Goal: Task Accomplishment & Management: Use online tool/utility

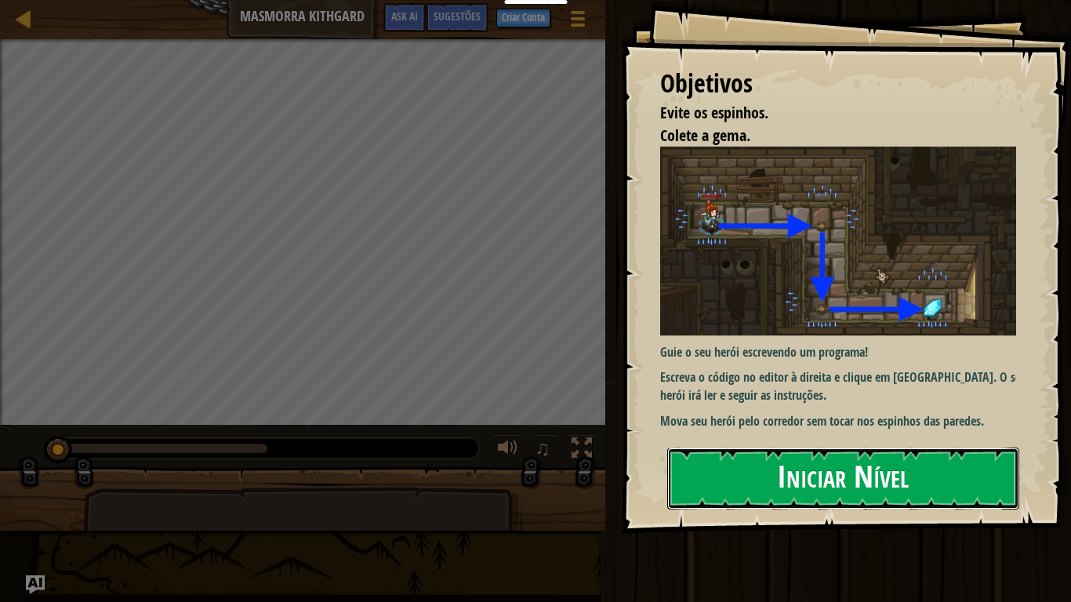
click at [881, 453] on button "Iniciar Nível" at bounding box center [843, 479] width 352 height 62
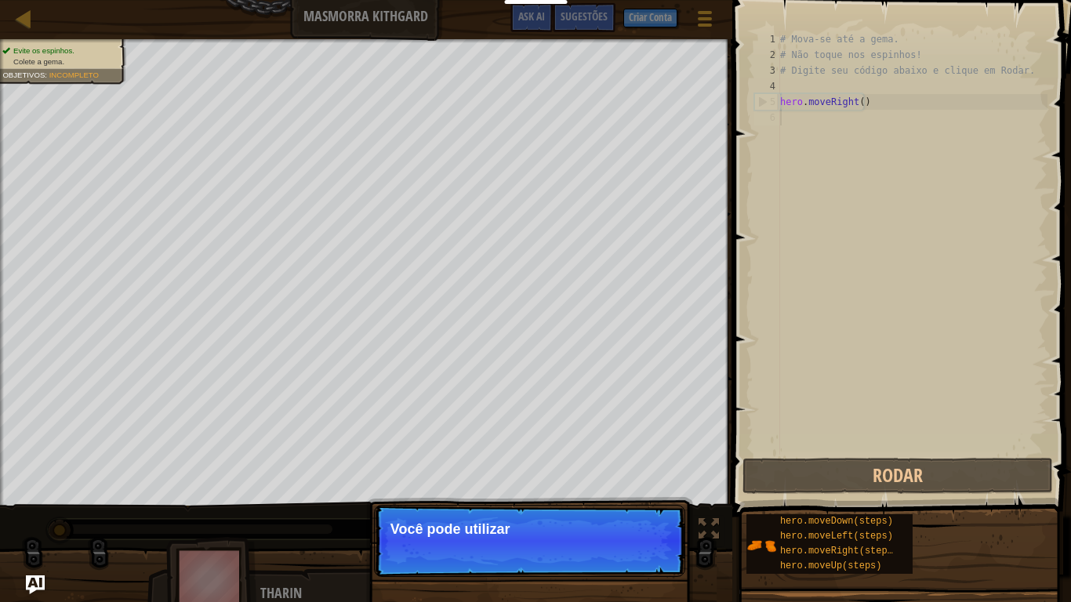
click at [606, 549] on p "Continuar Você pode utilizar" at bounding box center [529, 541] width 311 height 72
click at [642, 561] on button "Continuar" at bounding box center [638, 550] width 69 height 20
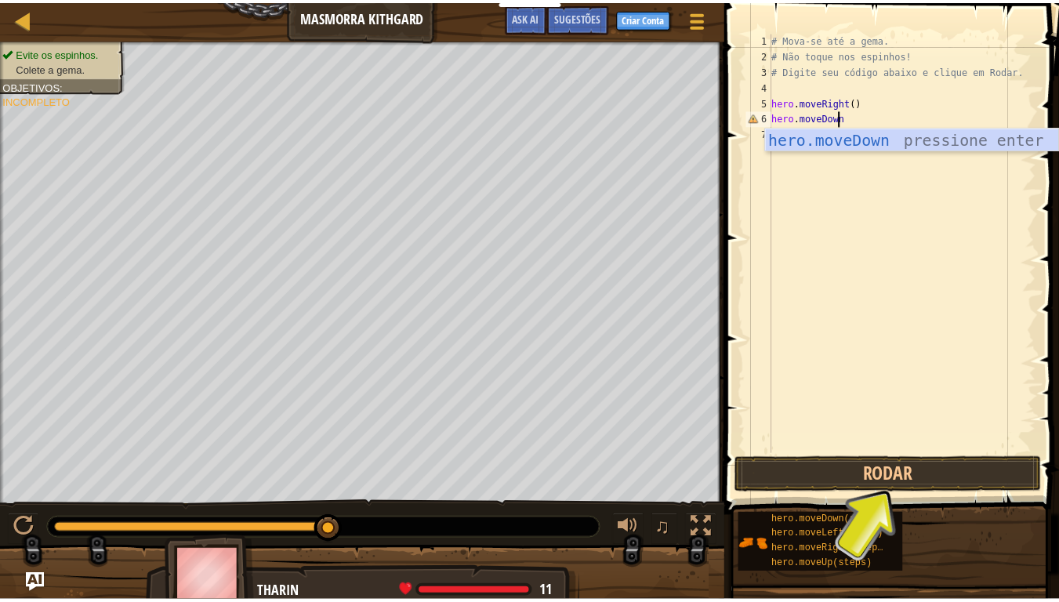
scroll to position [7, 5]
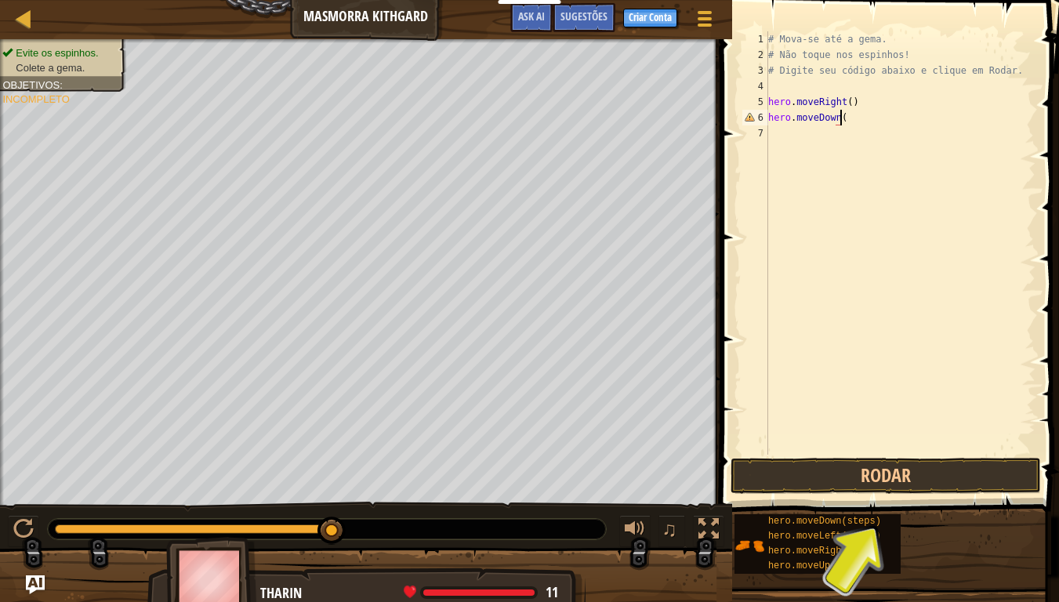
type textarea "hero.moveDown()"
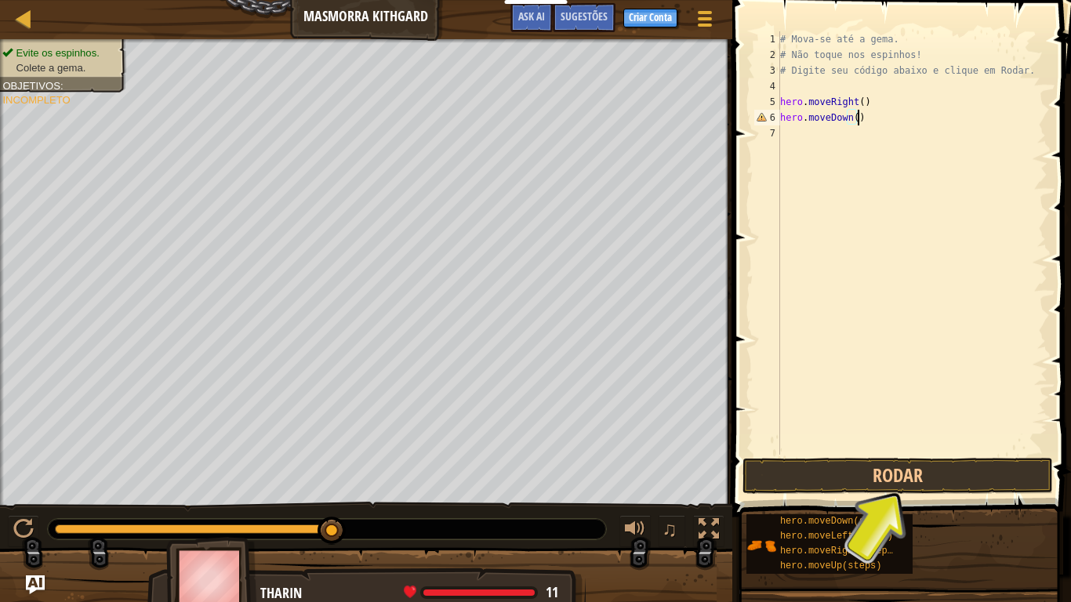
scroll to position [7, 0]
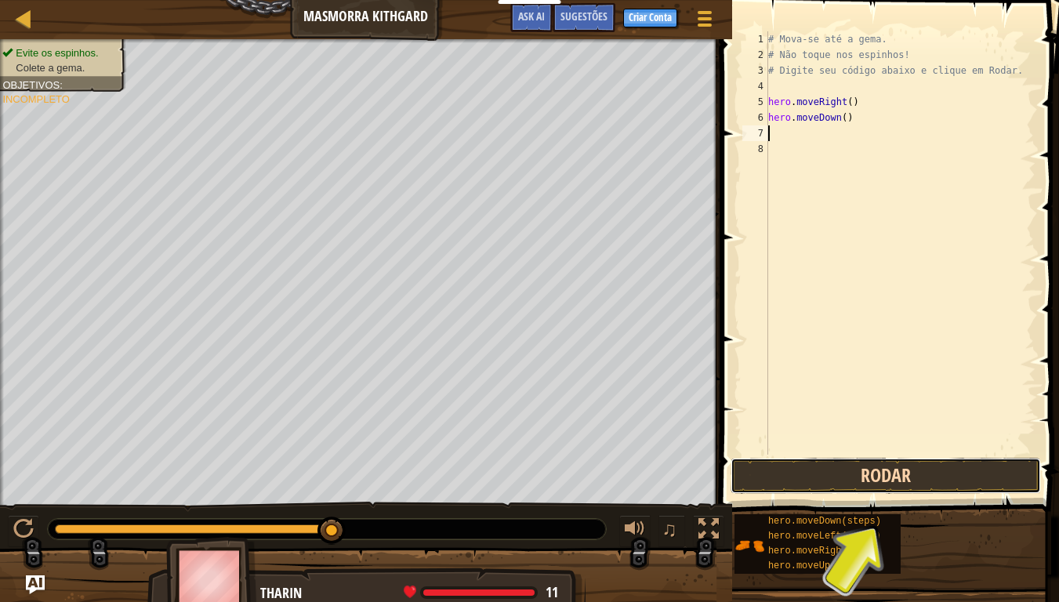
click at [878, 485] on button "Rodar" at bounding box center [886, 476] width 310 height 36
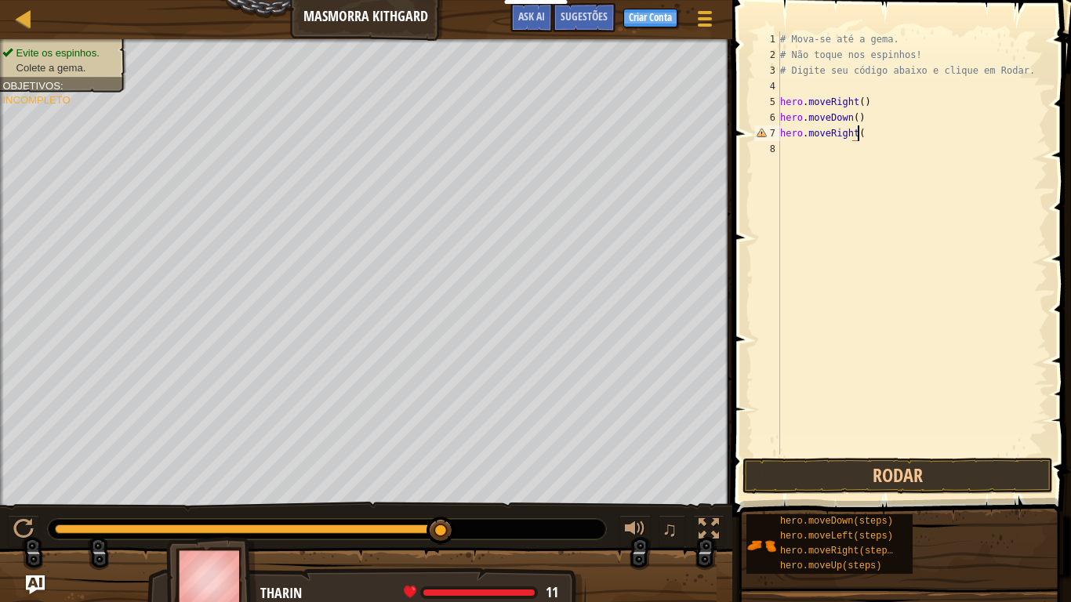
scroll to position [7, 5]
type textarea "hero.moveRight()"
click at [849, 471] on button "Rodar" at bounding box center [898, 476] width 310 height 36
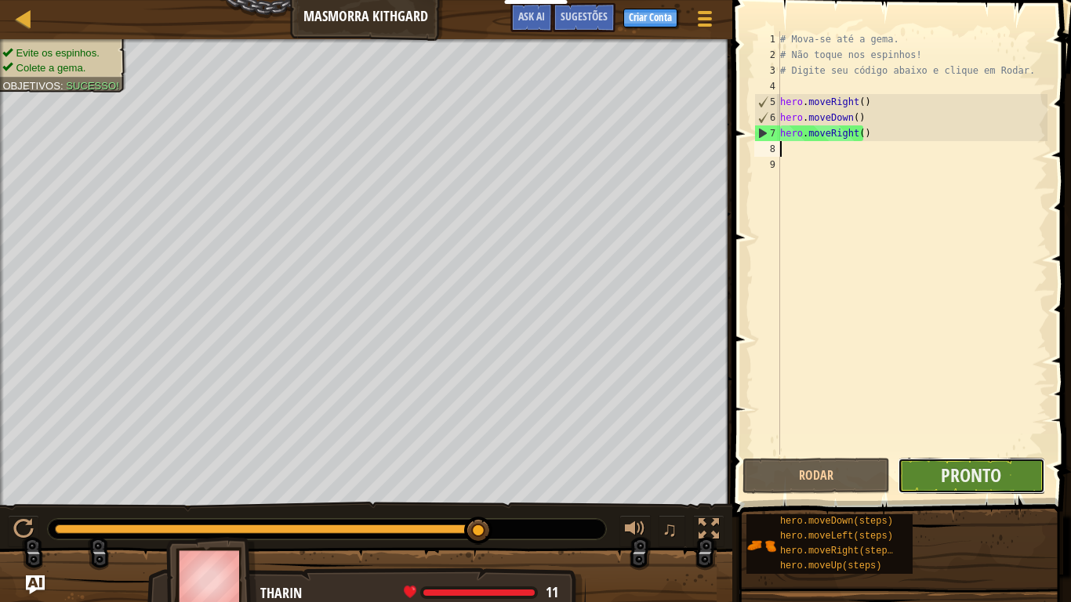
click at [1004, 469] on button "Pronto" at bounding box center [971, 476] width 147 height 36
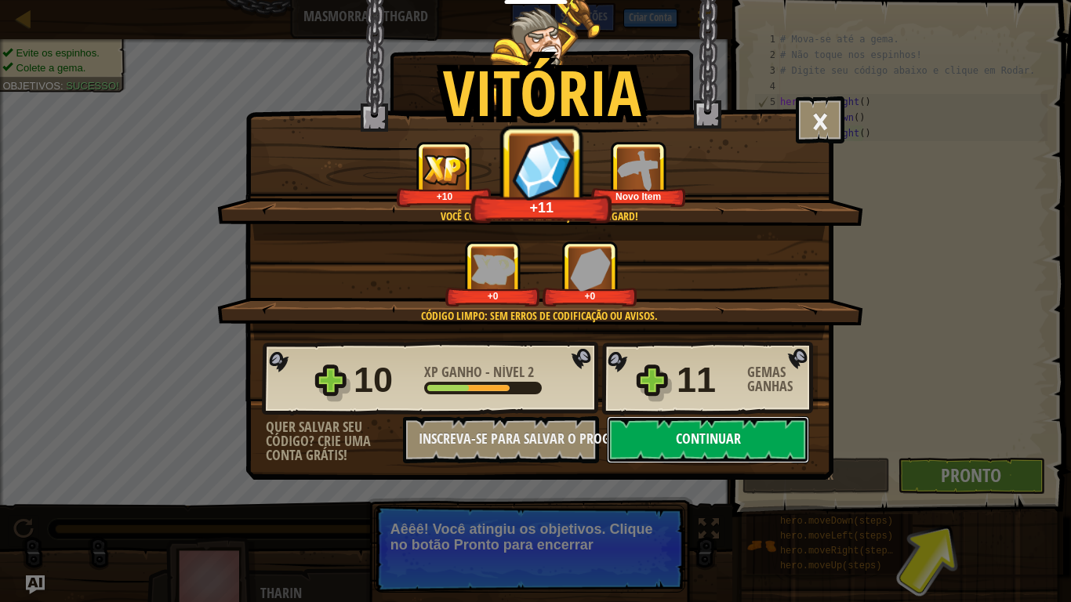
click at [735, 447] on button "Continuar" at bounding box center [708, 439] width 202 height 47
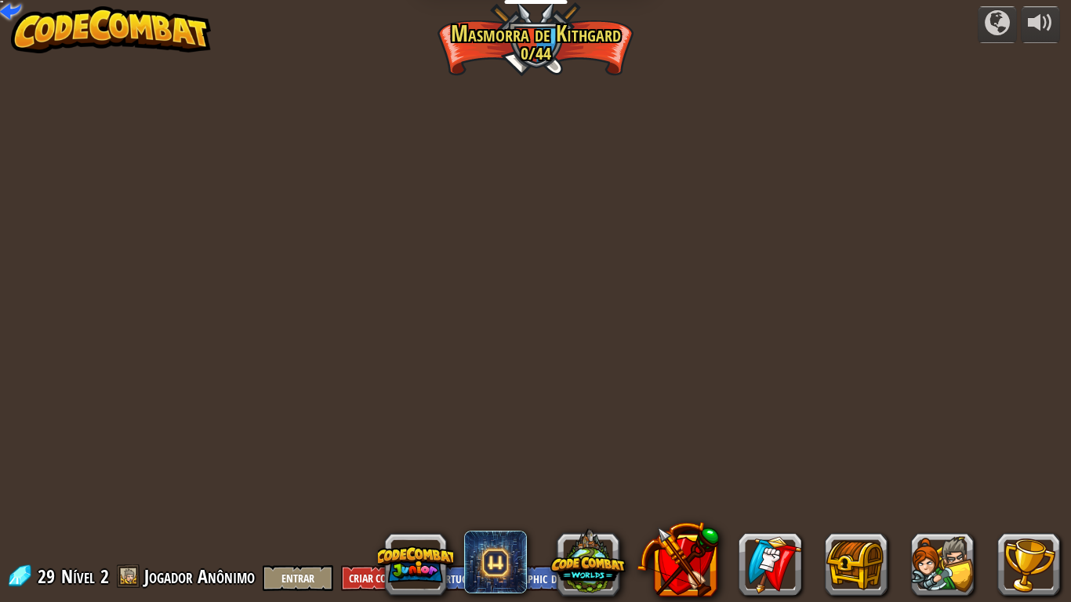
select select "pt-BR"
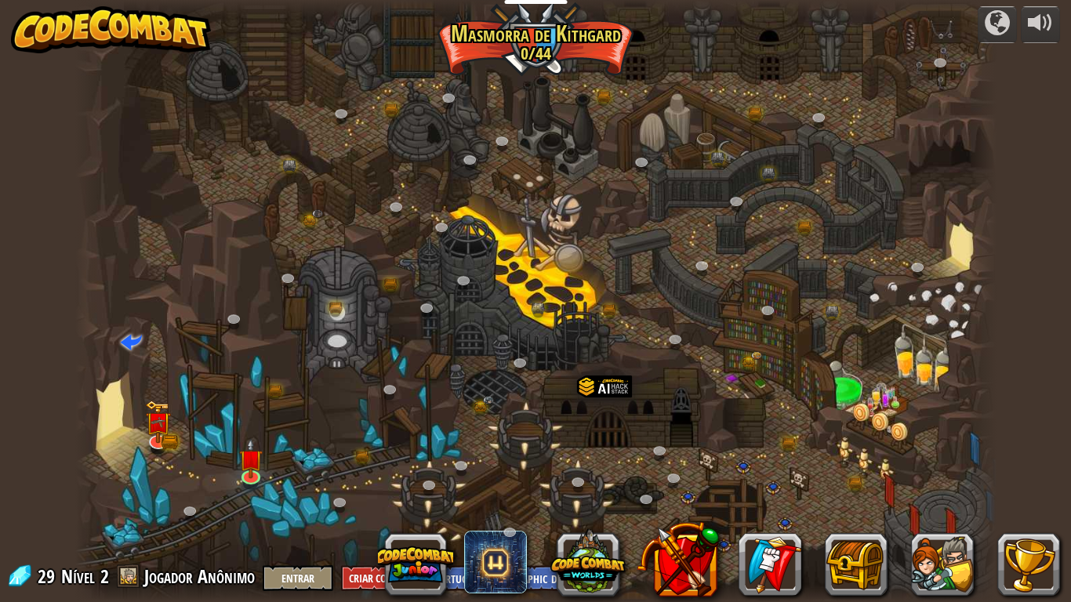
select select "pt-BR"
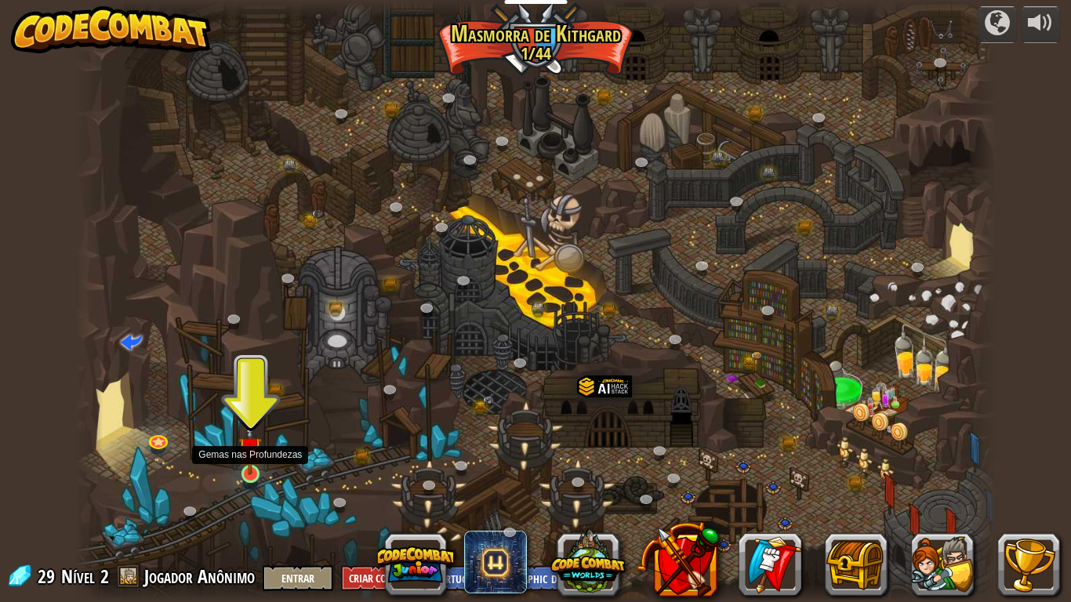
click at [249, 467] on img at bounding box center [250, 448] width 24 height 53
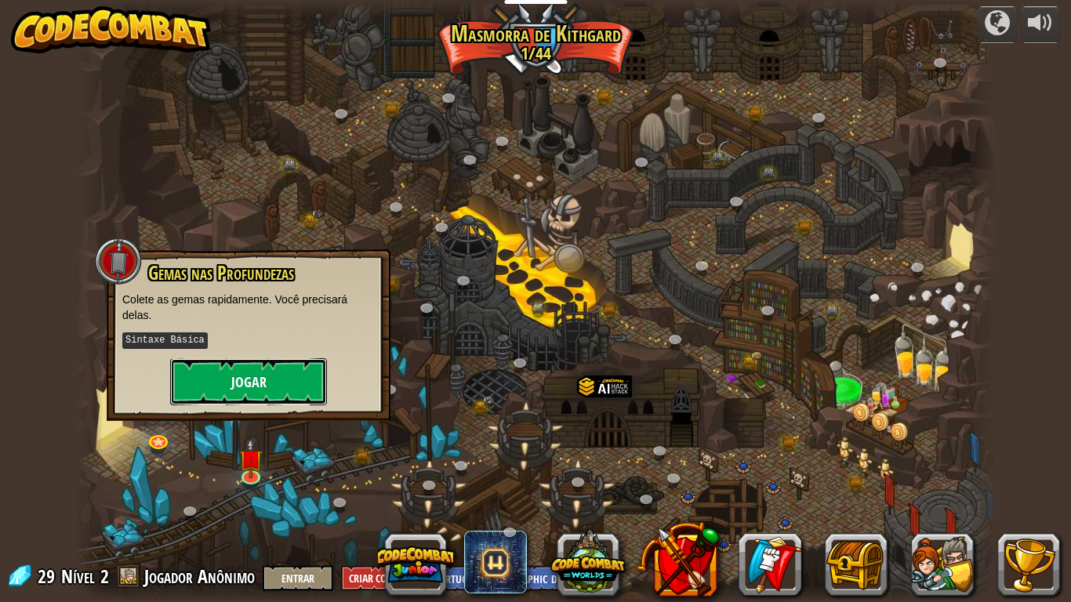
click at [246, 370] on button "Jogar" at bounding box center [248, 381] width 157 height 47
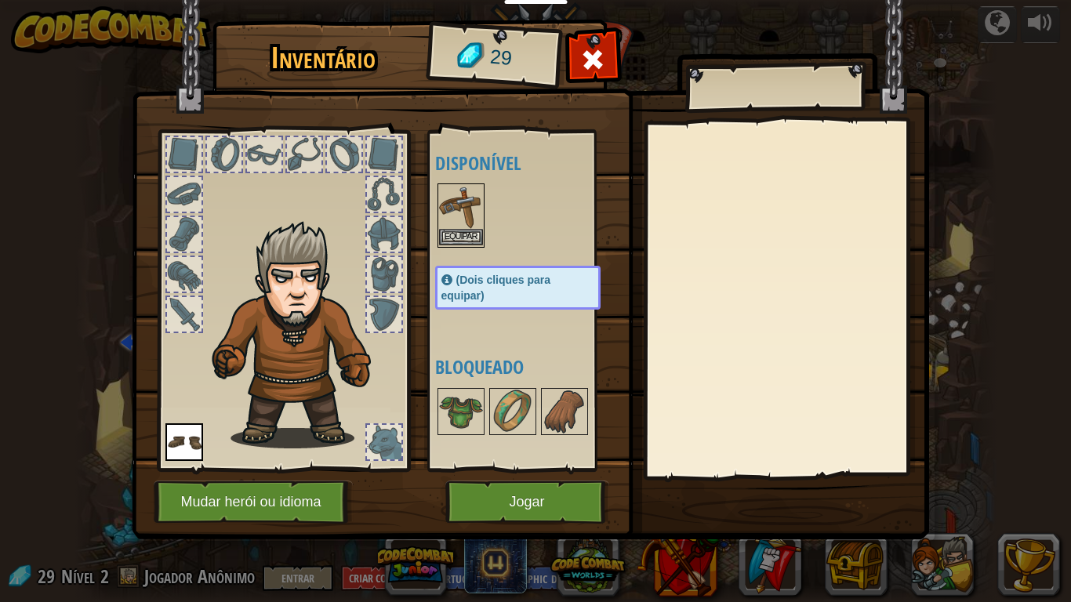
click at [463, 228] on img at bounding box center [461, 207] width 44 height 44
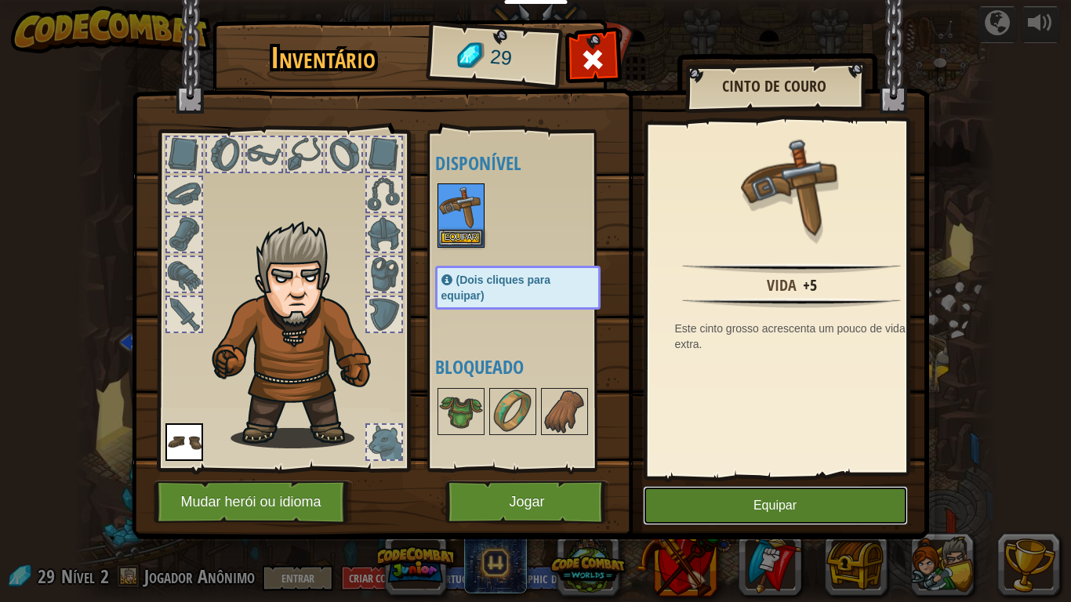
click at [740, 499] on button "Equipar" at bounding box center [775, 505] width 265 height 39
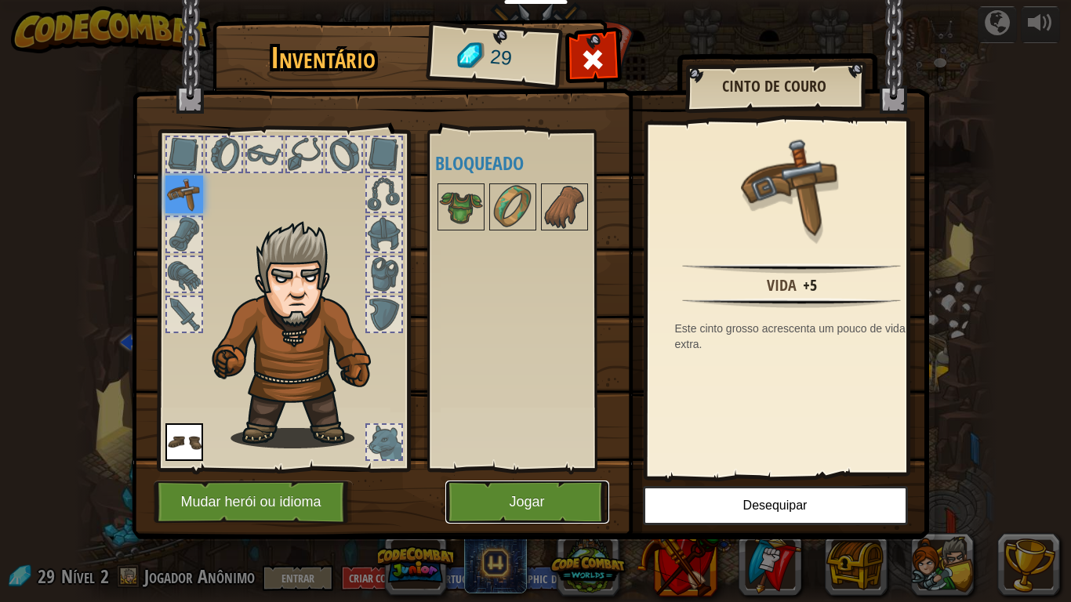
click at [547, 502] on button "Jogar" at bounding box center [527, 502] width 164 height 43
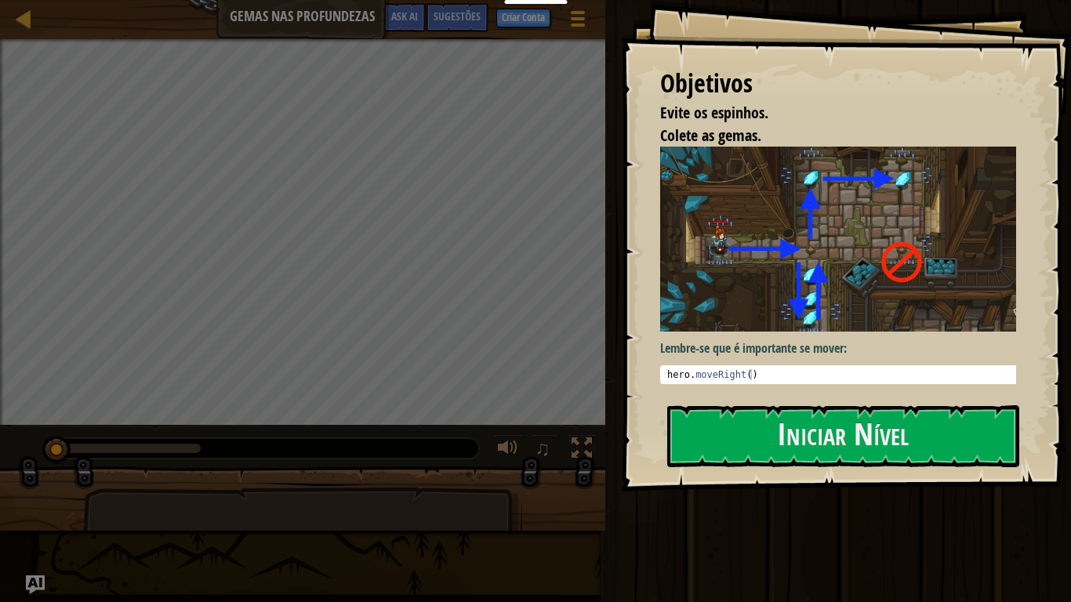
drag, startPoint x: 815, startPoint y: 383, endPoint x: 819, endPoint y: 476, distance: 92.6
click at [819, 419] on div "Objetivos Evite os espinhos. Colete as gemas. Lembre-se que é importante se mov…" at bounding box center [846, 246] width 450 height 492
click at [809, 435] on button "Iniciar Nível" at bounding box center [843, 436] width 352 height 62
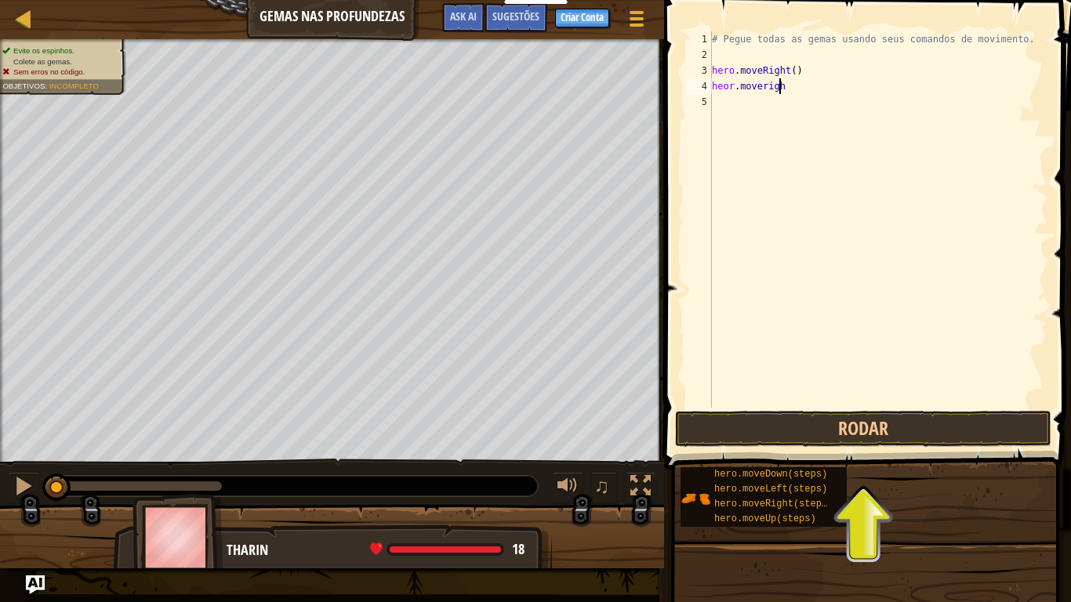
scroll to position [7, 5]
type textarea "heor.moveright()"
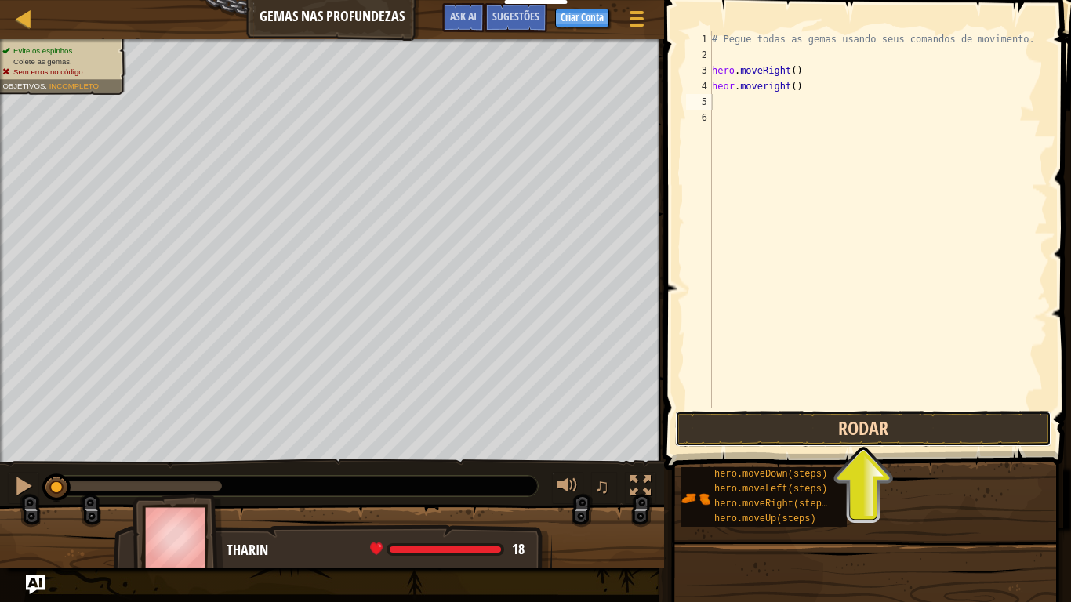
click at [852, 431] on button "Rodar" at bounding box center [863, 429] width 376 height 36
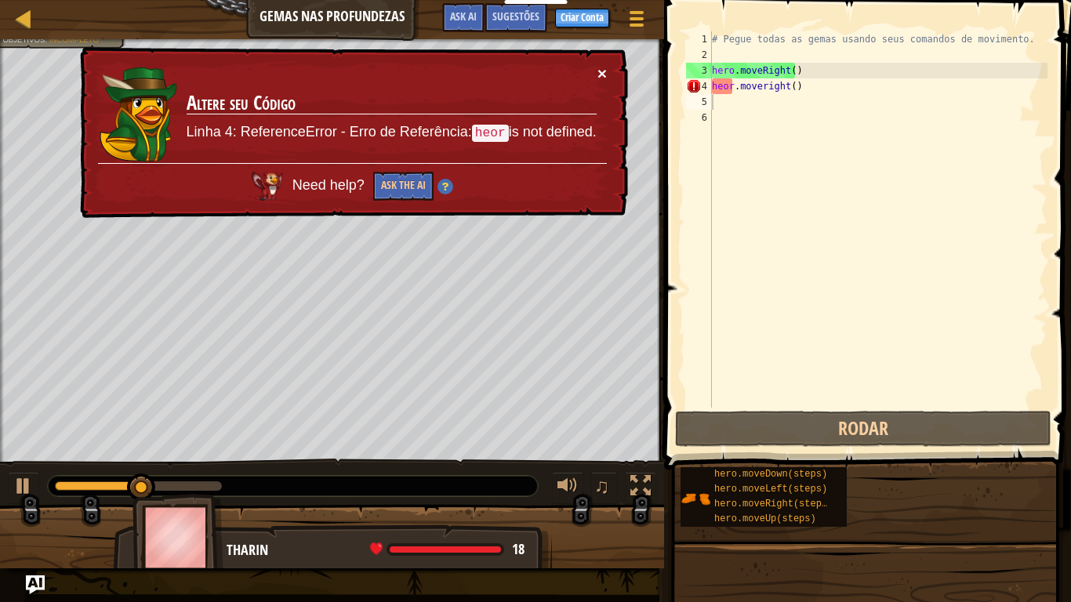
click at [603, 70] on button "×" at bounding box center [601, 73] width 9 height 16
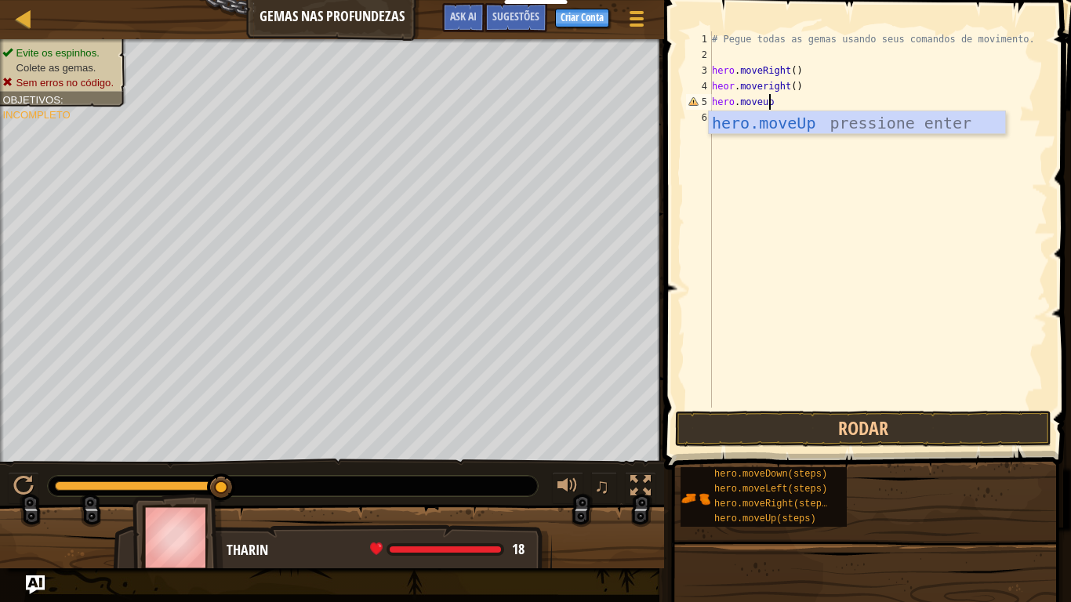
scroll to position [7, 5]
type textarea "hero.moveup()"
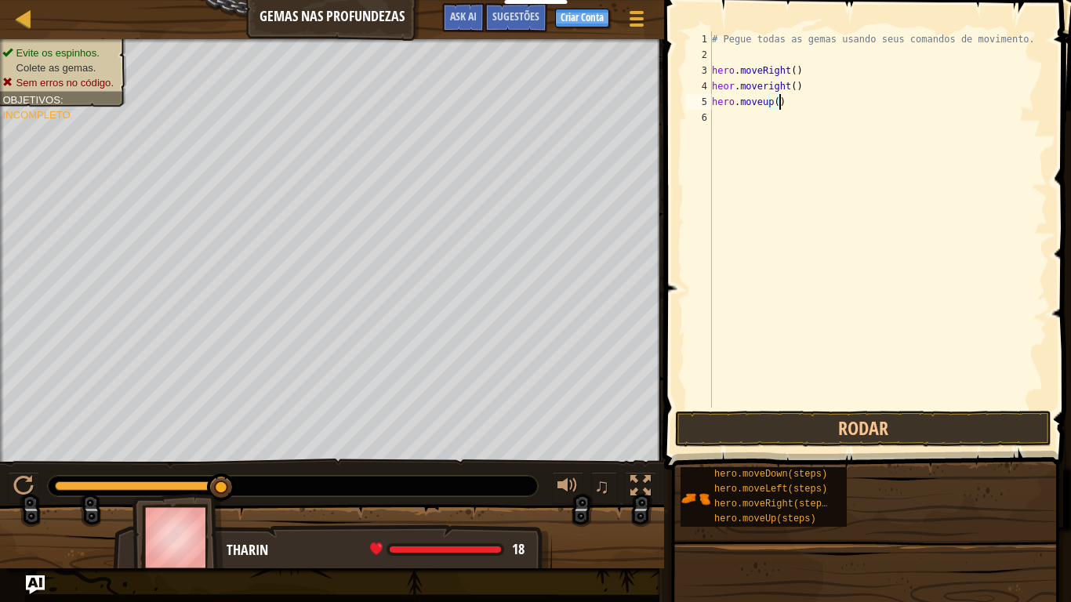
scroll to position [7, 0]
click at [881, 432] on button "Rodar" at bounding box center [863, 429] width 376 height 36
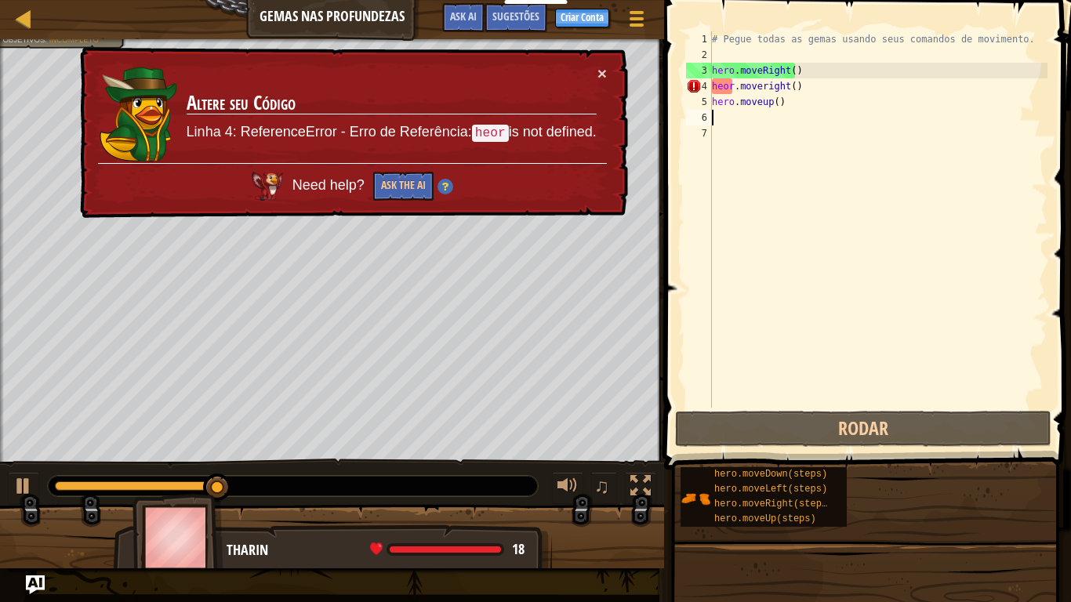
click at [783, 115] on div "# Pegue todas as gemas usando seus comandos de movimento. hero . moveRight ( ) …" at bounding box center [878, 235] width 339 height 408
click at [783, 107] on div "# Pegue todas as gemas usando seus comandos de movimento. hero . moveRight ( ) …" at bounding box center [878, 235] width 339 height 408
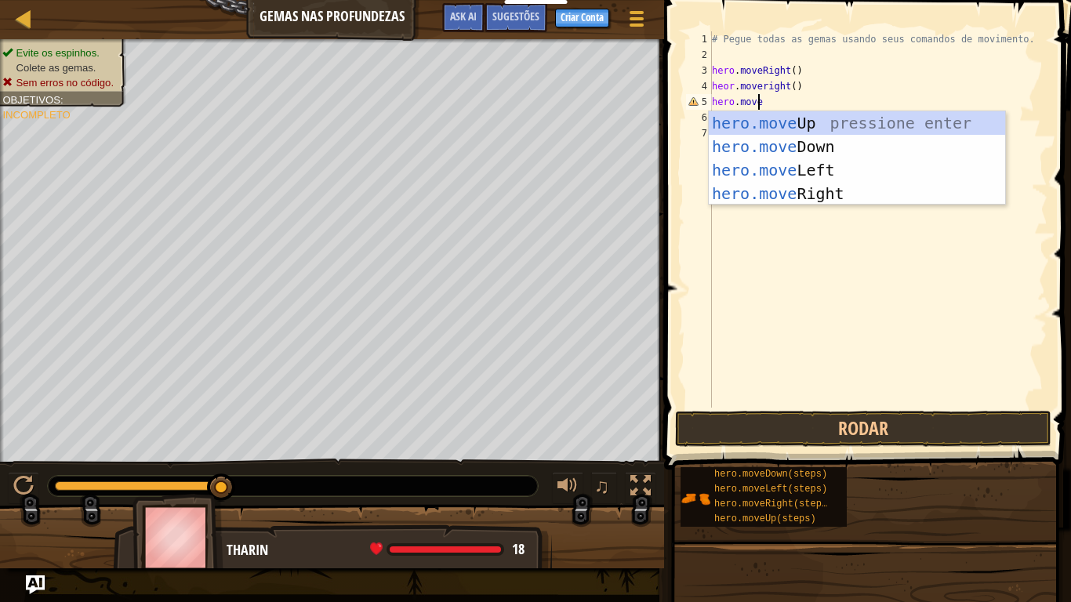
scroll to position [7, 4]
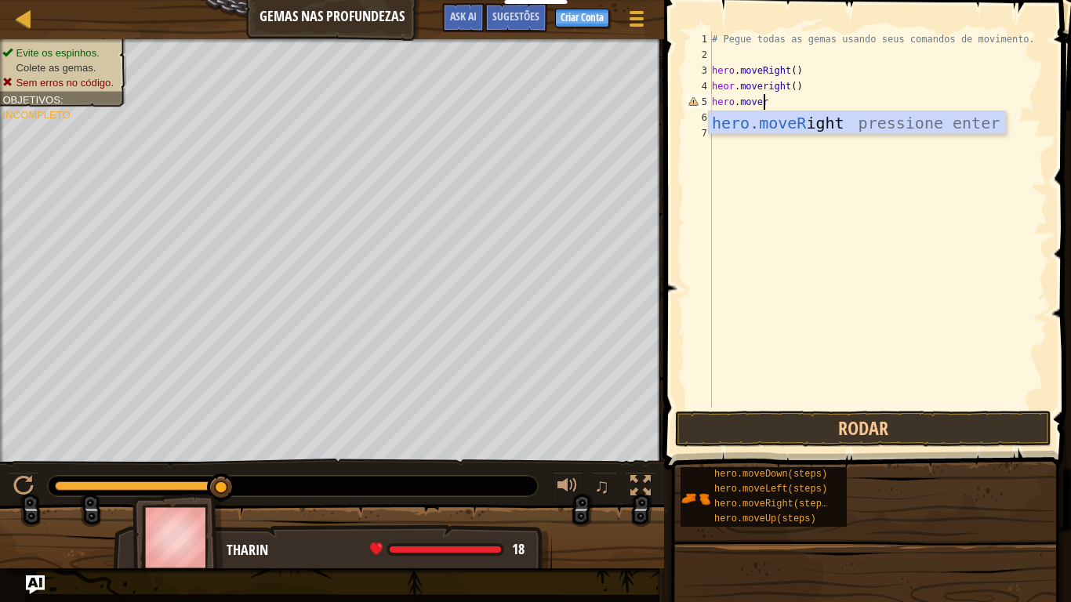
type textarea "hero.move"
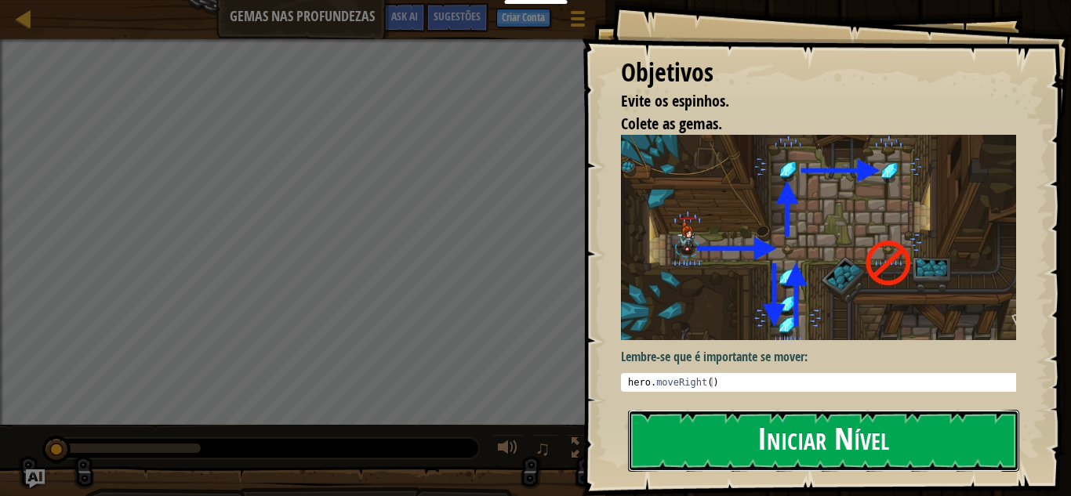
click at [841, 447] on button "Iniciar Nível" at bounding box center [823, 441] width 391 height 62
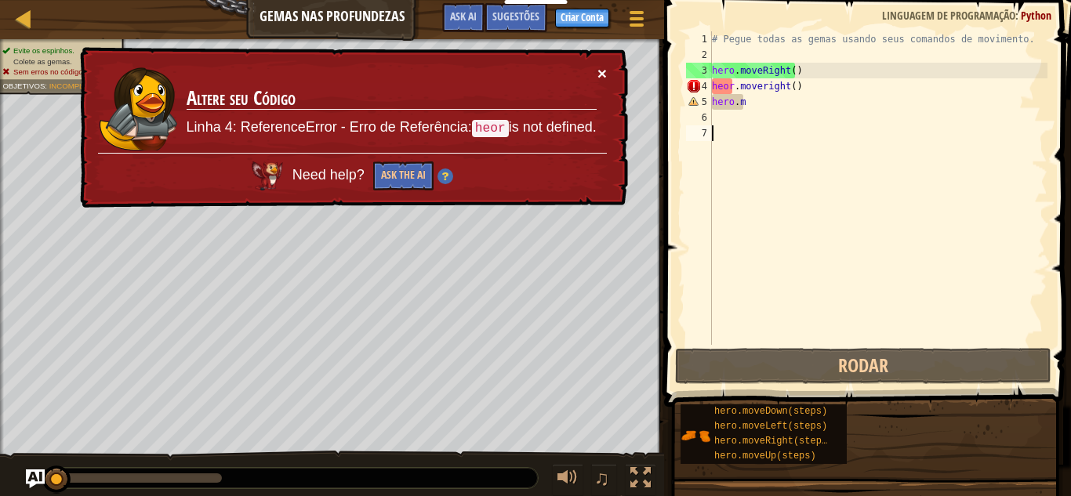
click at [600, 74] on button "×" at bounding box center [601, 73] width 9 height 16
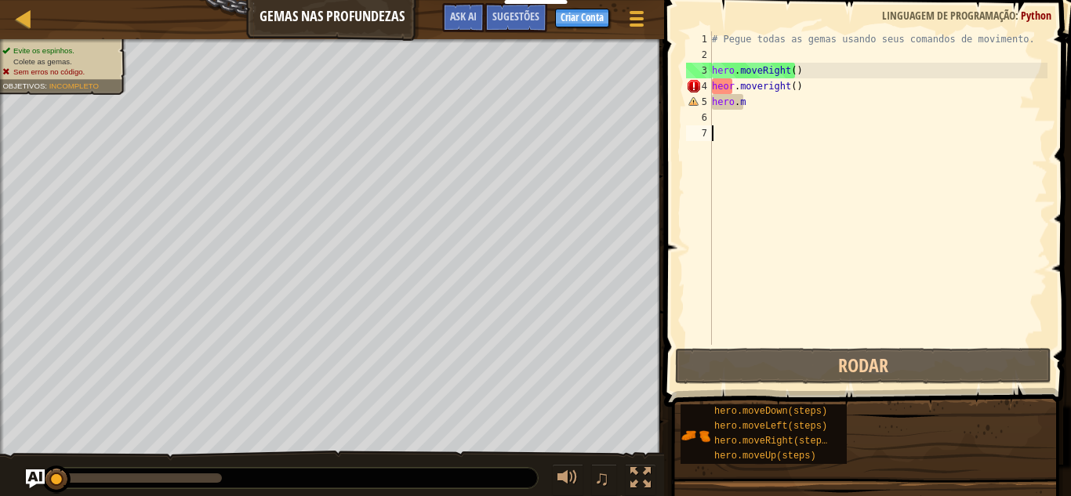
click at [744, 101] on div "# Pegue todas as gemas usando seus comandos de movimento. hero . moveRight ( ) …" at bounding box center [878, 203] width 339 height 345
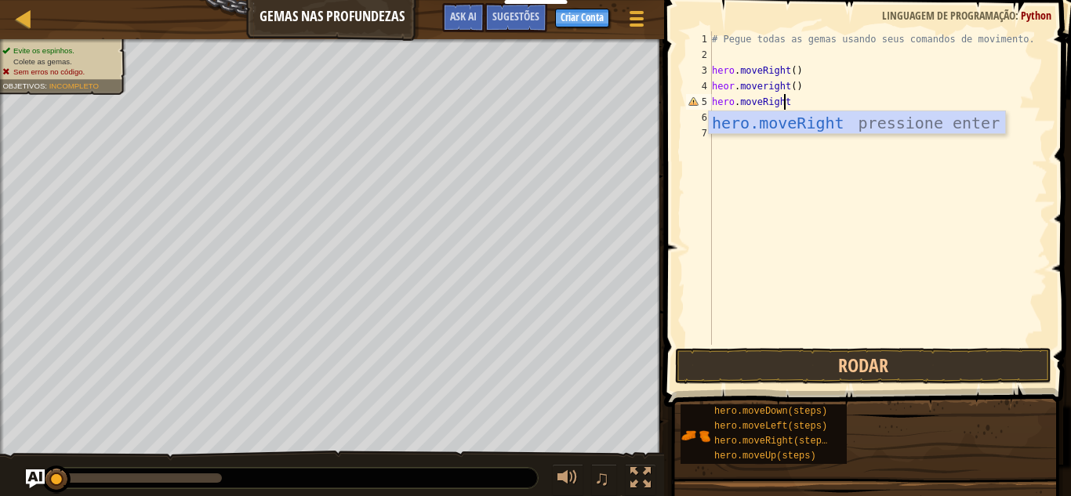
scroll to position [7, 5]
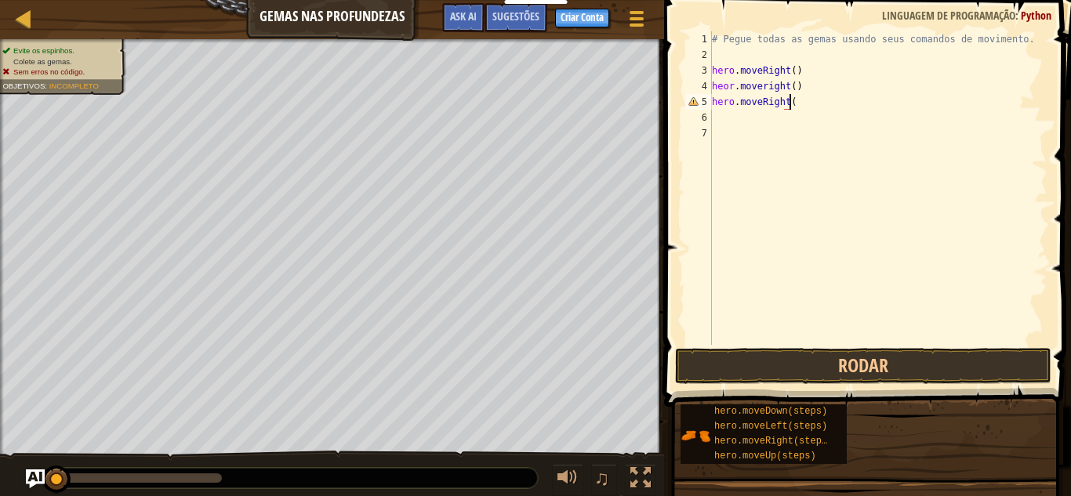
type textarea "hero.moveRight()"
drag, startPoint x: 896, startPoint y: 359, endPoint x: 913, endPoint y: 350, distance: 19.3
click at [903, 361] on button "Rodar" at bounding box center [863, 366] width 376 height 36
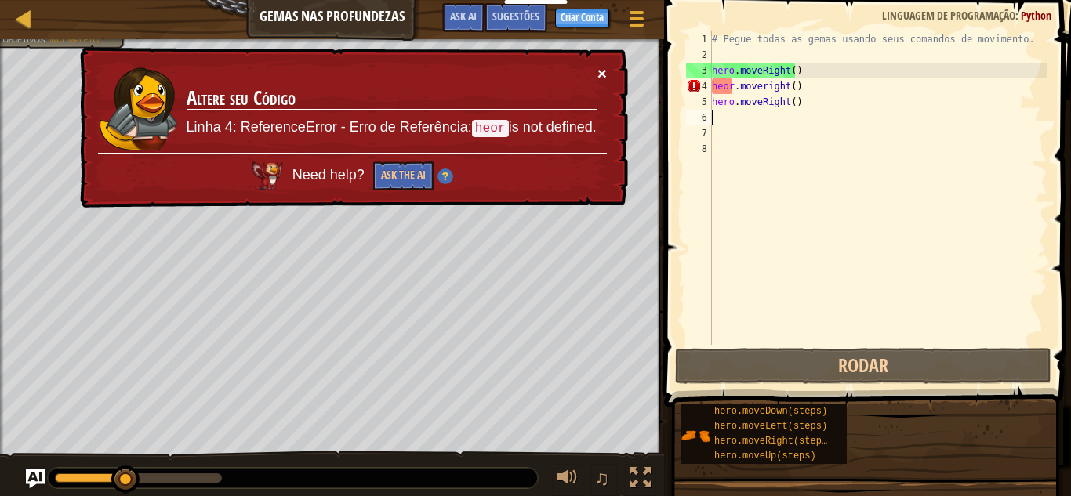
click at [598, 76] on button "×" at bounding box center [601, 73] width 9 height 16
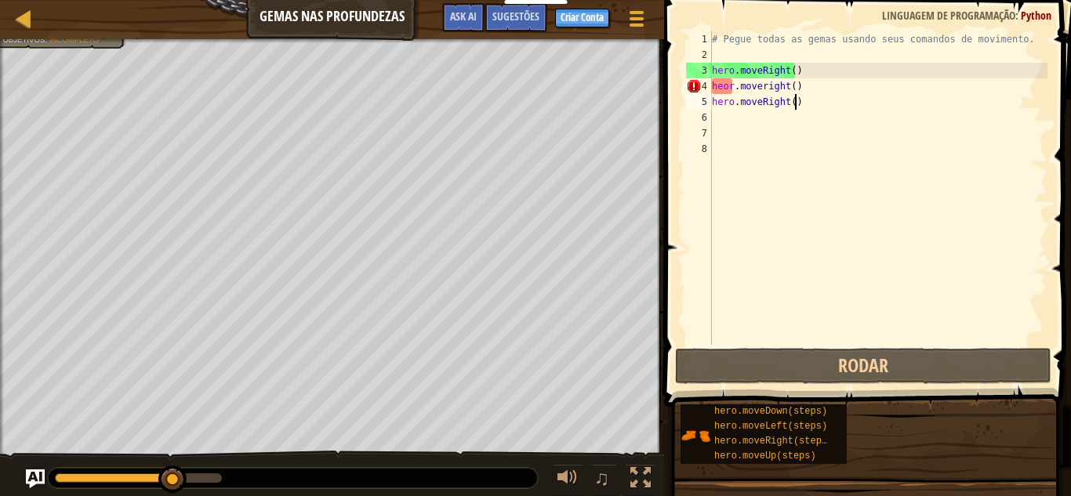
click at [802, 104] on div "# Pegue todas as gemas usando seus comandos de movimento. hero . moveRight ( ) …" at bounding box center [878, 203] width 339 height 345
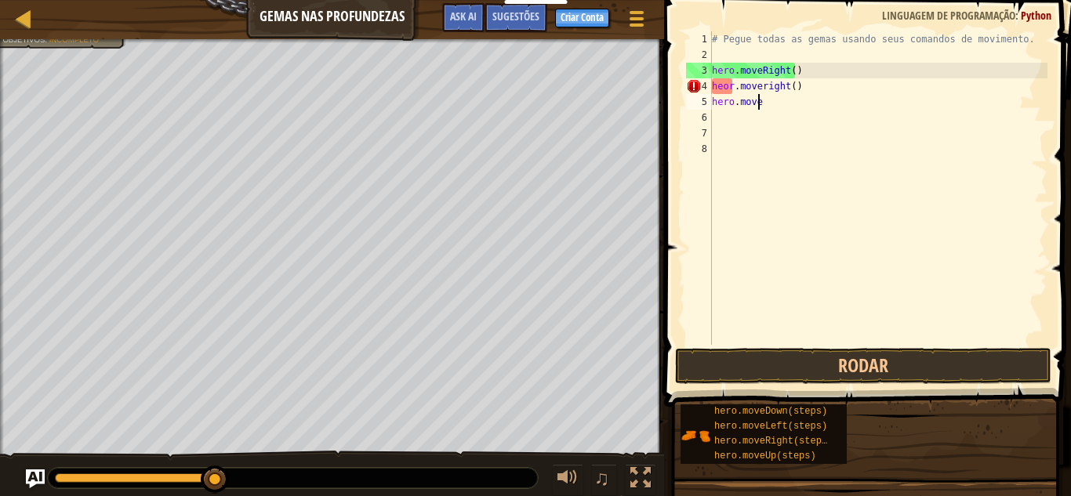
type textarea "h"
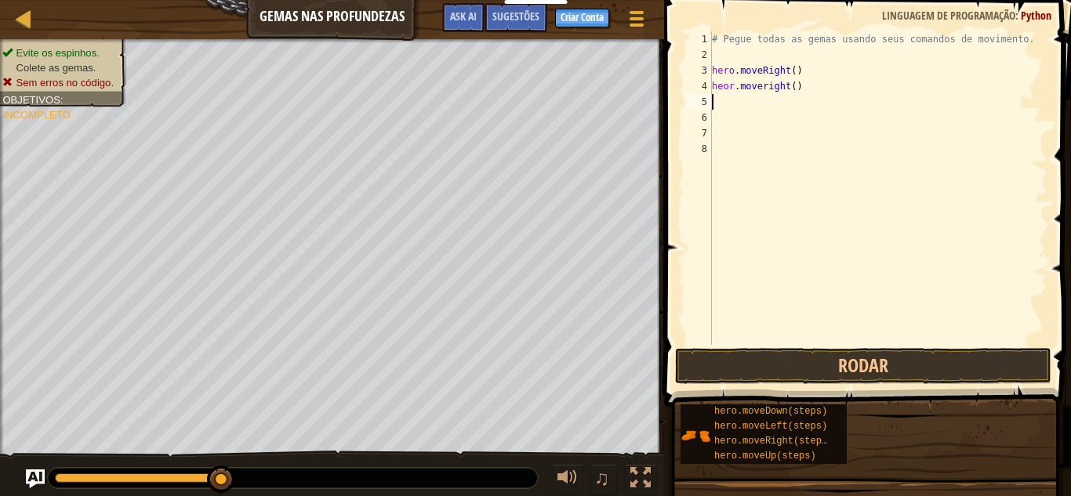
click at [807, 89] on div "# Pegue todas as gemas usando seus comandos de movimento. hero . moveRight ( ) …" at bounding box center [878, 203] width 339 height 345
type textarea "h"
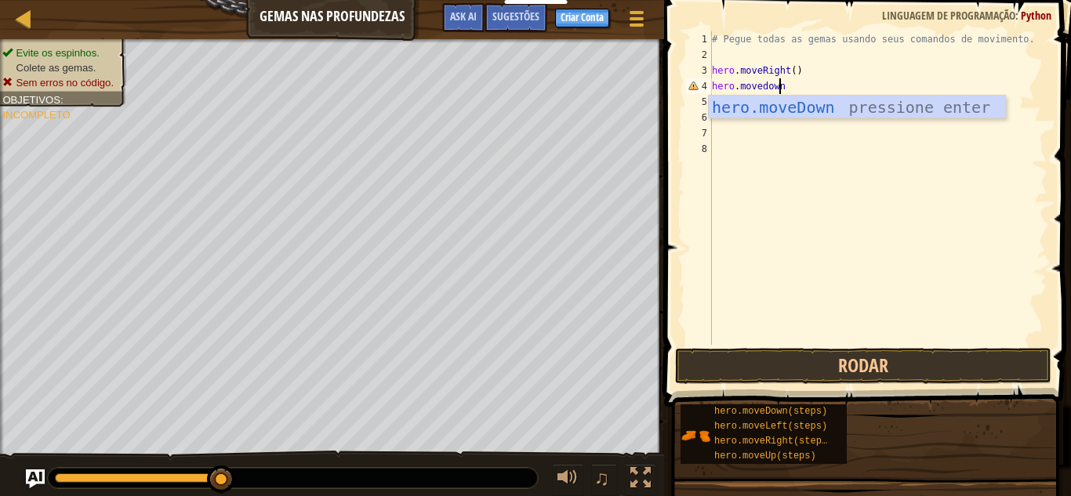
scroll to position [7, 5]
type textarea "hero.movedown()"
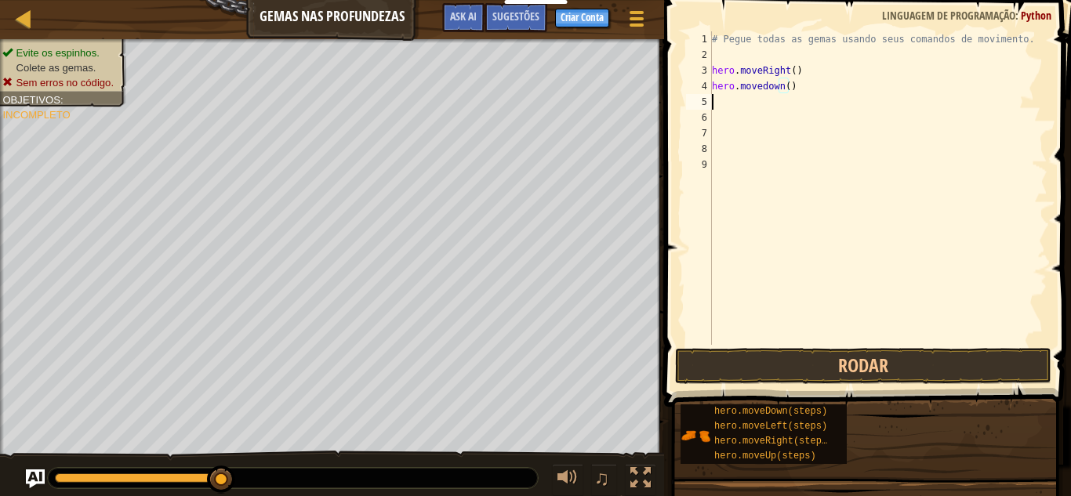
scroll to position [7, 0]
click at [850, 374] on button "Rodar" at bounding box center [863, 366] width 376 height 36
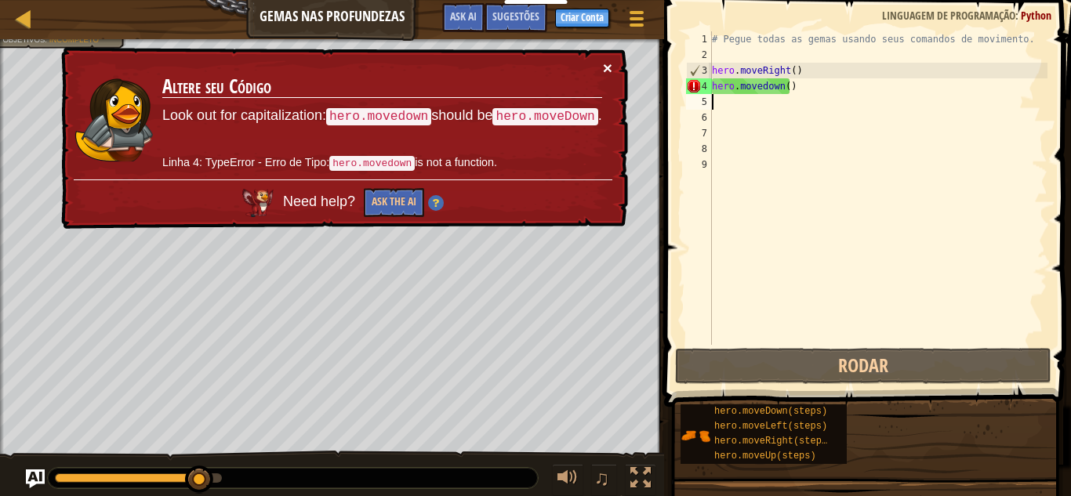
click at [607, 71] on button "×" at bounding box center [607, 68] width 9 height 16
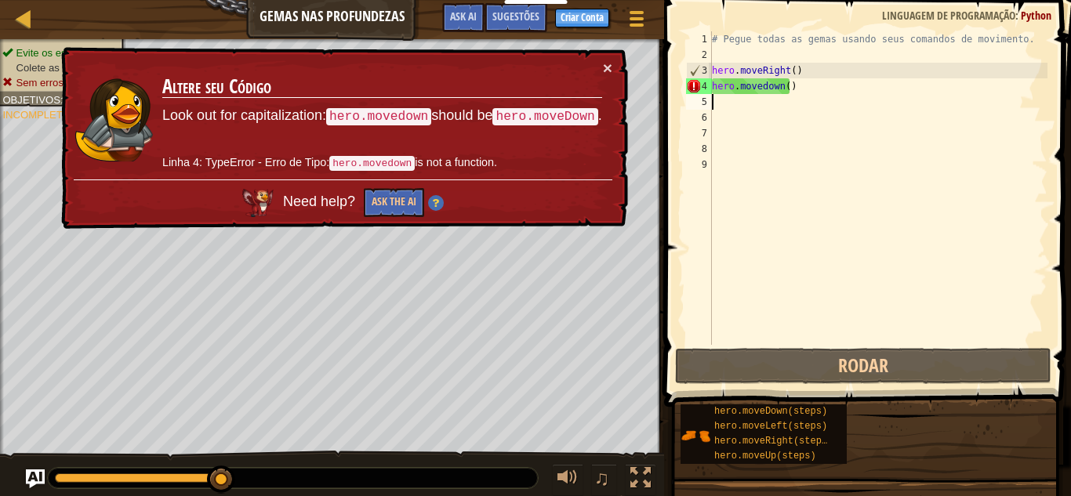
click at [792, 92] on div "# Pegue todas as gemas usando seus comandos de movimento. hero . moveRight ( ) …" at bounding box center [878, 203] width 339 height 345
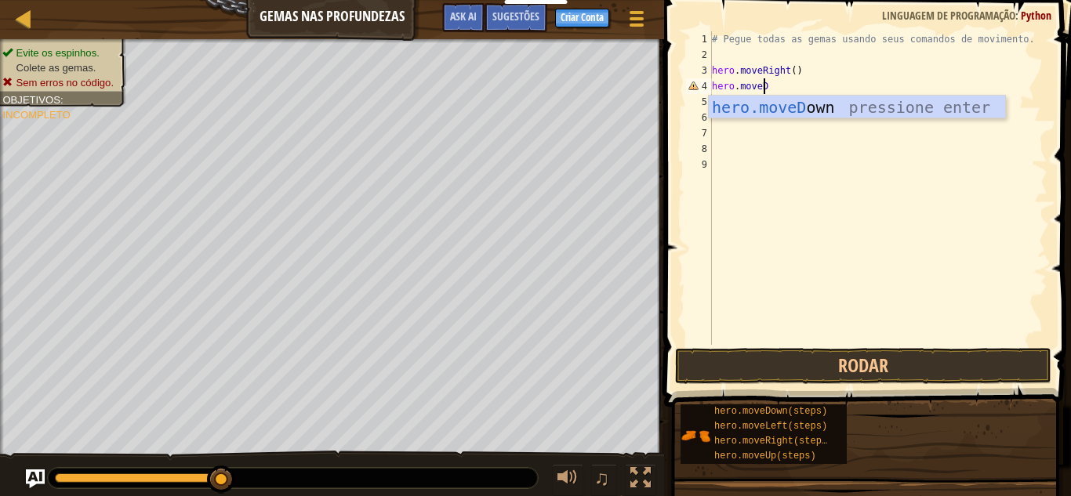
scroll to position [7, 4]
type textarea "hero.moveDown"
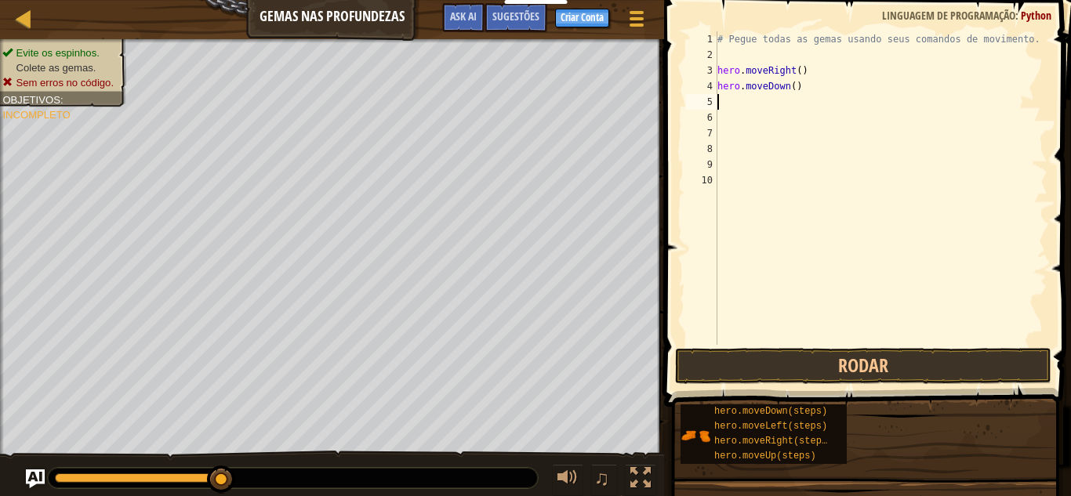
scroll to position [7, 0]
click at [852, 358] on button "Rodar" at bounding box center [863, 366] width 376 height 36
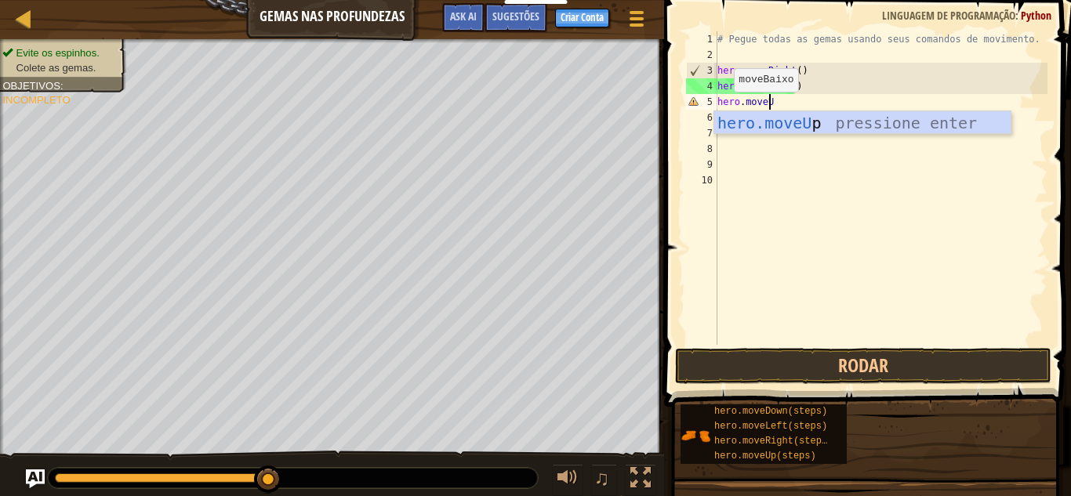
scroll to position [7, 4]
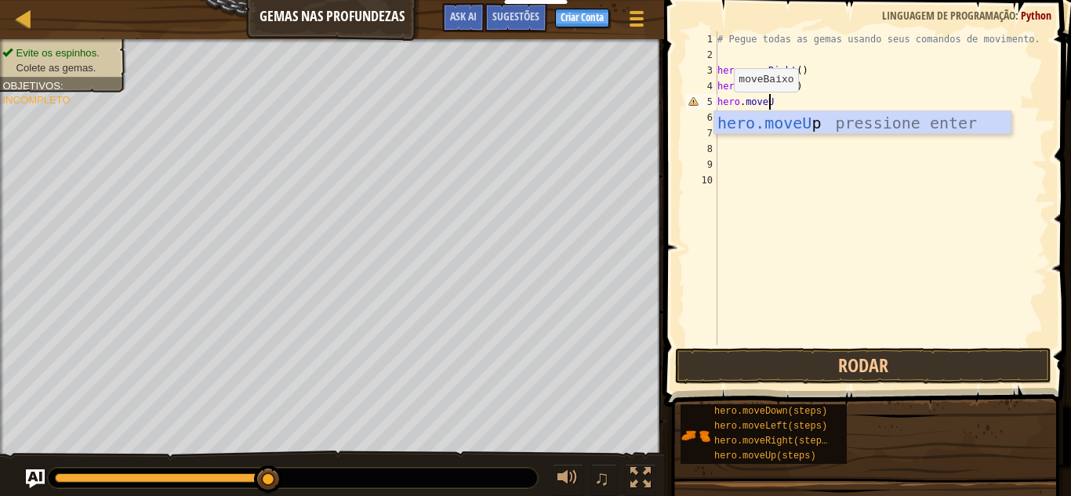
type textarea "hero.moveUp"
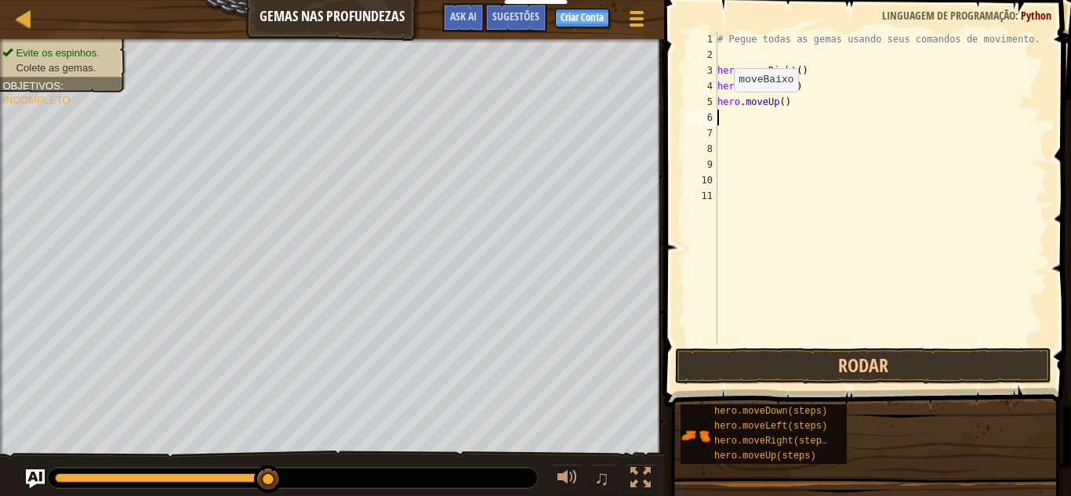
scroll to position [7, 0]
click at [868, 368] on button "Rodar" at bounding box center [863, 366] width 376 height 36
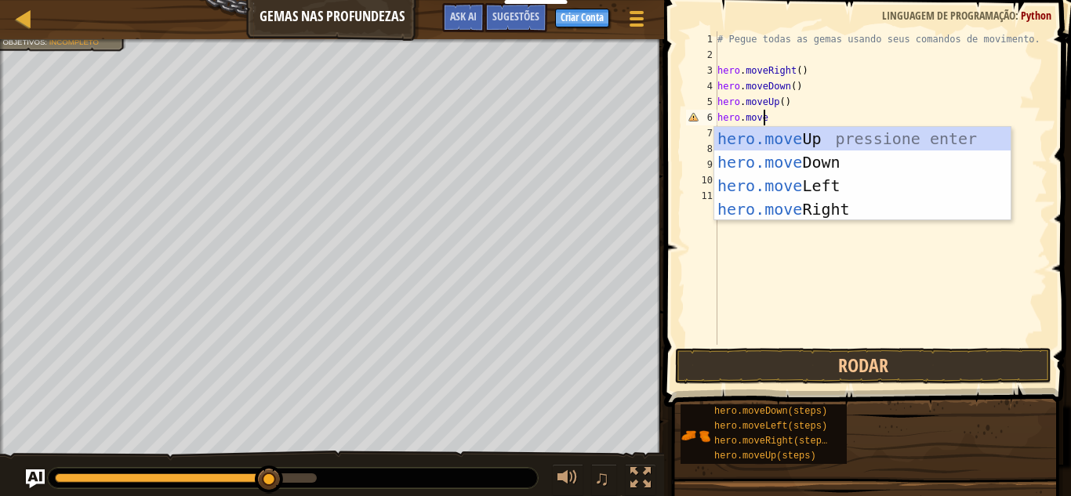
scroll to position [7, 4]
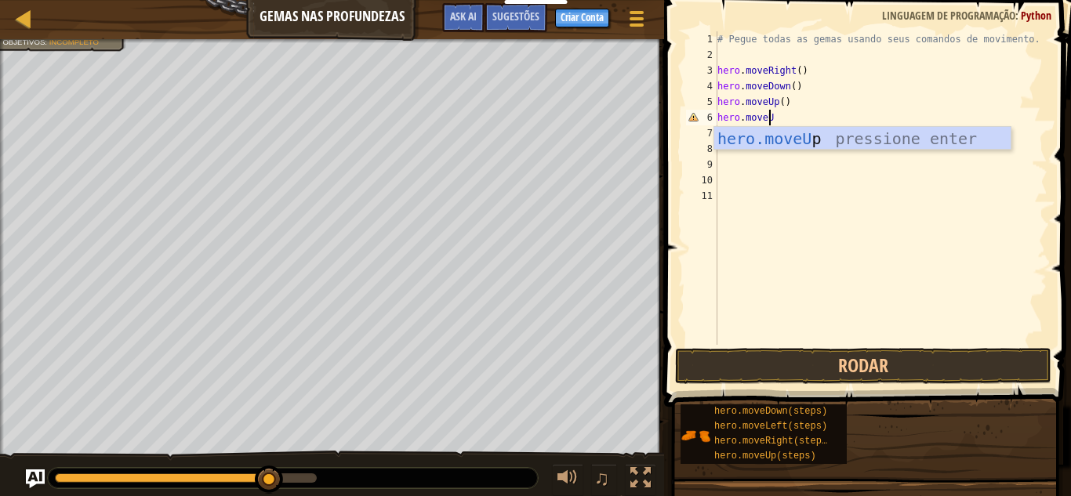
type textarea "hero.moveUp"
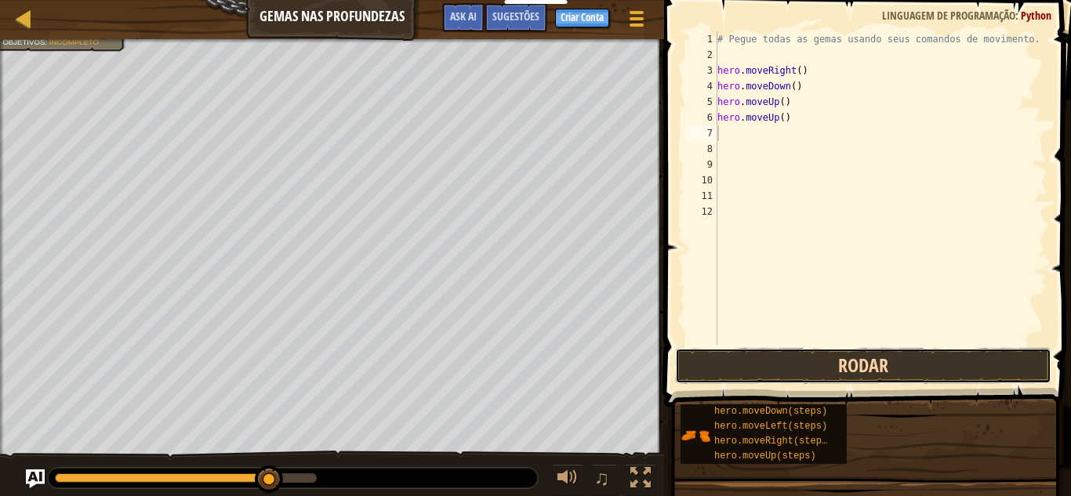
click at [877, 377] on button "Rodar" at bounding box center [863, 366] width 376 height 36
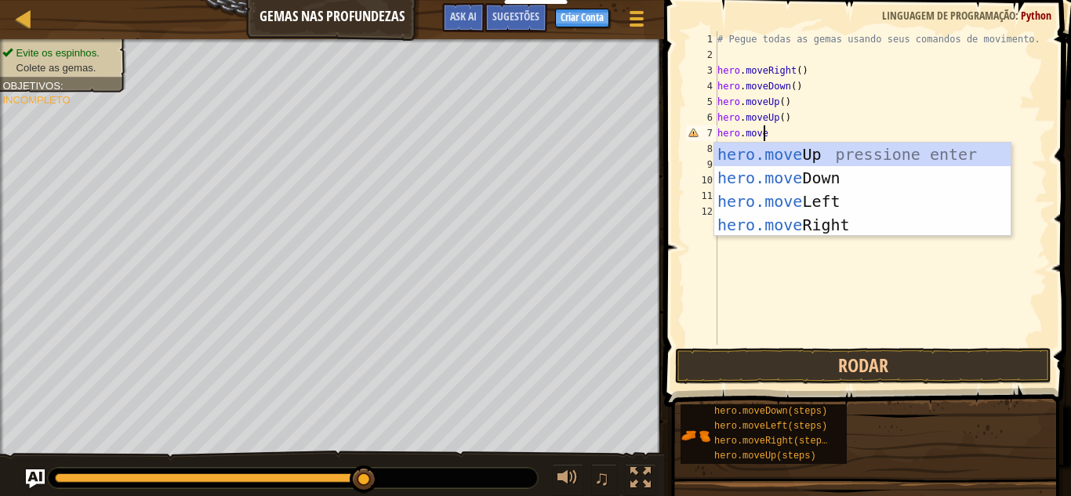
scroll to position [7, 4]
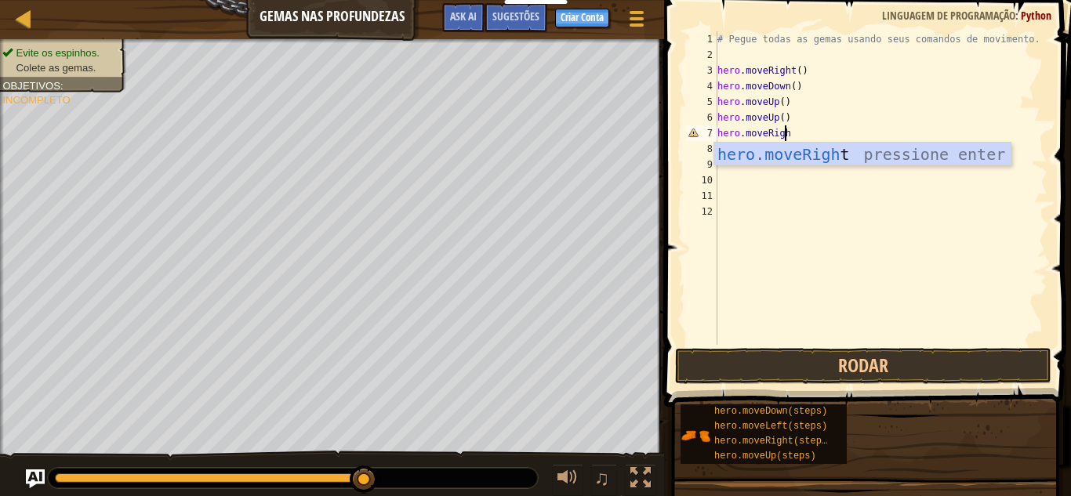
type textarea "hero.moveRight"
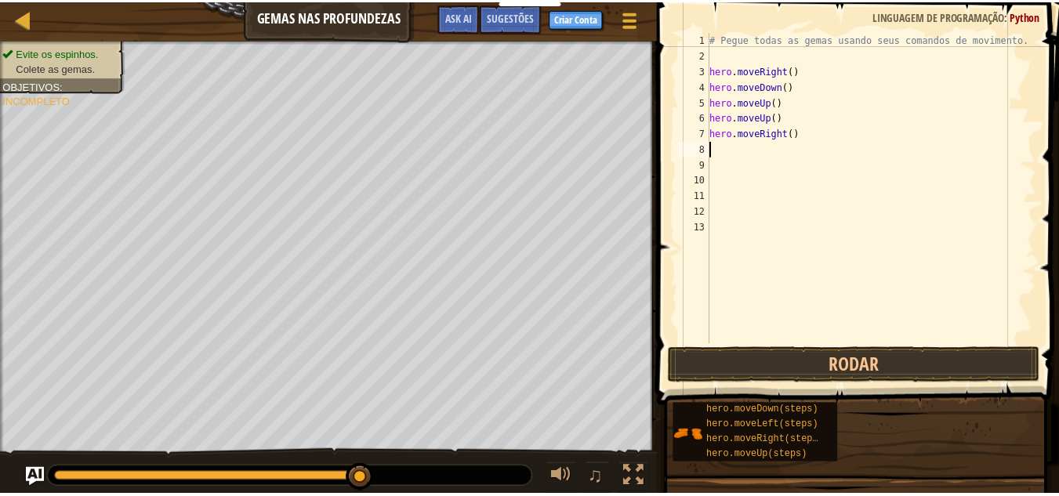
scroll to position [7, 0]
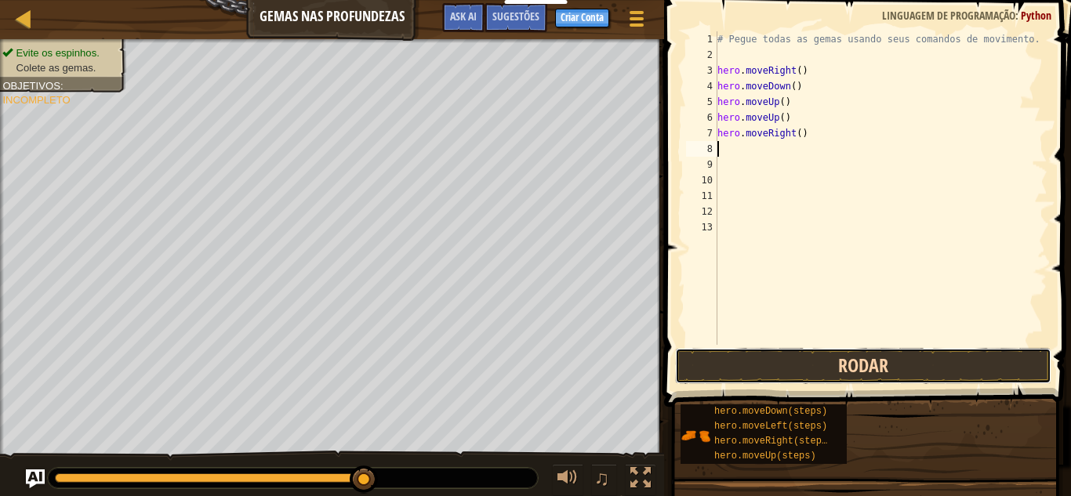
click at [885, 367] on button "Rodar" at bounding box center [863, 366] width 376 height 36
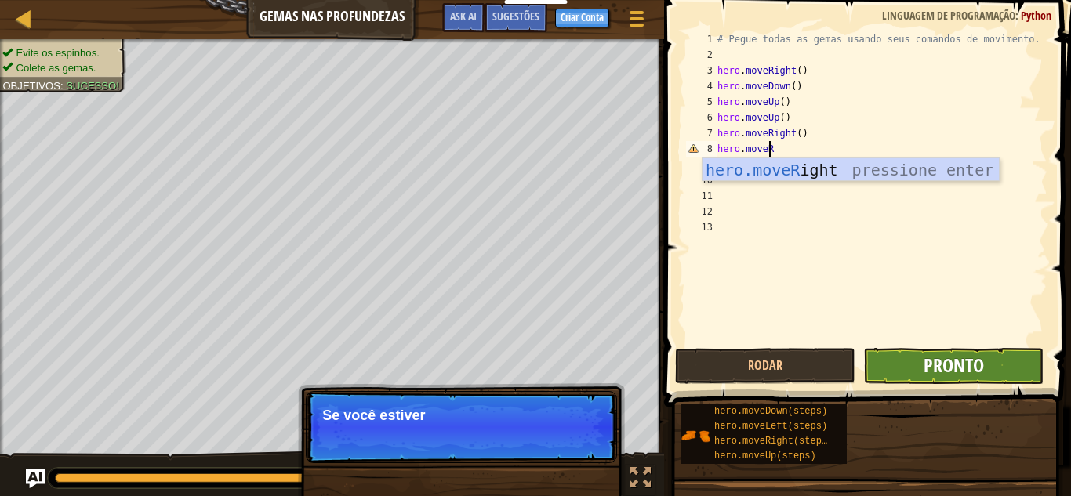
scroll to position [7, 3]
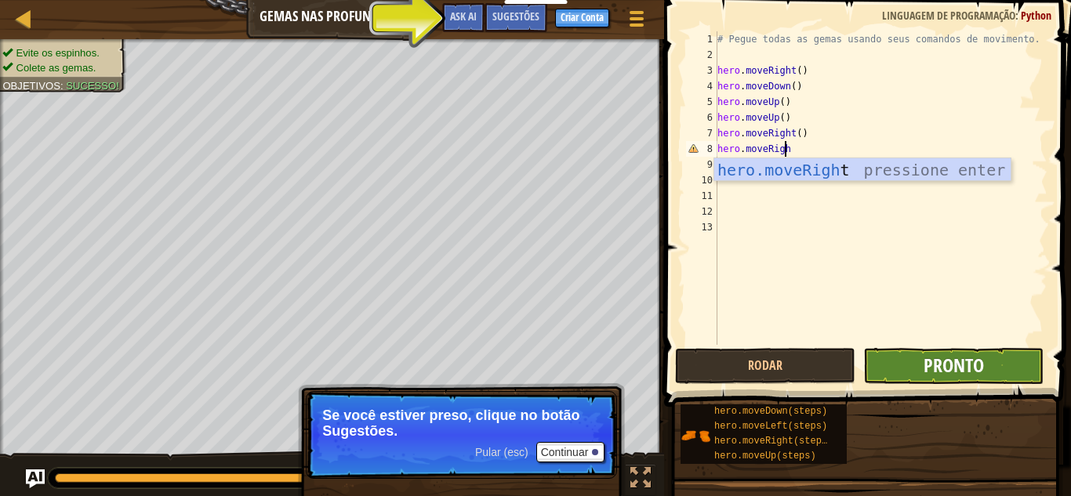
type textarea "hero.moveRight"
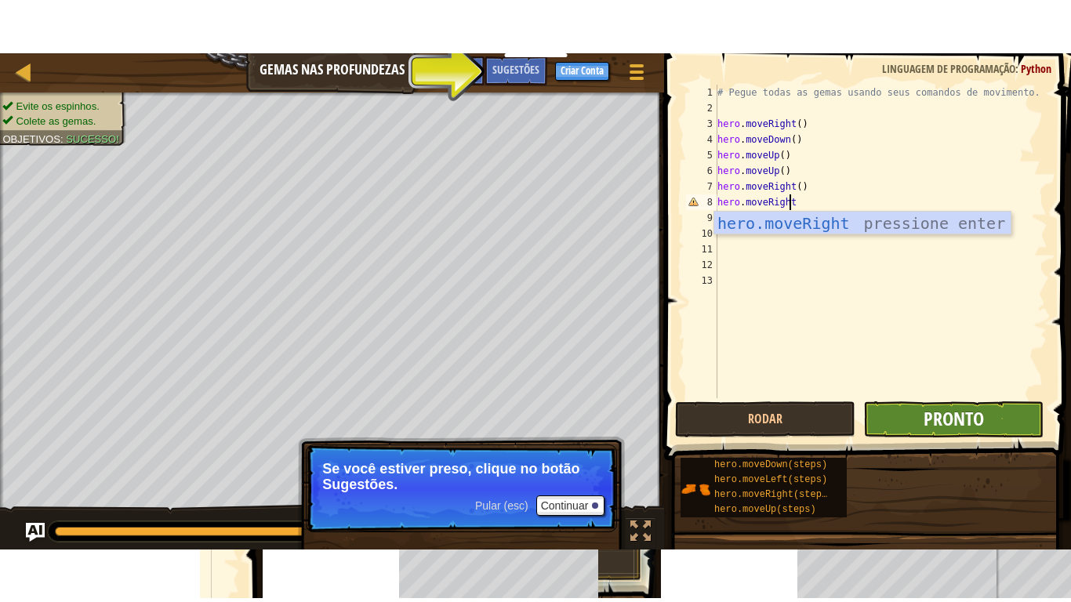
scroll to position [7, 0]
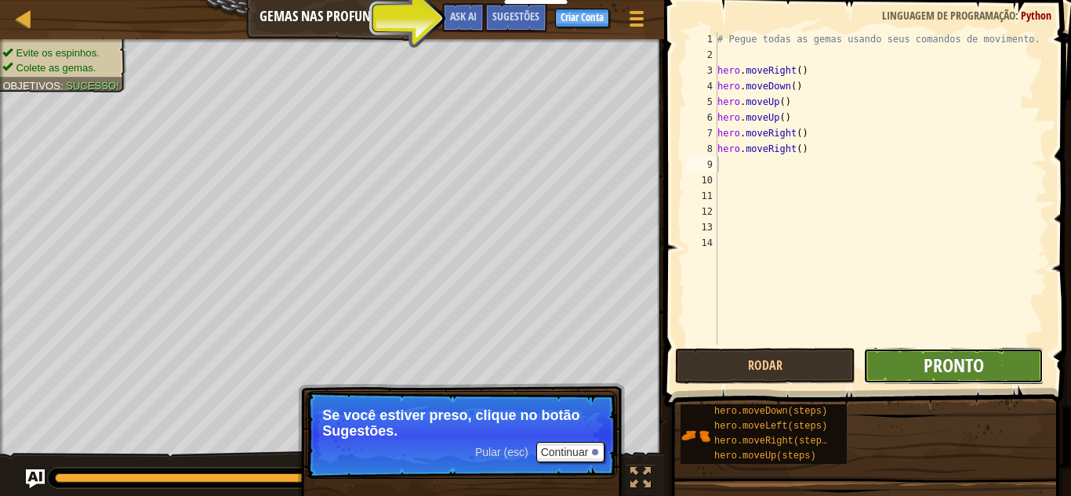
click at [935, 365] on span "Pronto" at bounding box center [954, 365] width 60 height 25
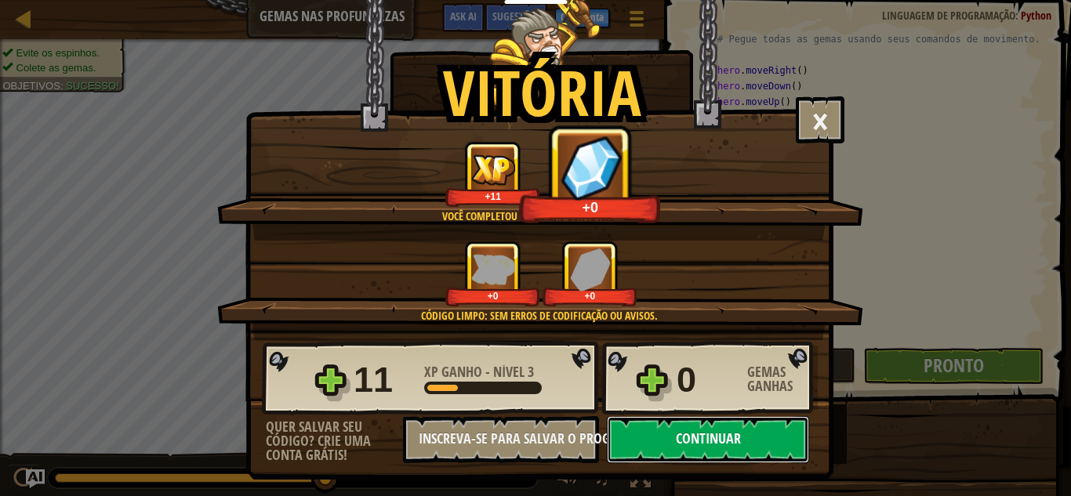
click at [728, 431] on button "Continuar" at bounding box center [708, 439] width 202 height 47
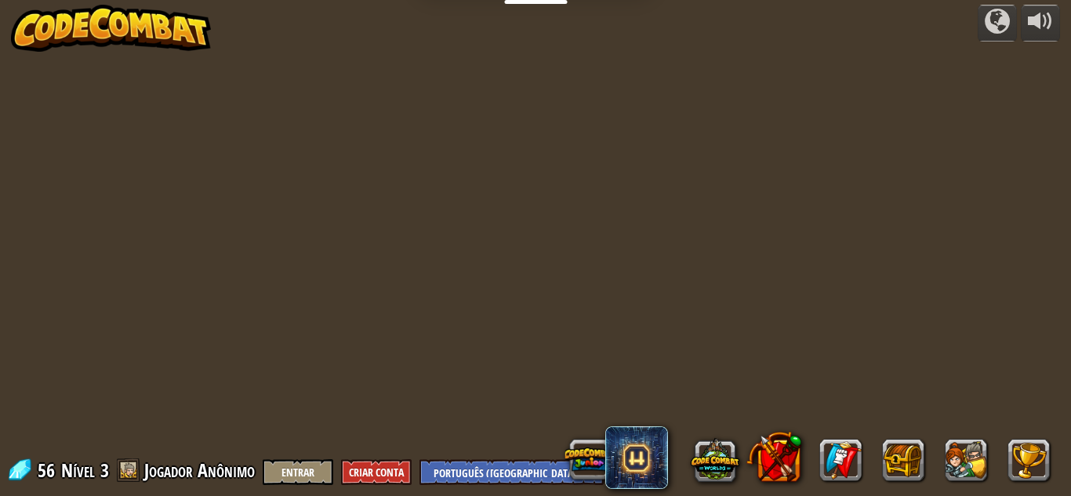
select select "pt-BR"
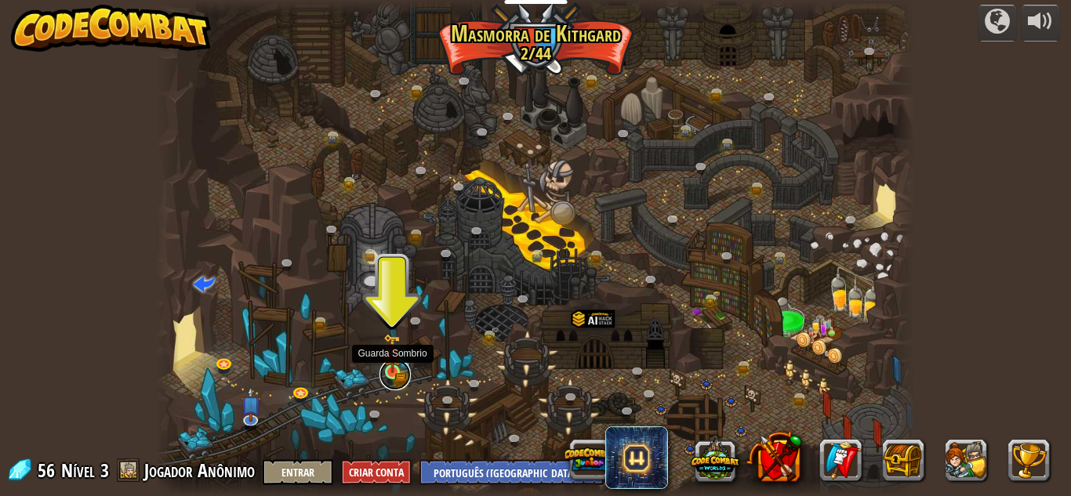
click at [394, 374] on link at bounding box center [394, 374] width 31 height 31
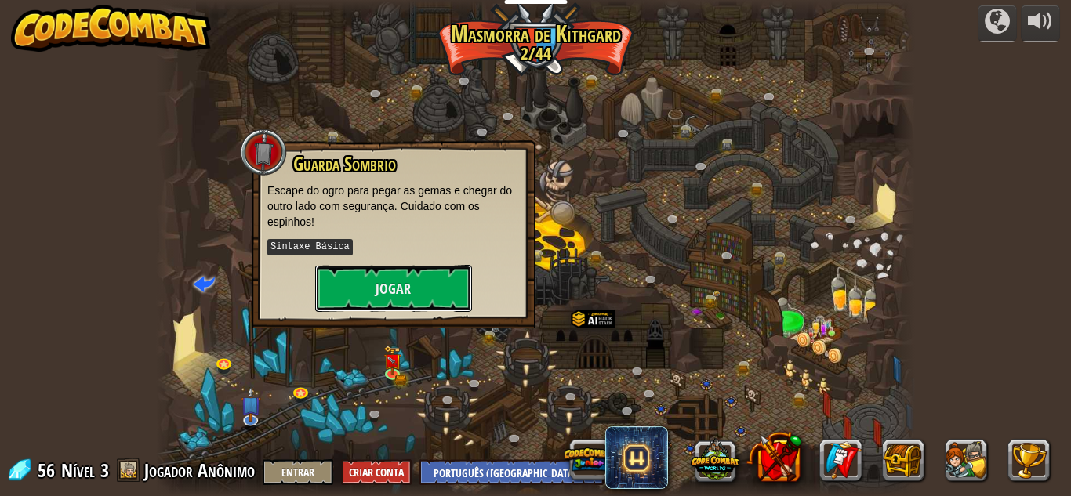
click at [405, 284] on button "Jogar" at bounding box center [393, 288] width 157 height 47
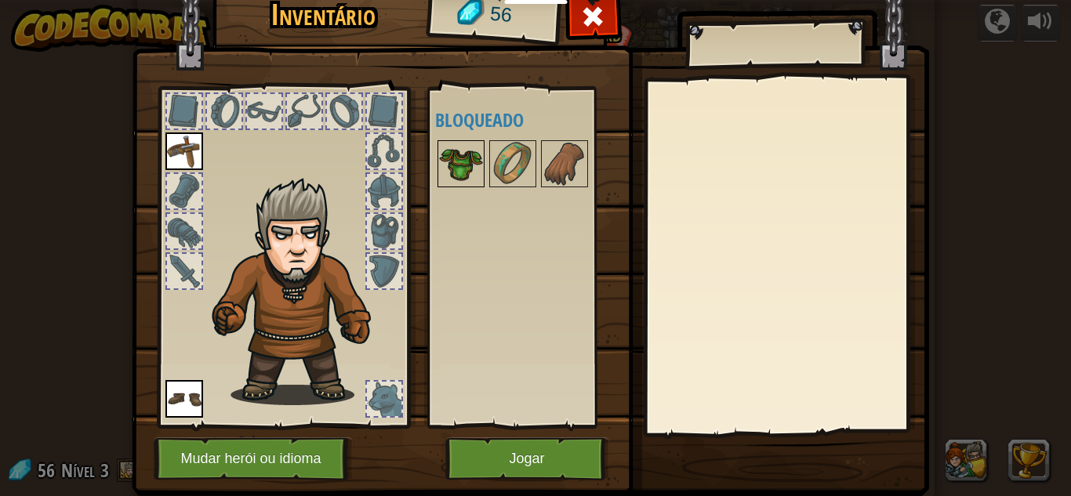
click at [473, 162] on img at bounding box center [461, 164] width 44 height 44
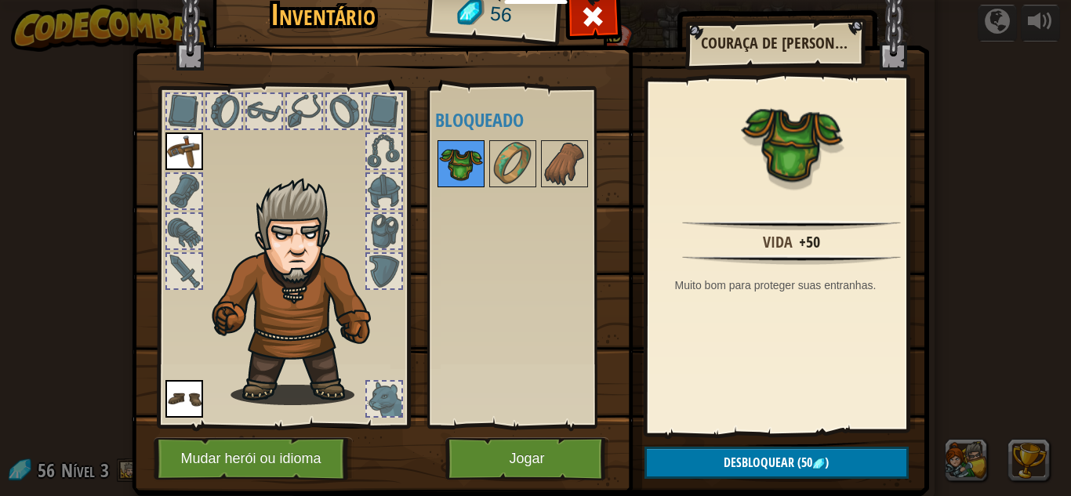
click at [463, 172] on img at bounding box center [461, 164] width 44 height 44
click at [543, 172] on img at bounding box center [565, 164] width 44 height 44
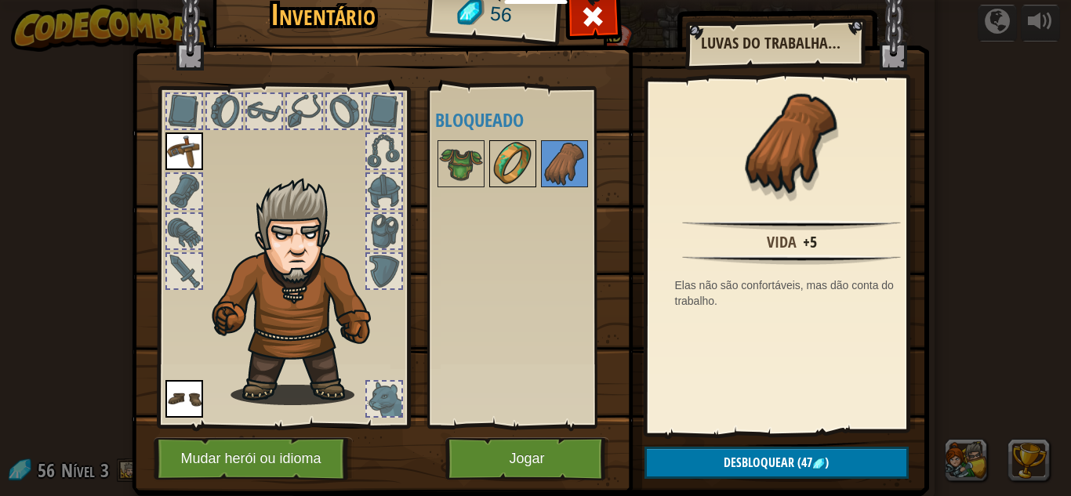
click at [514, 176] on img at bounding box center [513, 164] width 44 height 44
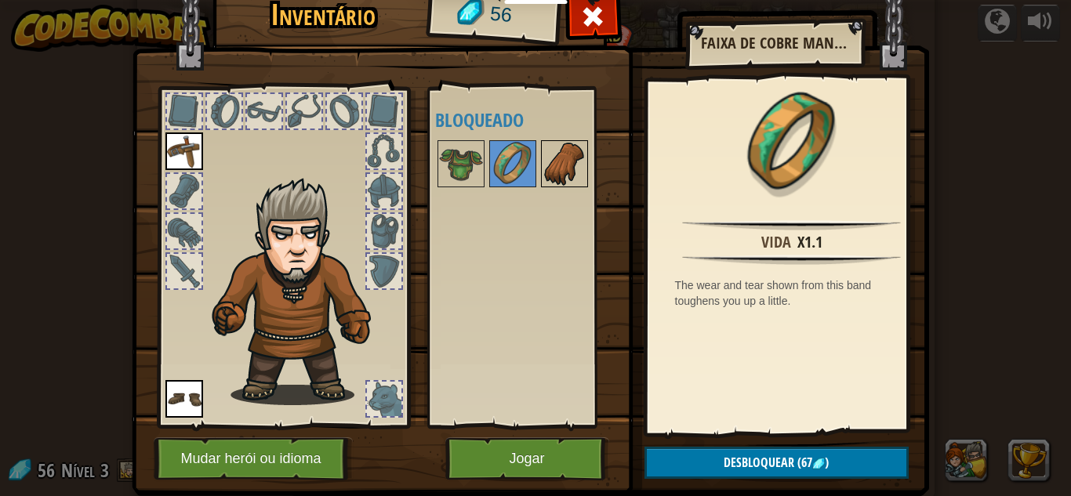
click at [559, 168] on img at bounding box center [565, 164] width 44 height 44
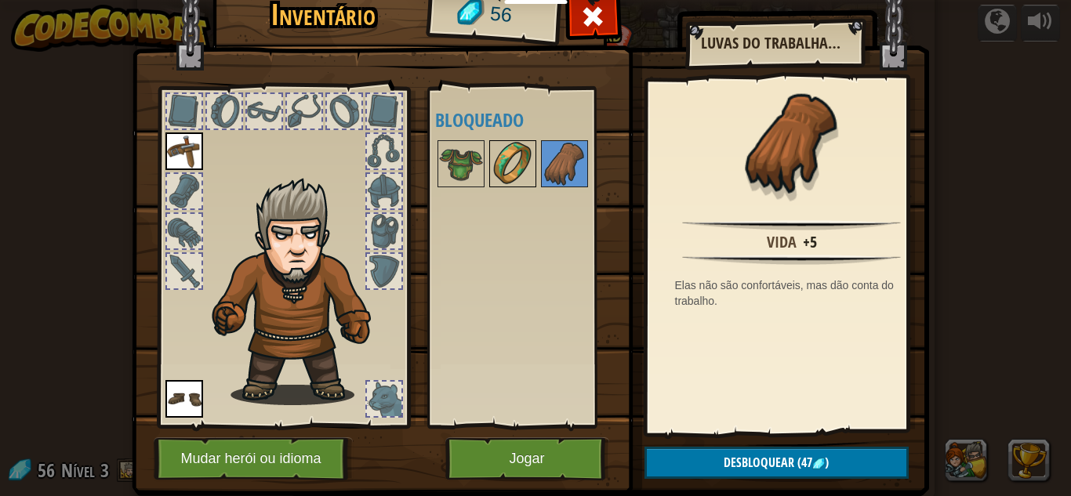
click at [491, 176] on img at bounding box center [513, 164] width 44 height 44
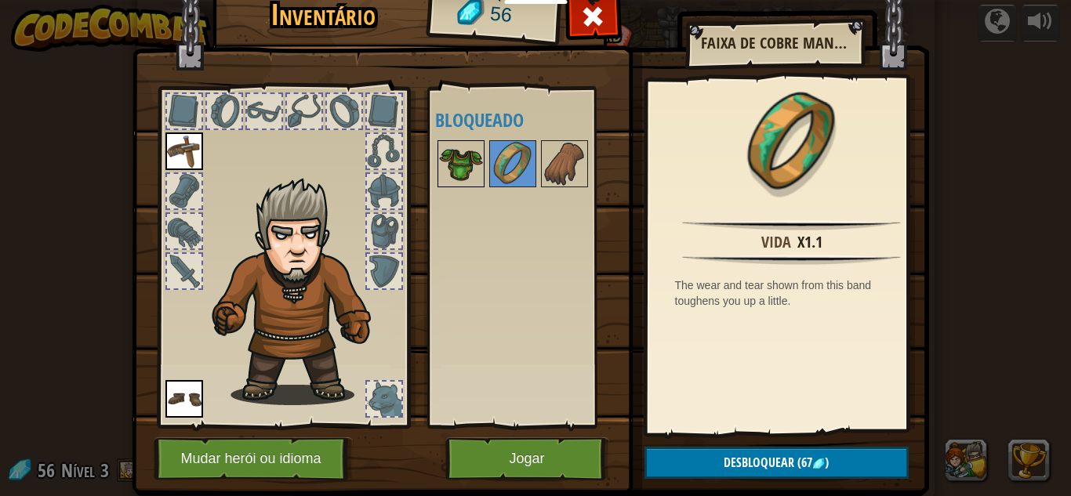
click at [448, 184] on img at bounding box center [461, 164] width 44 height 44
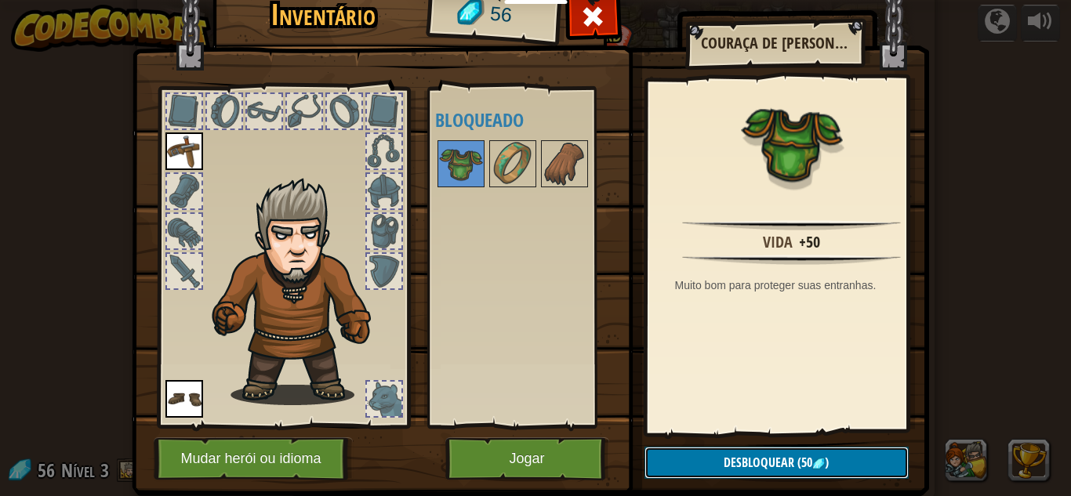
click at [794, 464] on span "(50" at bounding box center [803, 462] width 18 height 17
click at [754, 462] on button "Confirmar" at bounding box center [777, 463] width 264 height 32
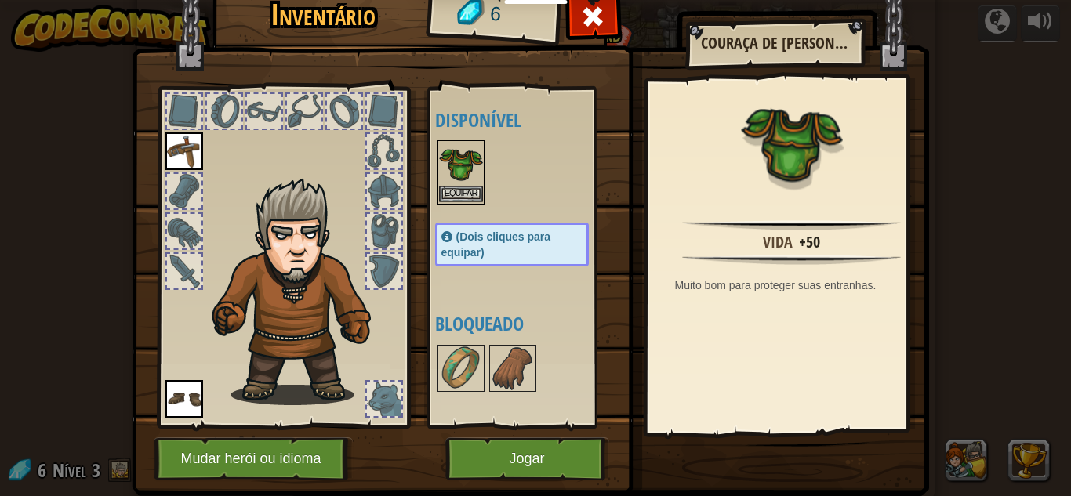
click at [439, 182] on img at bounding box center [461, 164] width 44 height 44
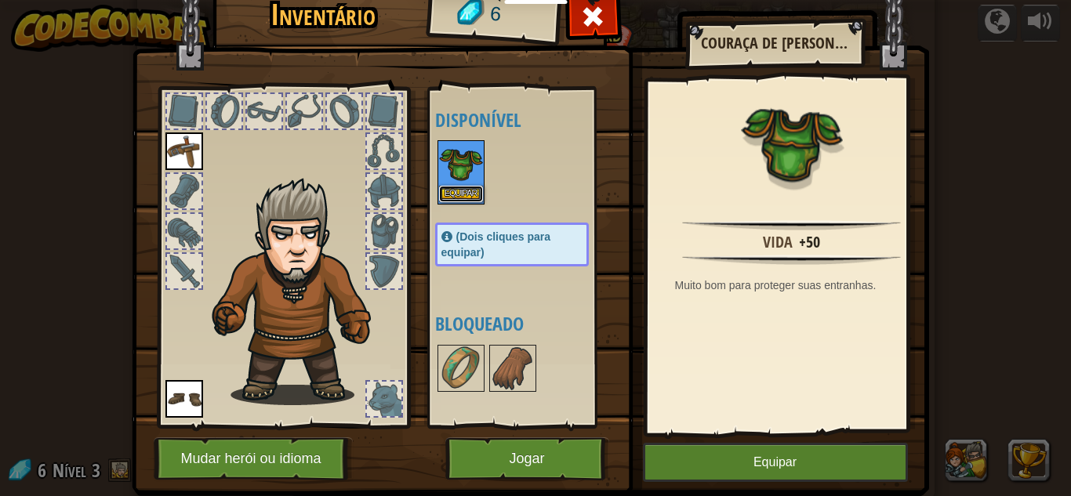
click at [452, 195] on button "Equipar" at bounding box center [461, 194] width 44 height 16
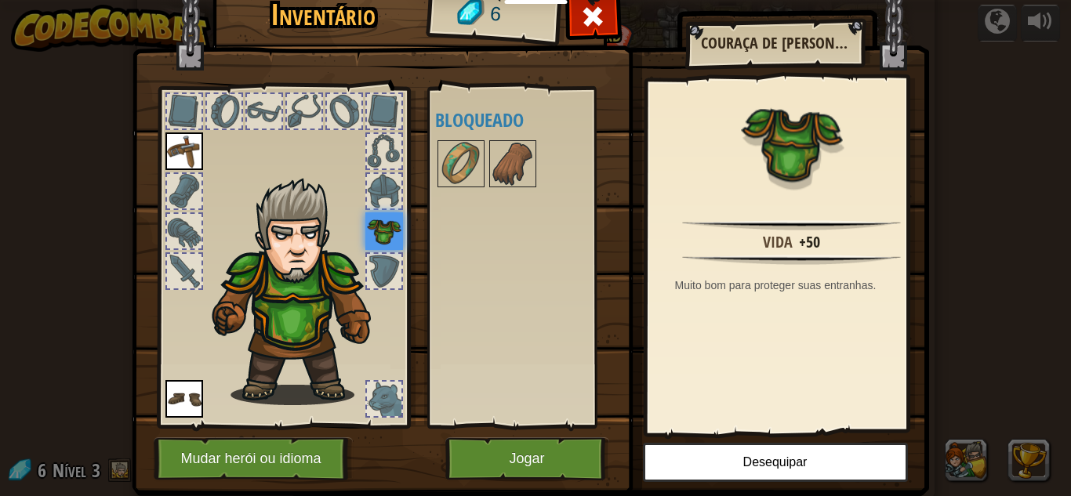
click at [480, 172] on div "Disponível Equipar [GEOGRAPHIC_DATA] Equipar (Dois cliques para equipar) Bloque…" at bounding box center [527, 257] width 185 height 327
drag, startPoint x: 435, startPoint y: 181, endPoint x: 460, endPoint y: 181, distance: 25.1
click at [446, 181] on img at bounding box center [461, 164] width 44 height 44
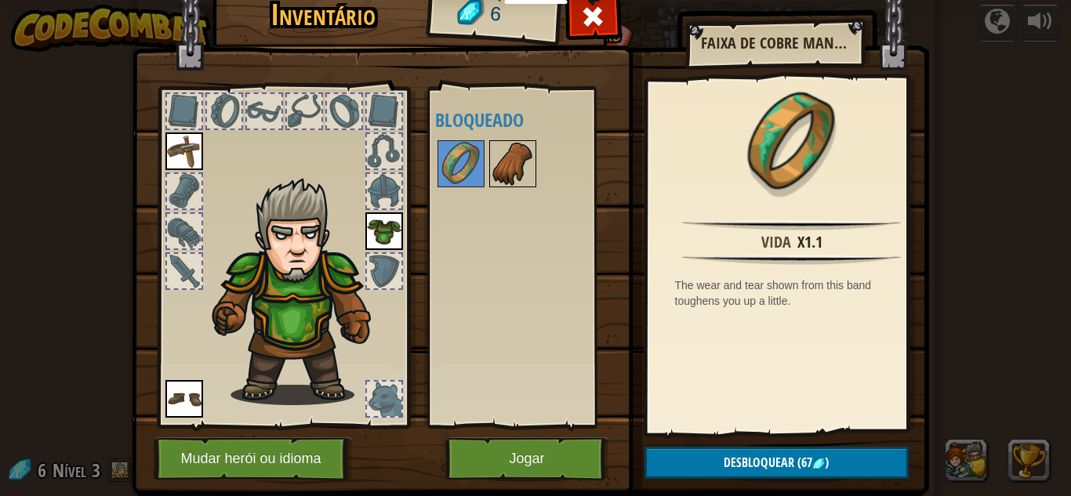
drag, startPoint x: 510, startPoint y: 176, endPoint x: 519, endPoint y: 176, distance: 9.4
click at [519, 176] on img at bounding box center [513, 164] width 44 height 44
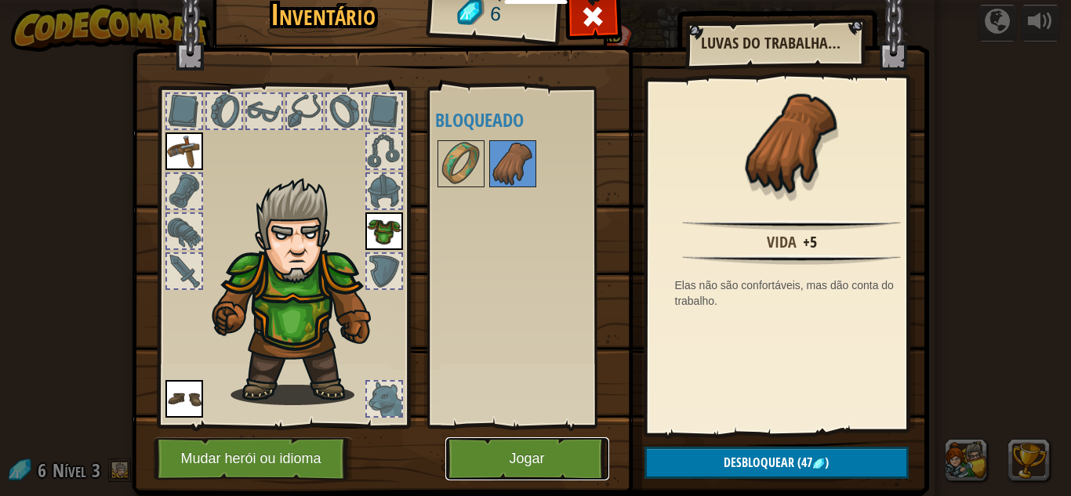
click at [521, 456] on button "Jogar" at bounding box center [527, 459] width 164 height 43
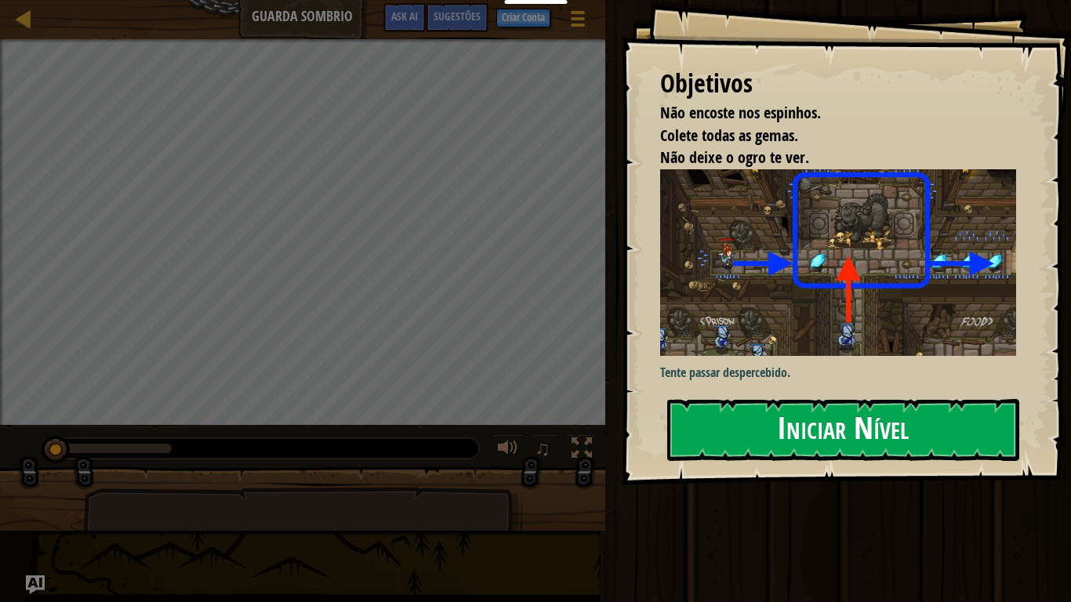
click at [836, 417] on button "Iniciar Nível" at bounding box center [843, 430] width 352 height 62
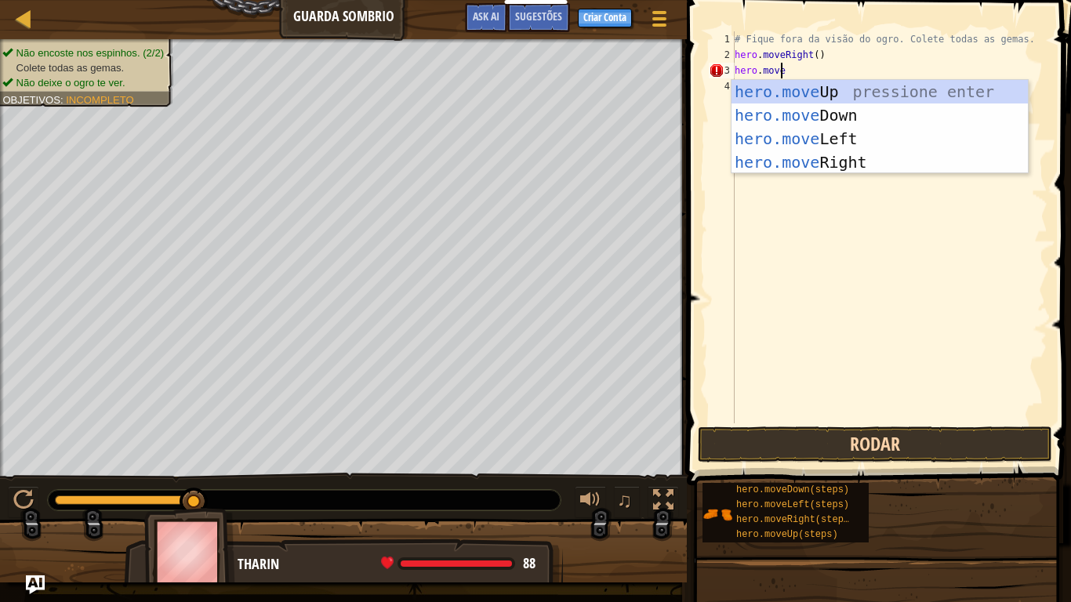
scroll to position [7, 3]
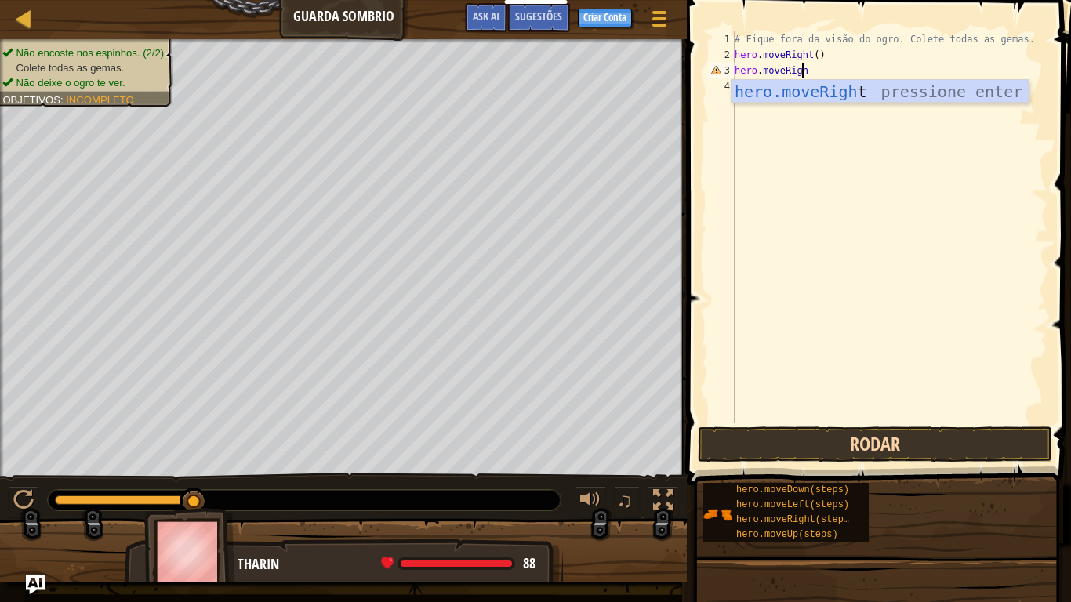
type textarea "hero.moveRight"
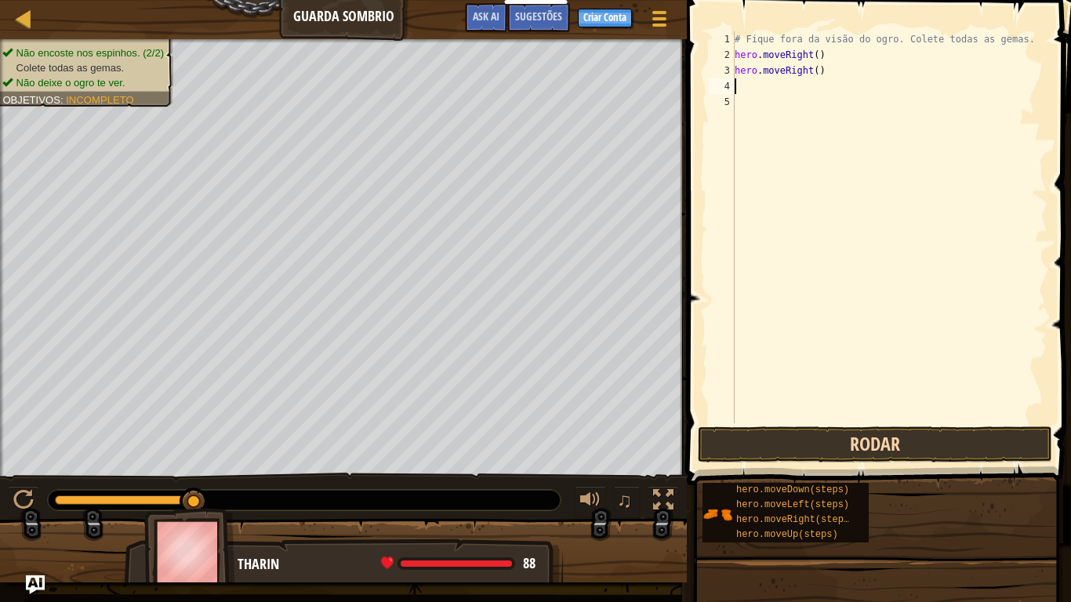
scroll to position [7, 0]
click at [899, 446] on button "Rodar" at bounding box center [875, 445] width 354 height 36
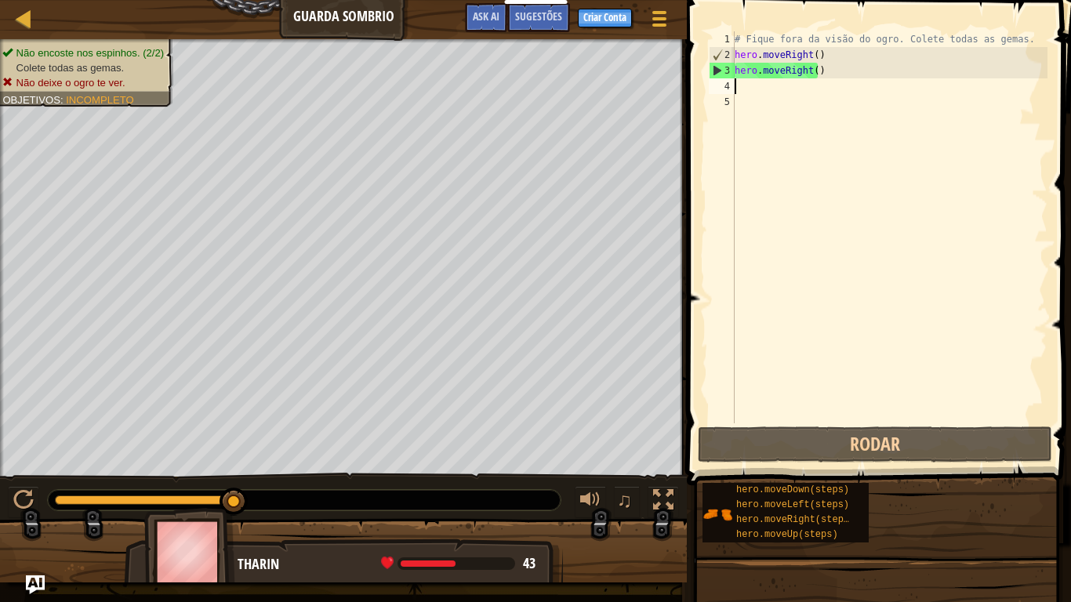
click at [761, 95] on div "# Fique fora da visão do ogro. Colete todas as gemas. hero . moveRight ( ) hero…" at bounding box center [890, 242] width 316 height 423
click at [755, 88] on div "# Fique fora da visão do ogro. Colete todas as gemas. hero . moveRight ( ) hero…" at bounding box center [890, 242] width 316 height 423
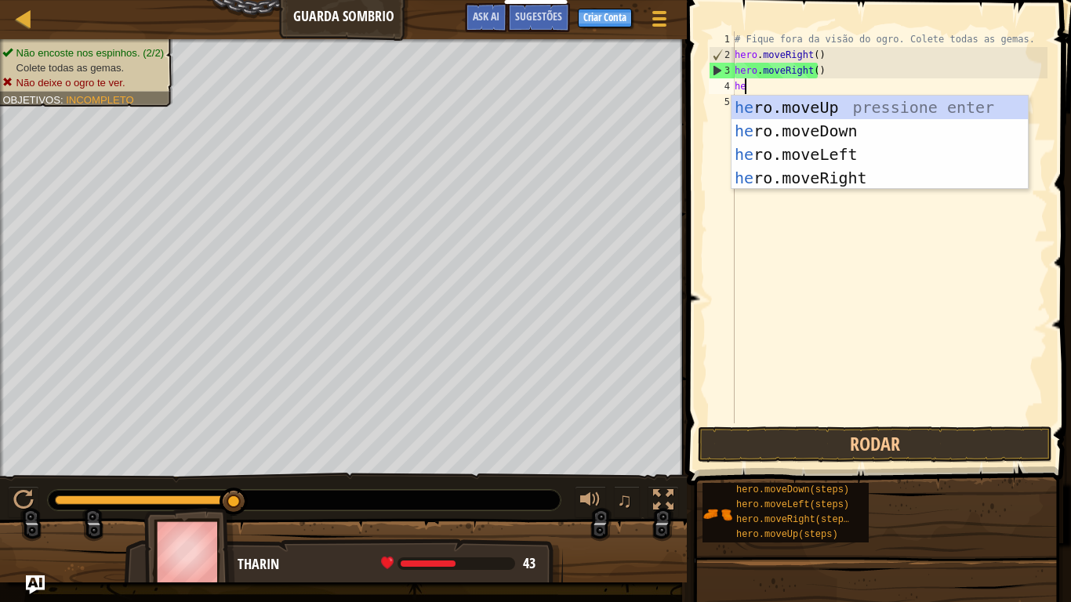
scroll to position [7, 1]
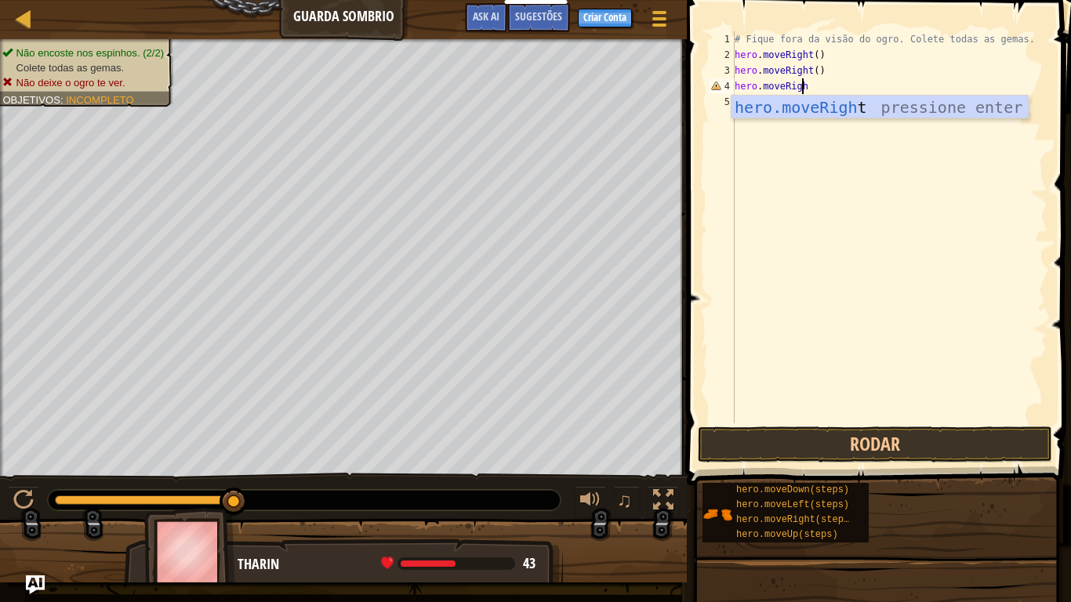
type textarea "hero.moveRight"
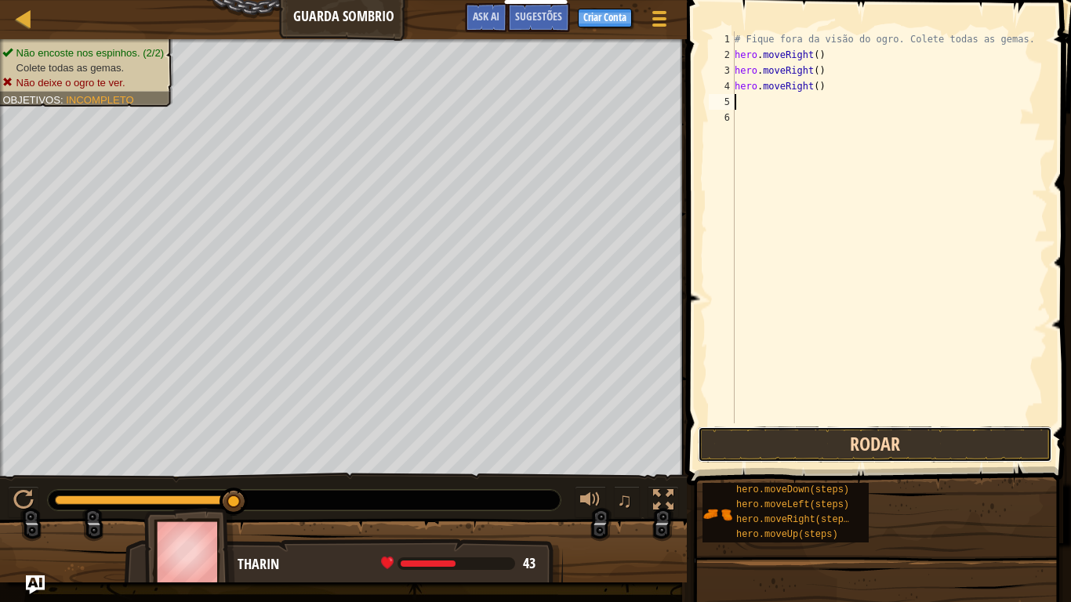
click at [866, 445] on button "Rodar" at bounding box center [875, 445] width 354 height 36
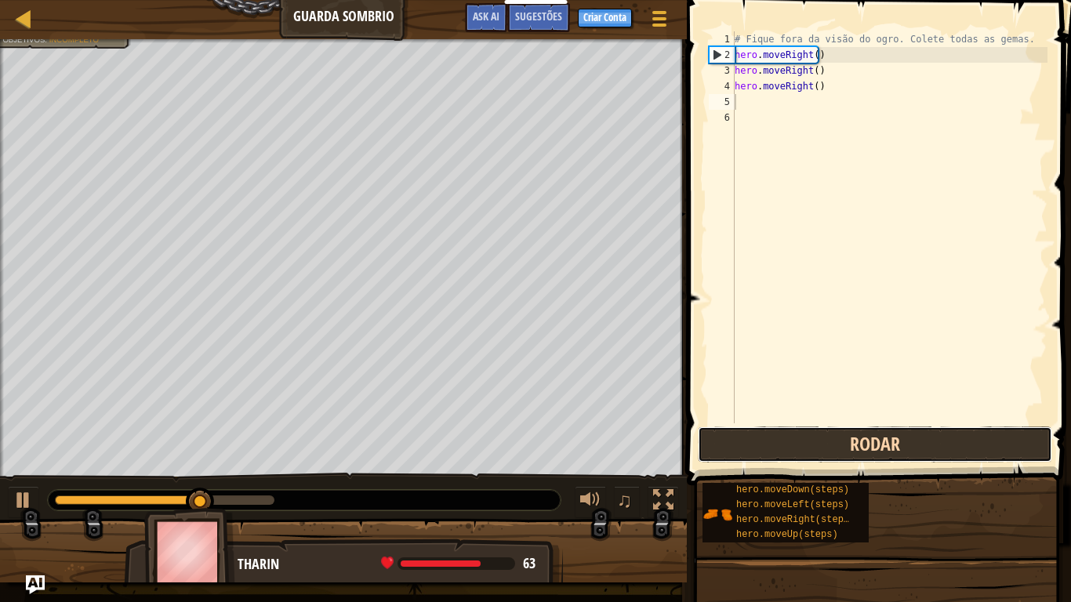
click at [845, 438] on button "Rodar" at bounding box center [875, 445] width 354 height 36
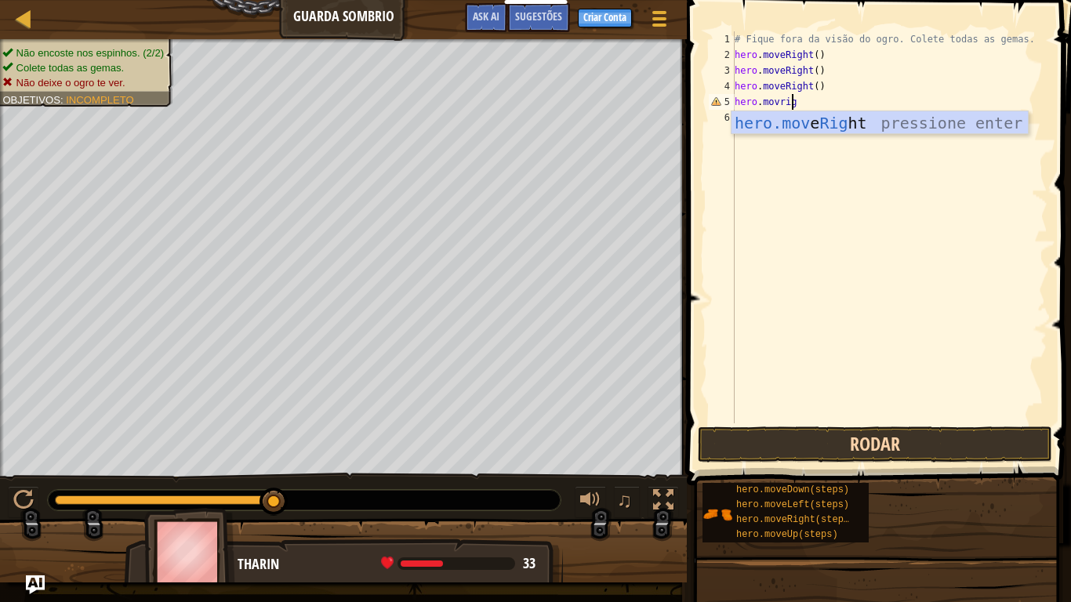
scroll to position [7, 5]
type textarea "hero.movright"
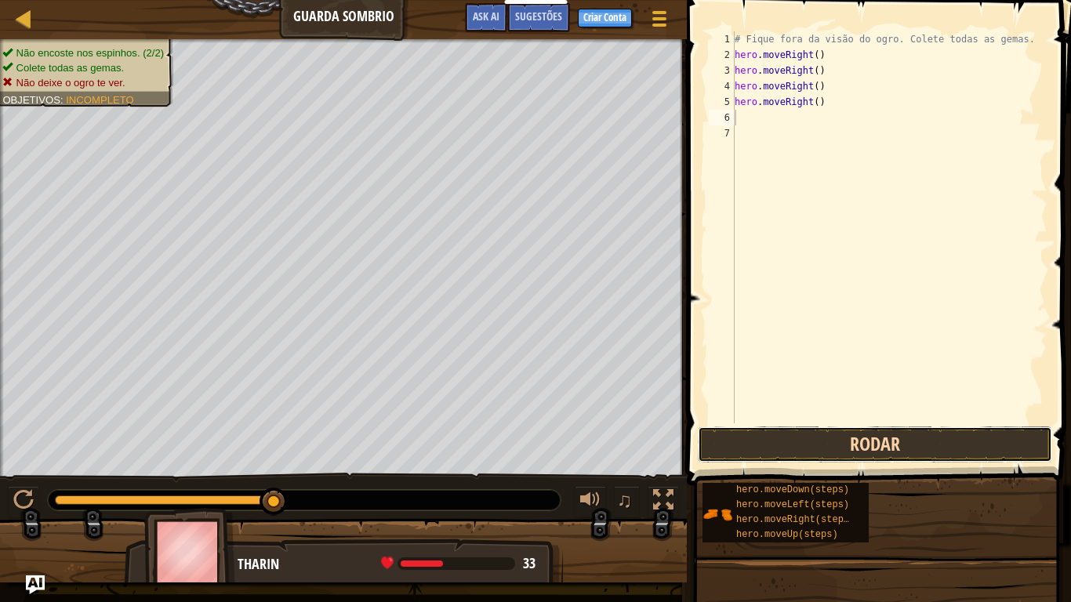
click at [884, 448] on button "Rodar" at bounding box center [875, 445] width 354 height 36
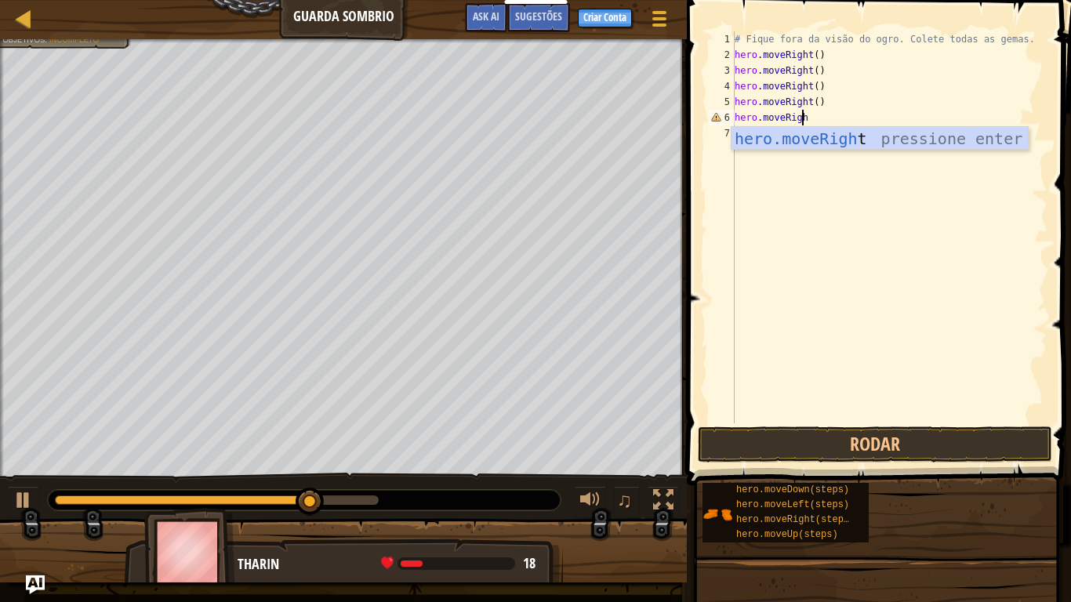
type textarea "hero.moveRight"
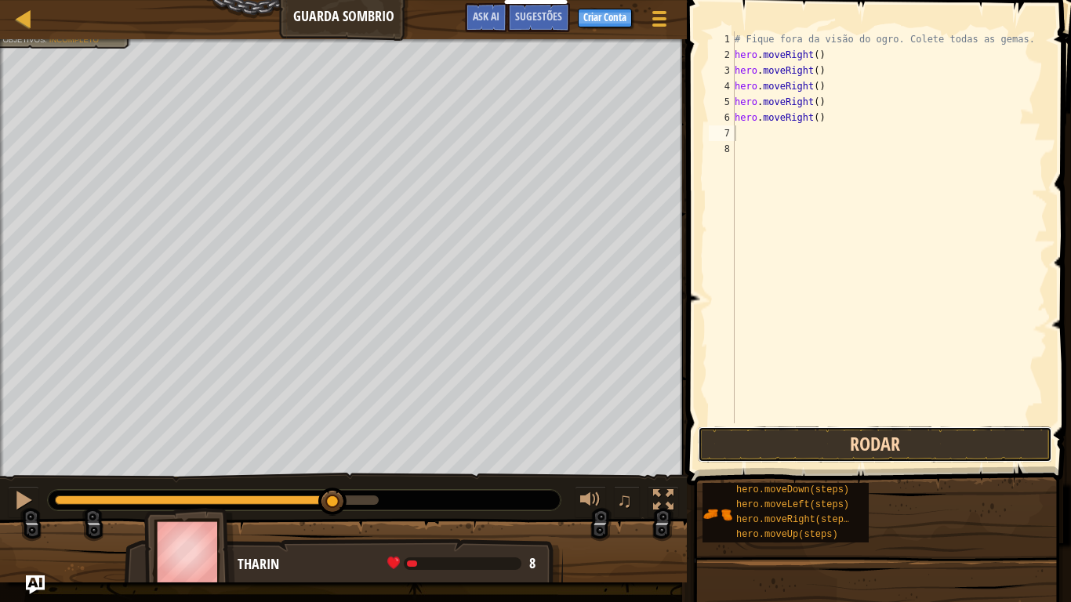
click at [892, 455] on button "Rodar" at bounding box center [875, 445] width 354 height 36
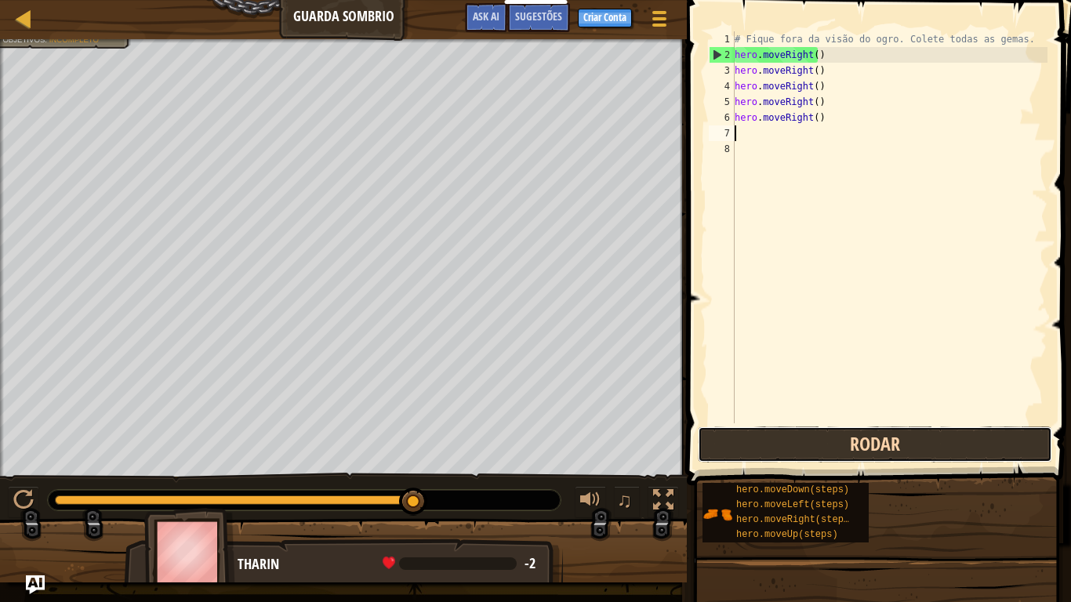
click at [882, 450] on button "Rodar" at bounding box center [875, 445] width 354 height 36
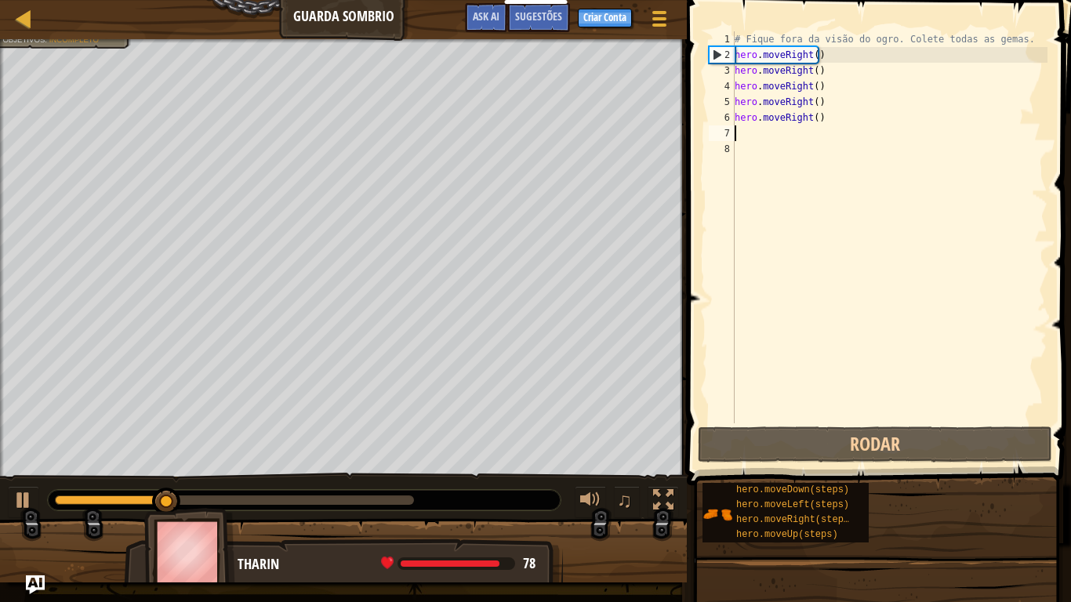
click at [826, 122] on div "# Fique fora da visão do ogro. Colete todas as gemas. hero . moveRight ( ) hero…" at bounding box center [890, 242] width 316 height 423
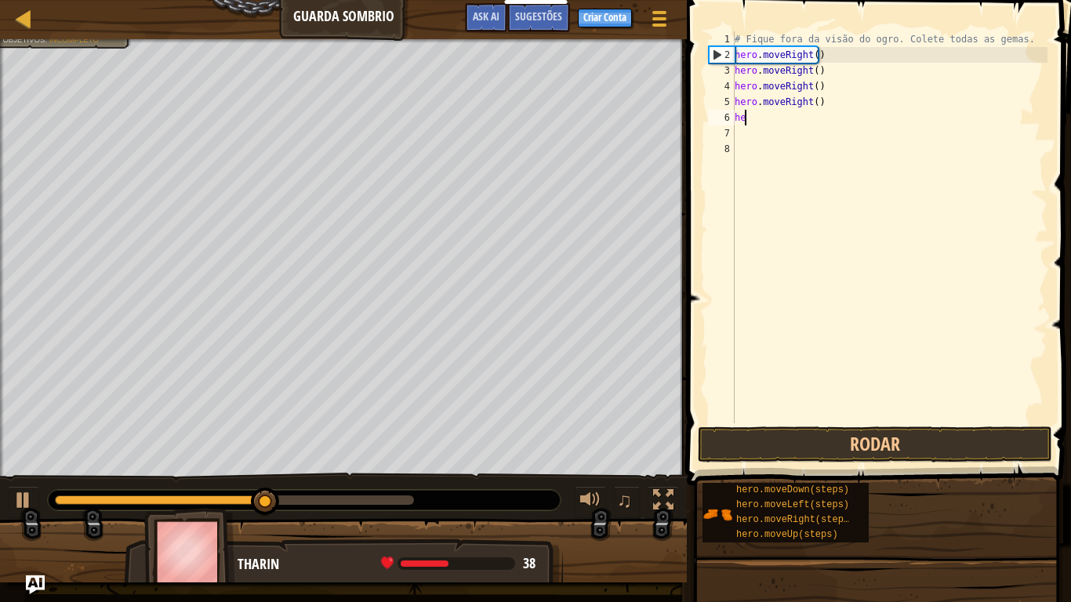
type textarea "h"
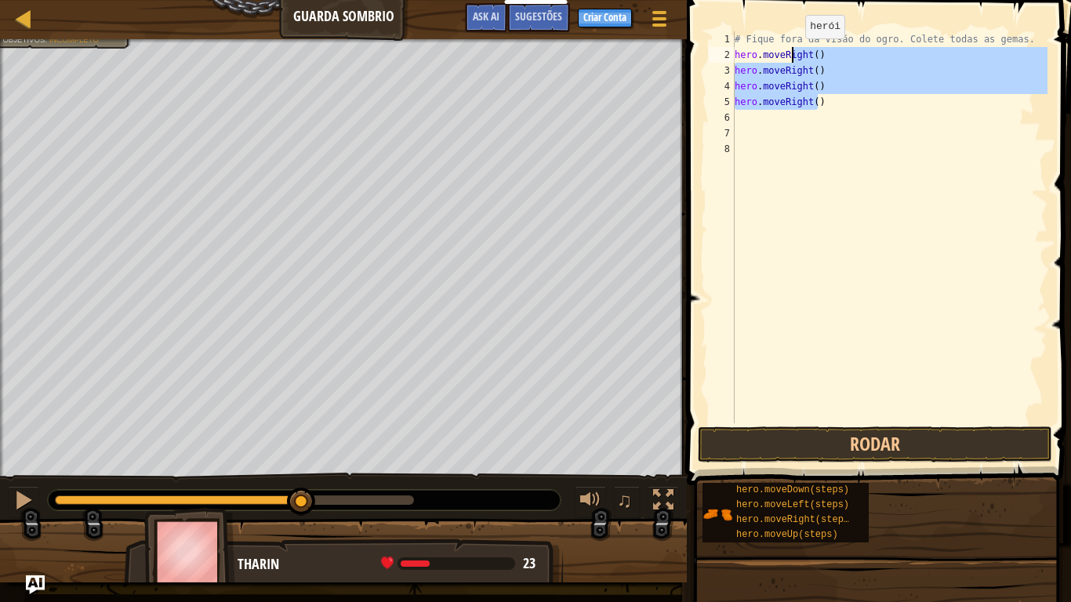
drag, startPoint x: 825, startPoint y: 105, endPoint x: 792, endPoint y: 54, distance: 60.7
click at [792, 54] on div "# Fique fora da visão do ogro. Colete todas as gemas. hero . moveRight ( ) hero…" at bounding box center [890, 242] width 316 height 423
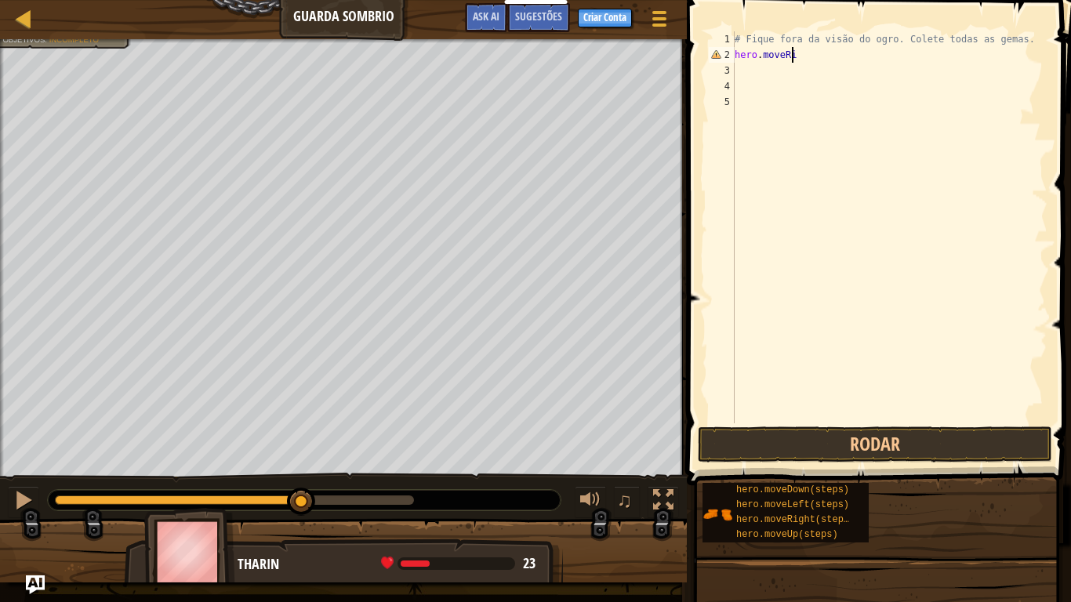
click at [793, 59] on div "# Fique fora da visão do ogro. Colete todas as gemas. hero . moveRi" at bounding box center [890, 242] width 316 height 423
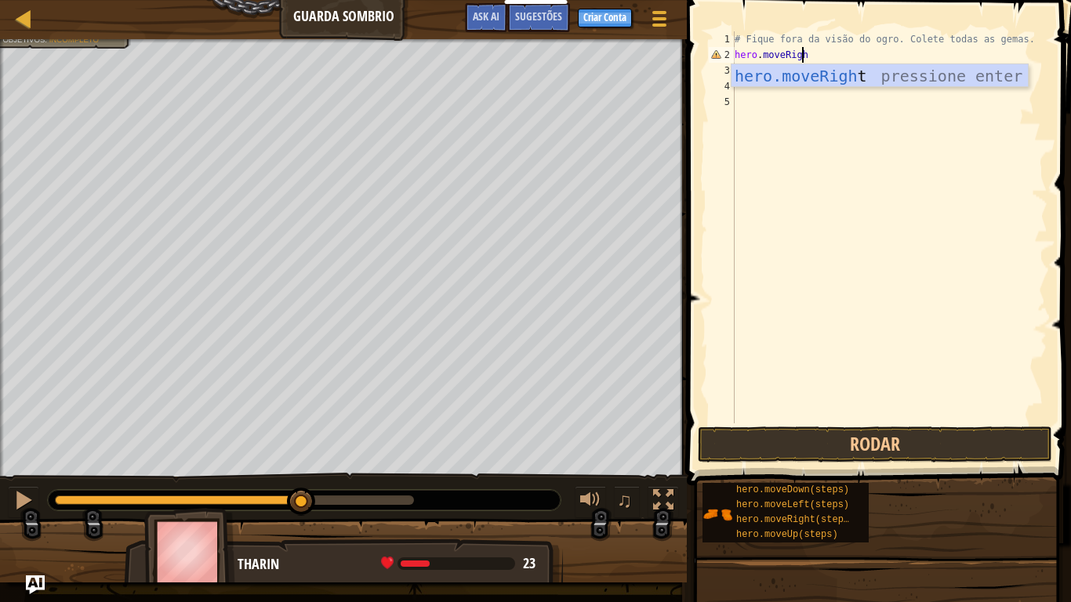
type textarea "hero.moveRight"
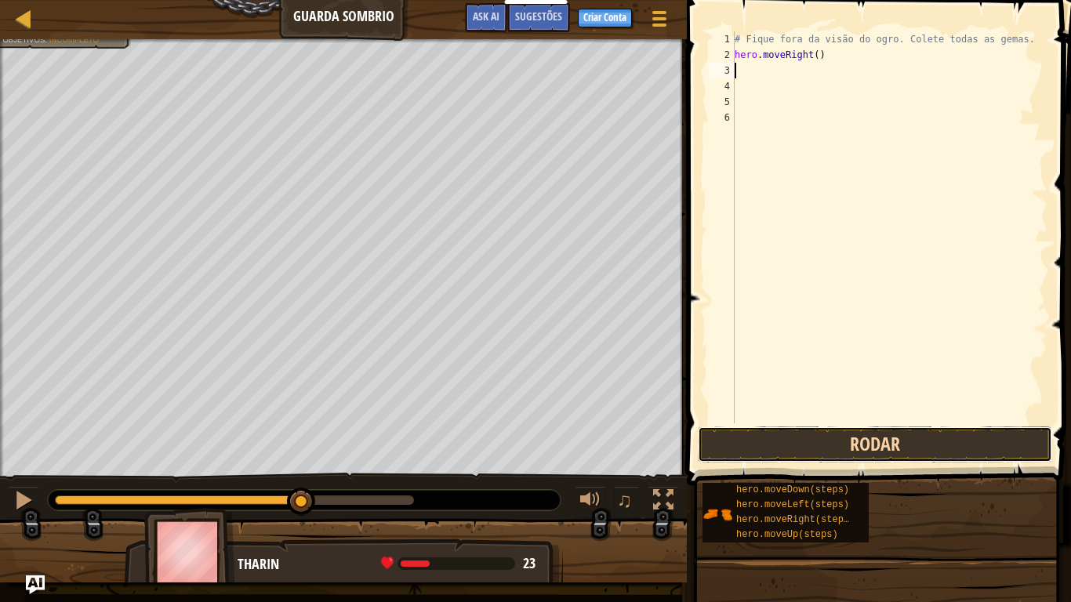
click at [885, 440] on button "Rodar" at bounding box center [875, 445] width 354 height 36
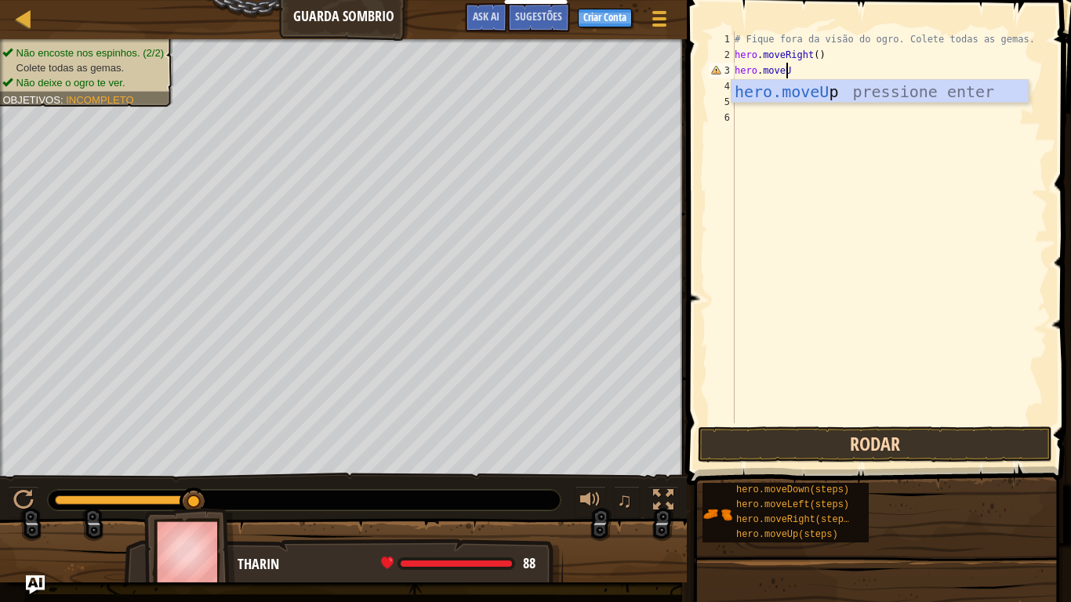
scroll to position [7, 4]
type textarea "hero.moveUp"
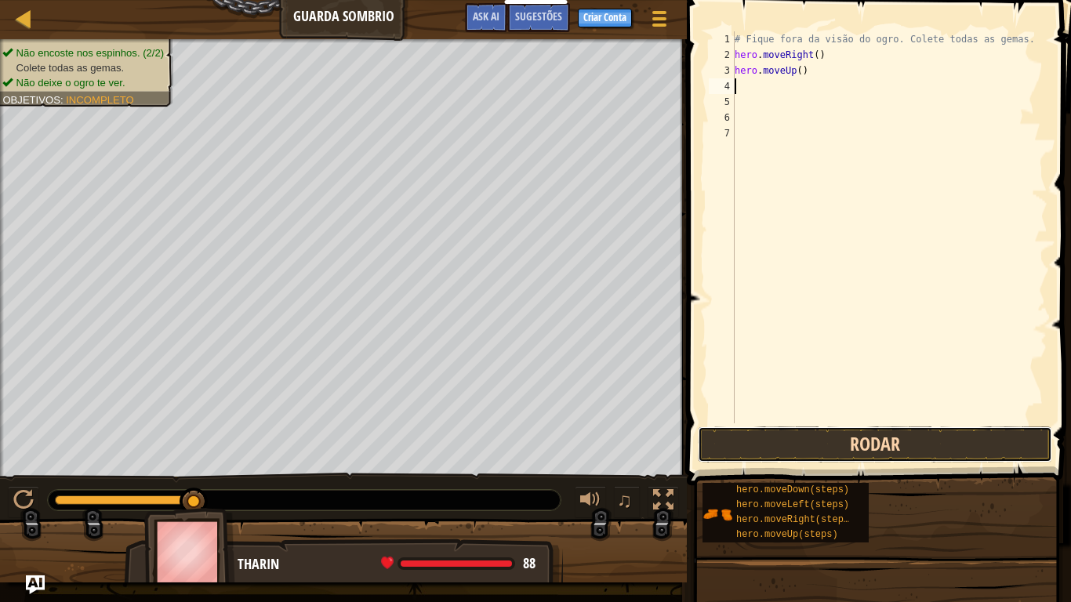
click at [927, 439] on button "Rodar" at bounding box center [875, 445] width 354 height 36
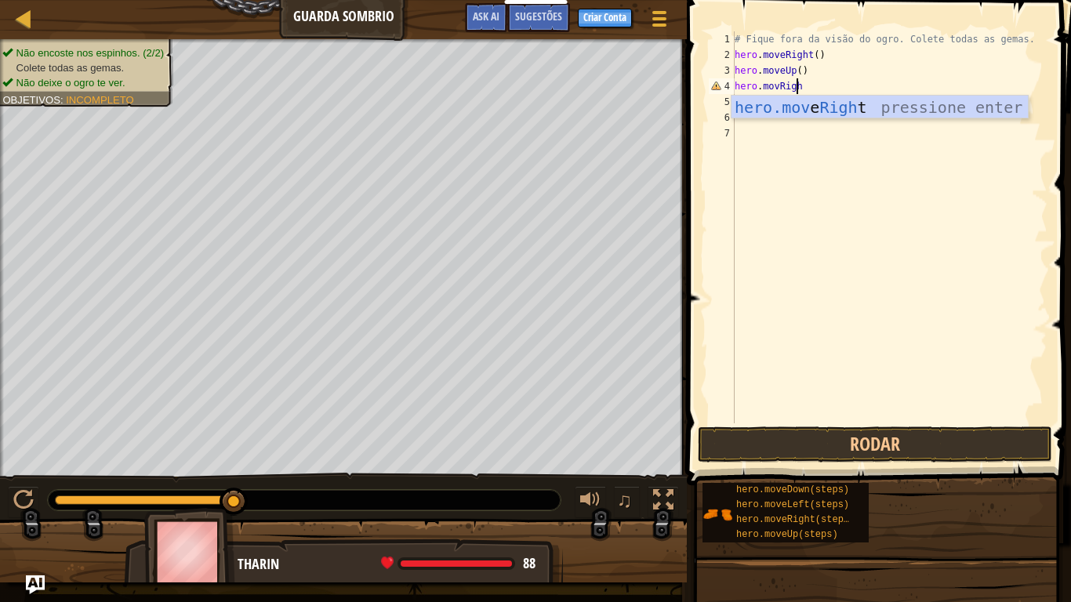
scroll to position [7, 5]
type textarea "hero.movRight"
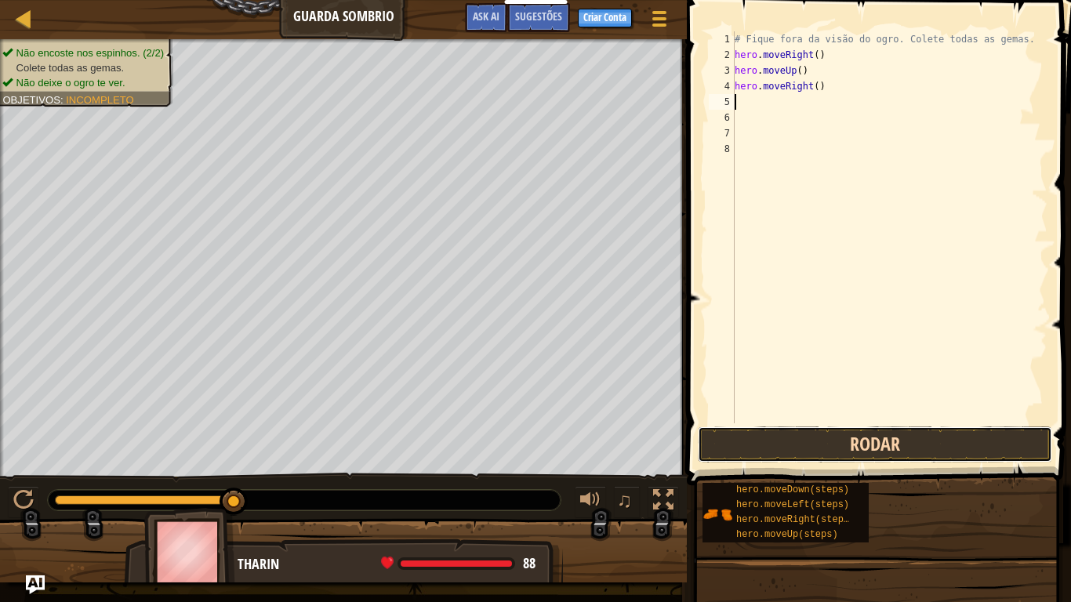
click at [896, 448] on button "Rodar" at bounding box center [875, 445] width 354 height 36
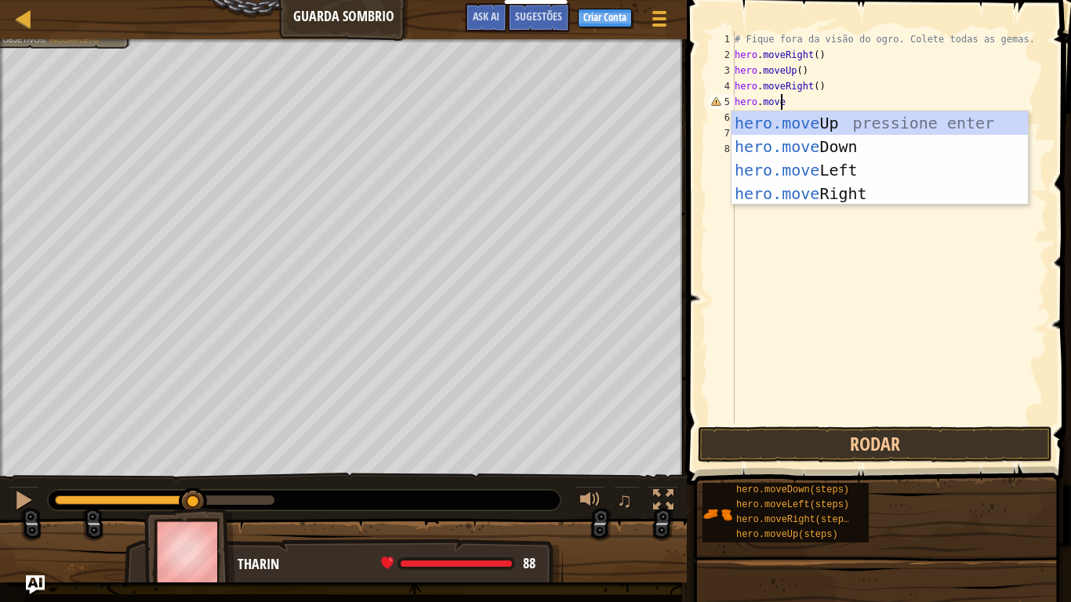
scroll to position [7, 4]
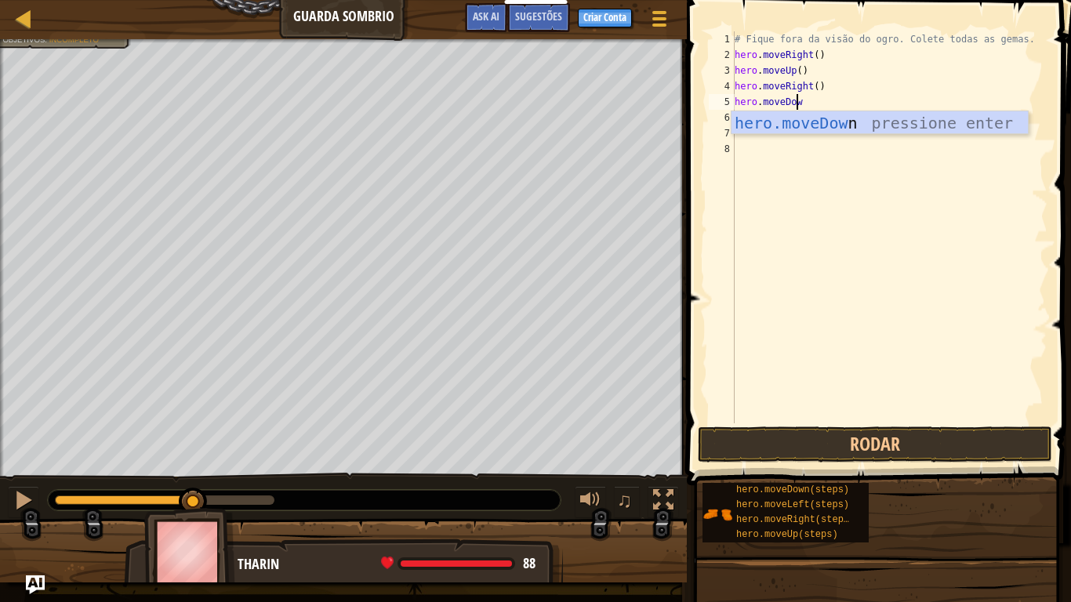
type textarea "hero.moveDown"
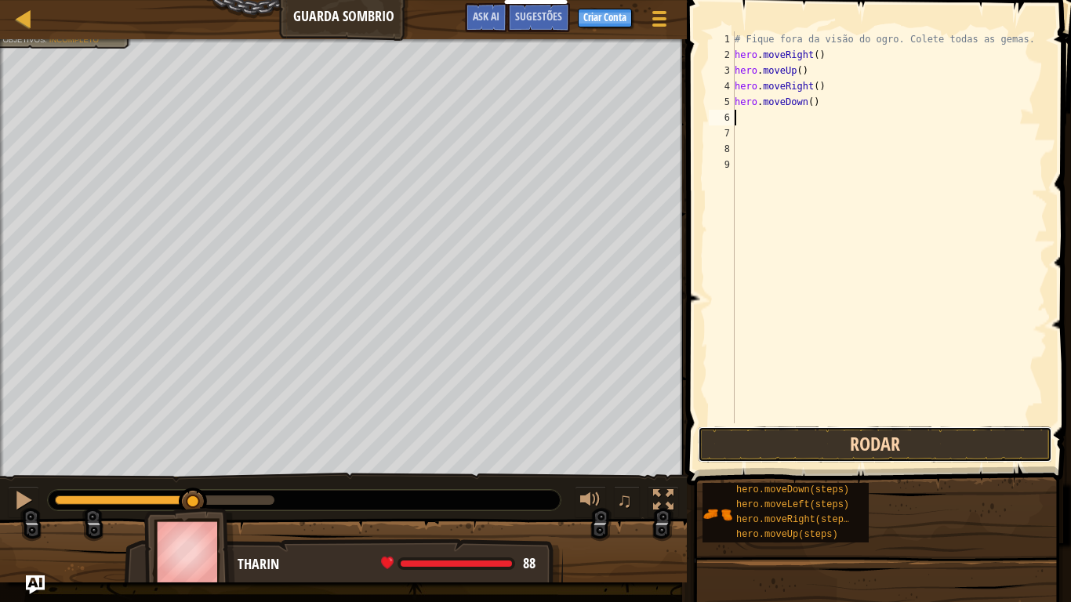
click at [905, 439] on button "Rodar" at bounding box center [875, 445] width 354 height 36
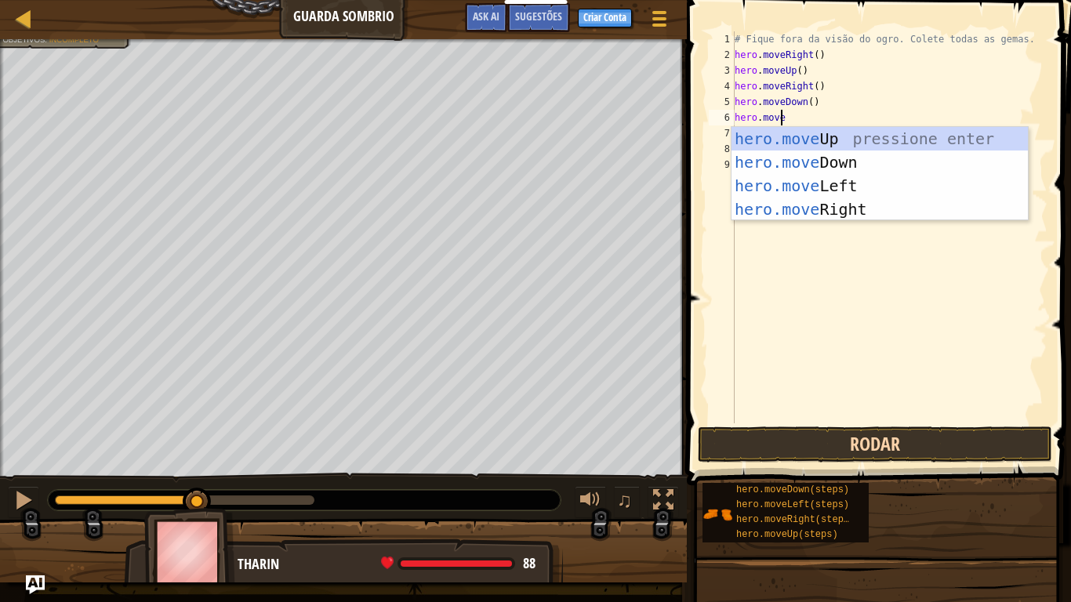
scroll to position [7, 3]
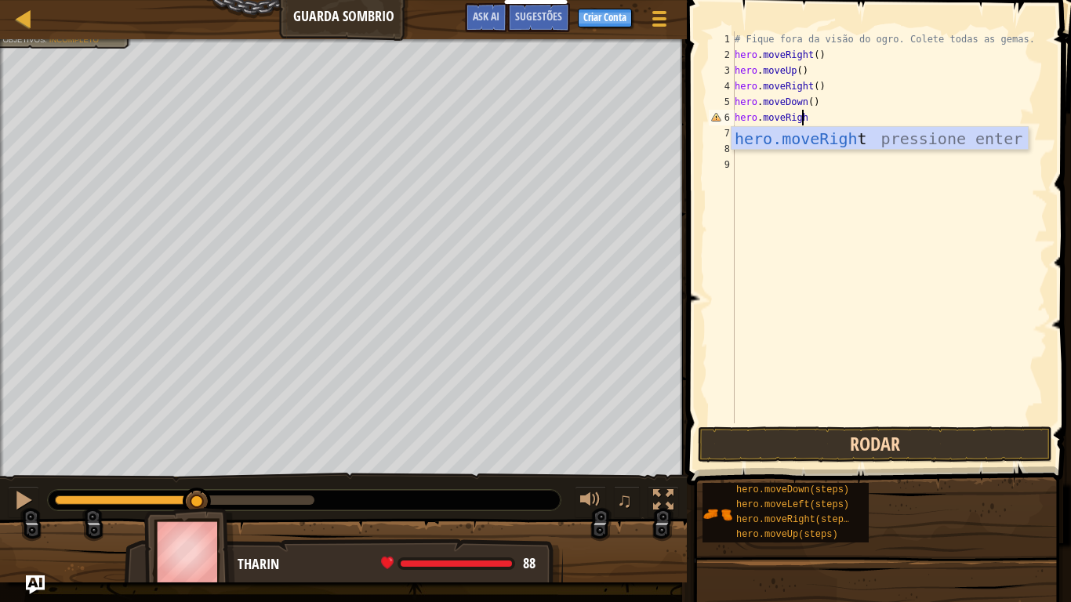
type textarea "hero.moveRight"
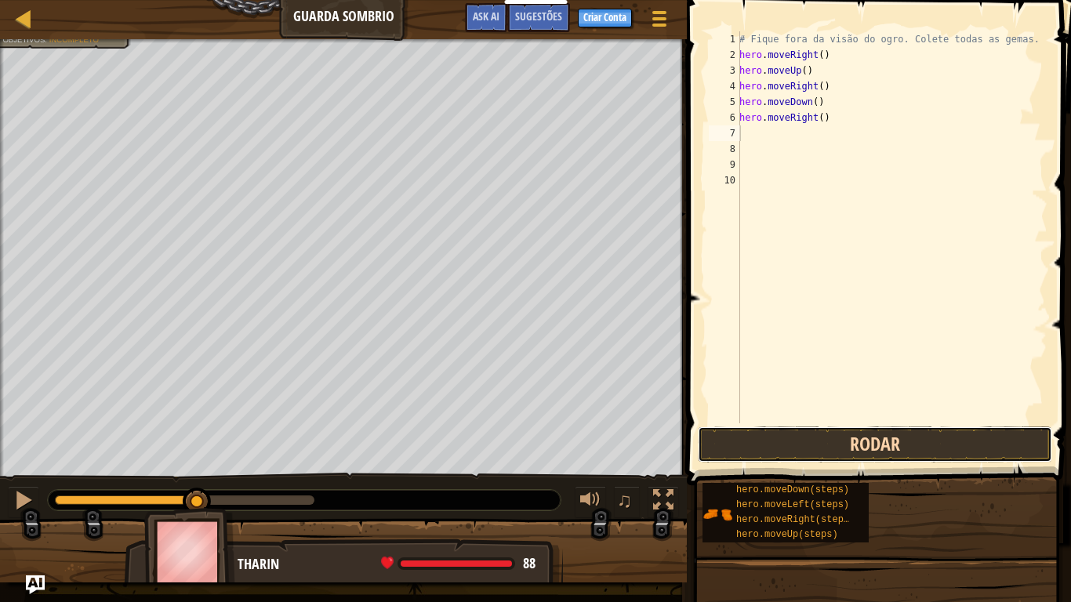
click at [920, 444] on button "Rodar" at bounding box center [875, 445] width 354 height 36
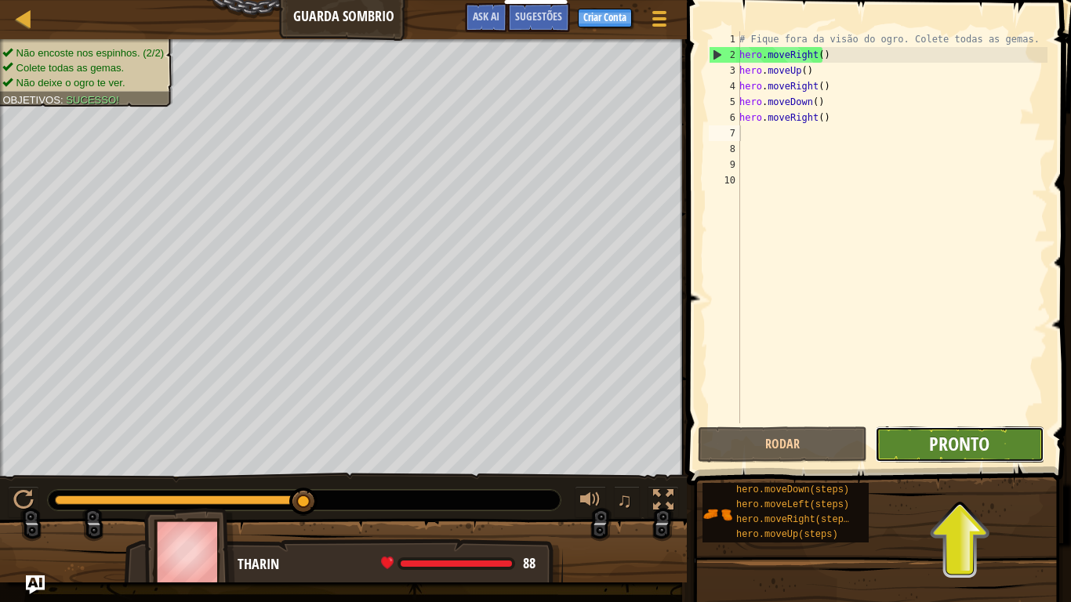
click at [950, 441] on span "Pronto" at bounding box center [959, 443] width 60 height 25
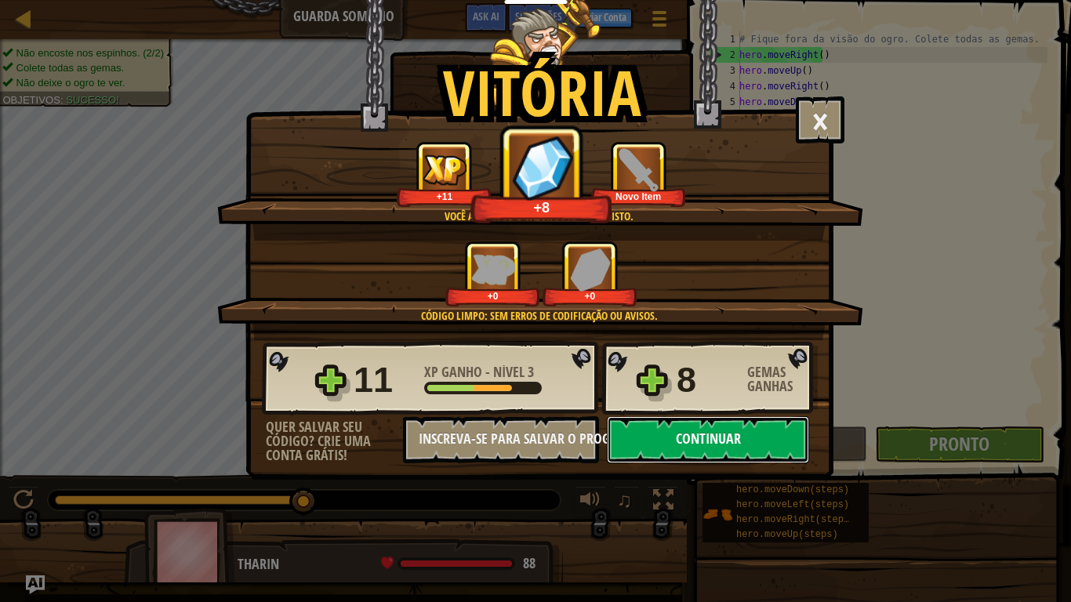
click at [728, 441] on button "Continuar" at bounding box center [708, 439] width 202 height 47
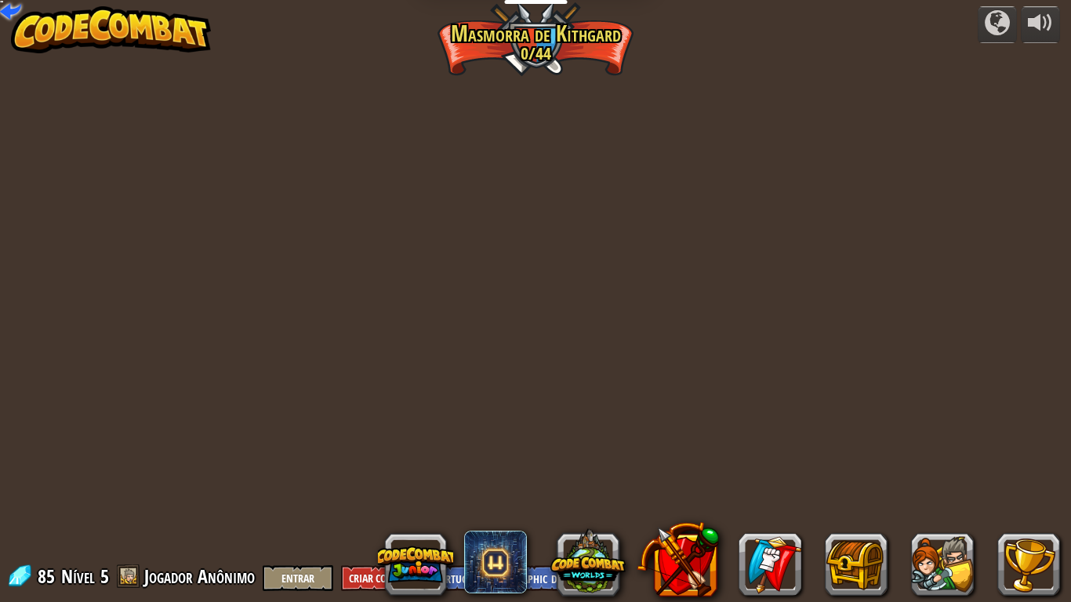
select select "pt-BR"
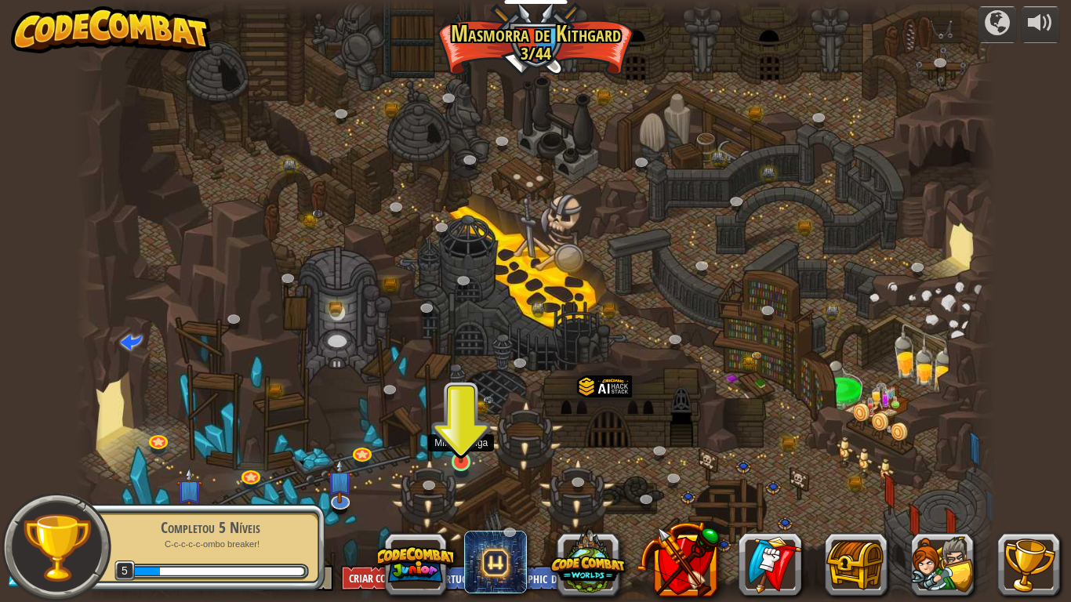
click at [454, 459] on img at bounding box center [461, 436] width 24 height 53
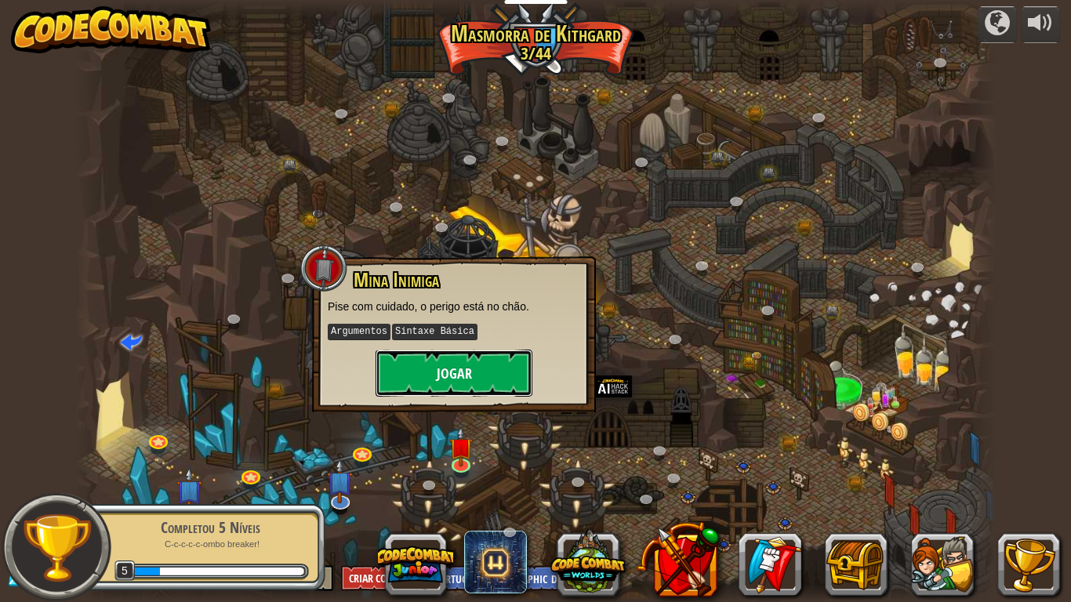
click at [466, 376] on button "Jogar" at bounding box center [454, 373] width 157 height 47
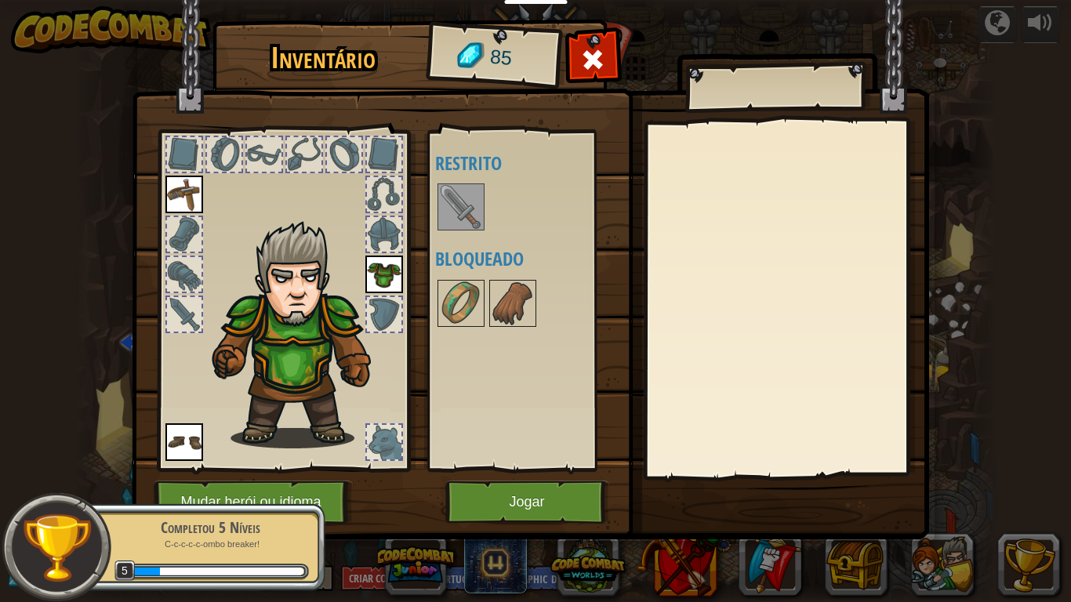
click at [455, 201] on img at bounding box center [461, 207] width 44 height 44
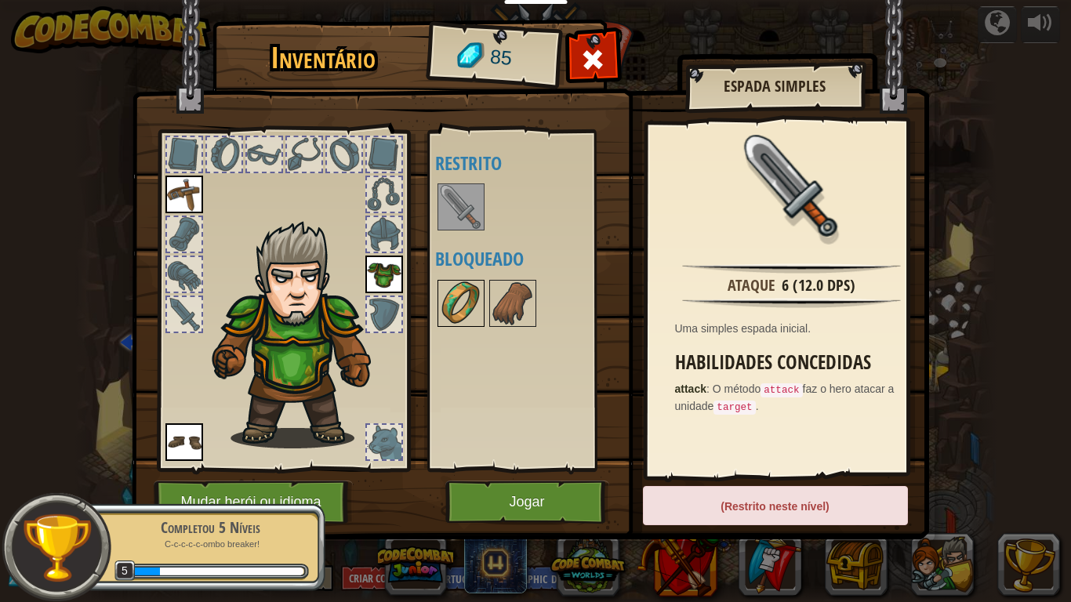
click at [459, 296] on img at bounding box center [461, 303] width 44 height 44
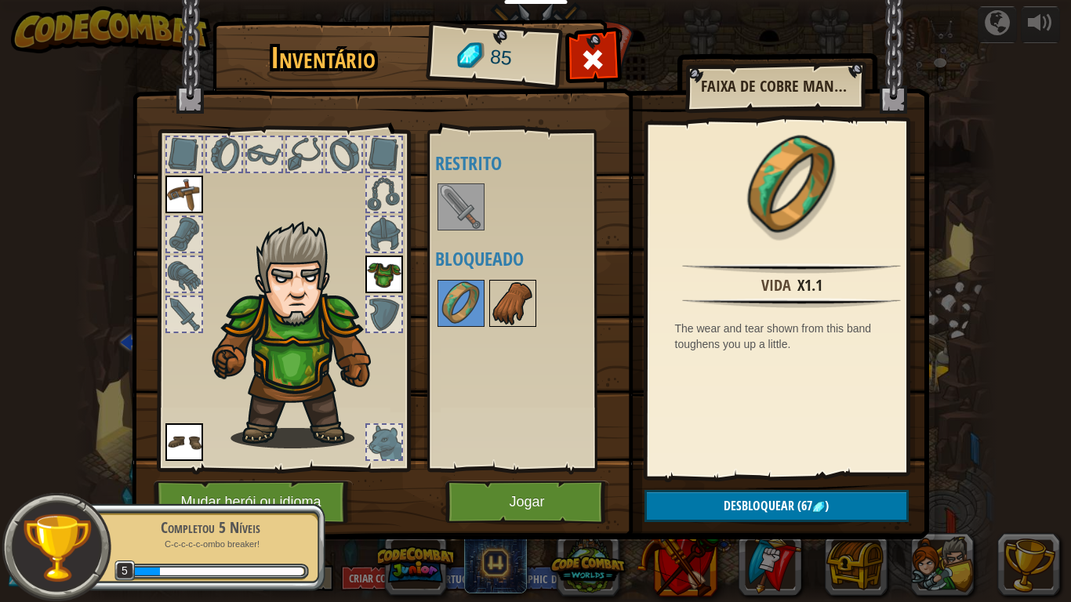
click at [528, 295] on img at bounding box center [513, 303] width 44 height 44
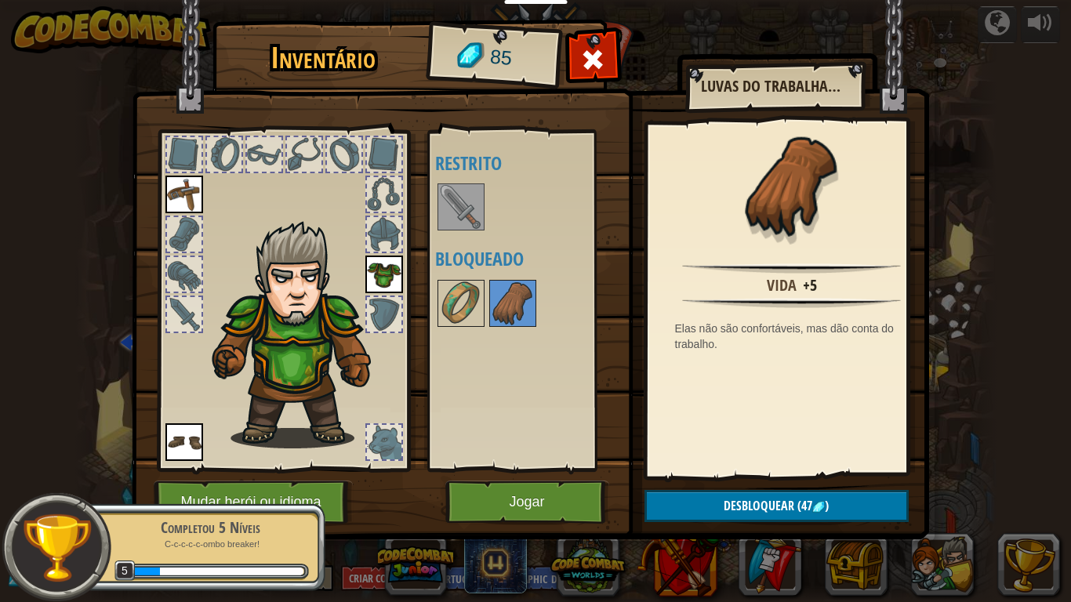
click at [453, 194] on img at bounding box center [461, 207] width 44 height 44
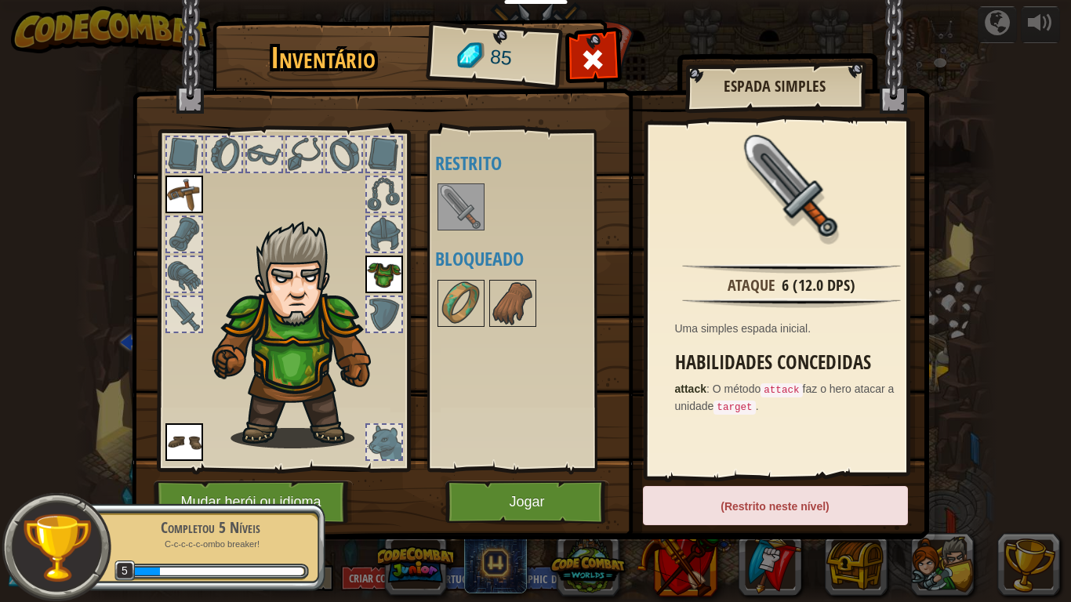
click at [455, 276] on div "Disponível Equipar [GEOGRAPHIC_DATA] Equipar (Dois cliques para equipar) Restri…" at bounding box center [533, 300] width 197 height 327
drag, startPoint x: 469, startPoint y: 289, endPoint x: 497, endPoint y: 295, distance: 28.9
click at [470, 289] on img at bounding box center [461, 303] width 44 height 44
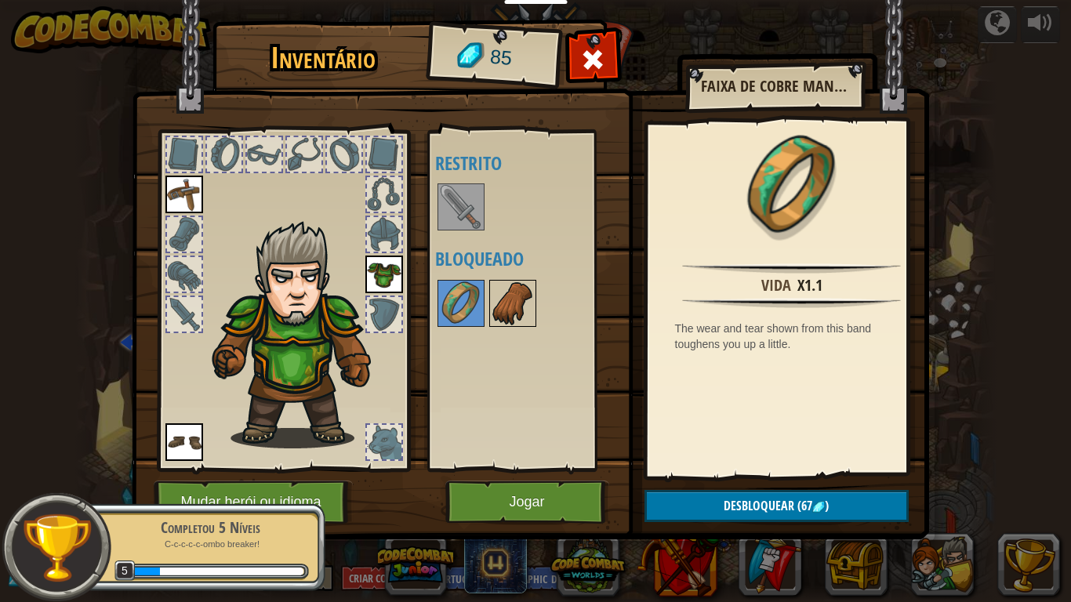
click at [498, 295] on img at bounding box center [513, 303] width 44 height 44
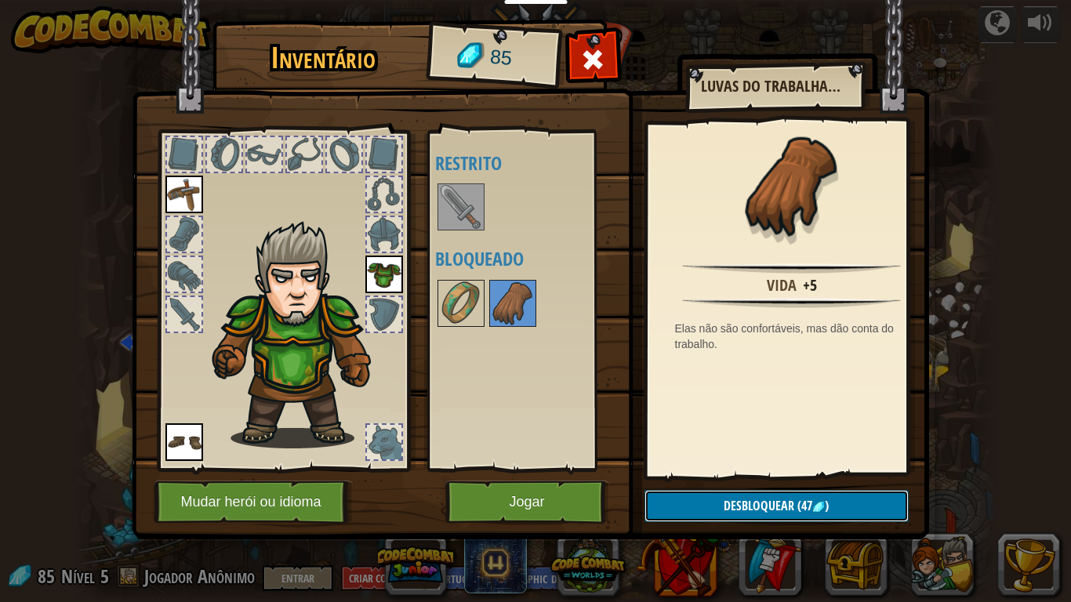
click at [772, 496] on span "Desbloquear" at bounding box center [759, 505] width 71 height 17
click at [751, 496] on button "Confirmar" at bounding box center [777, 506] width 264 height 32
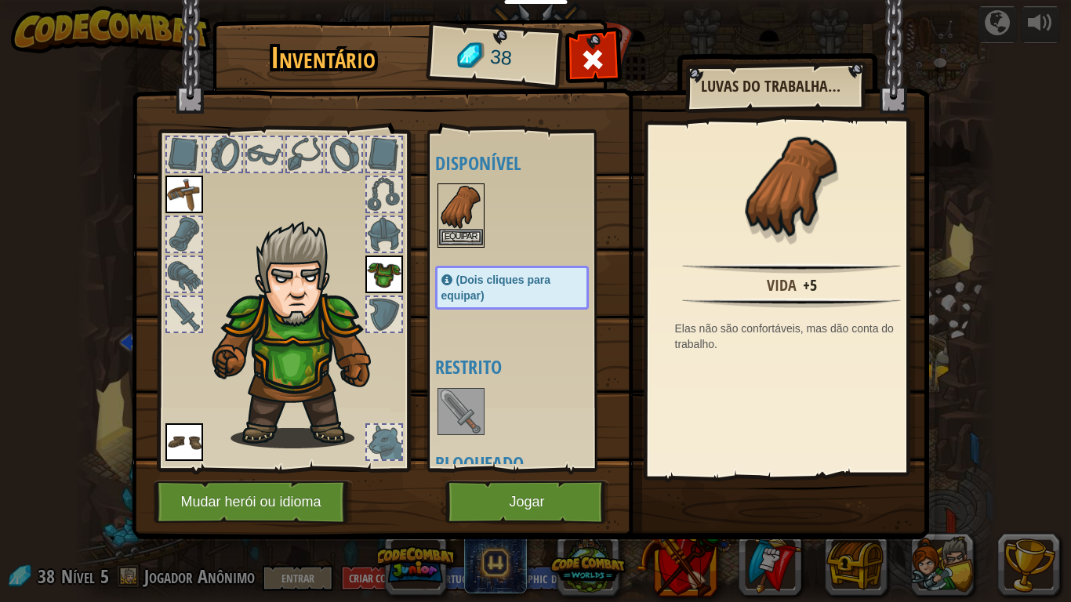
click at [463, 205] on img at bounding box center [461, 207] width 44 height 44
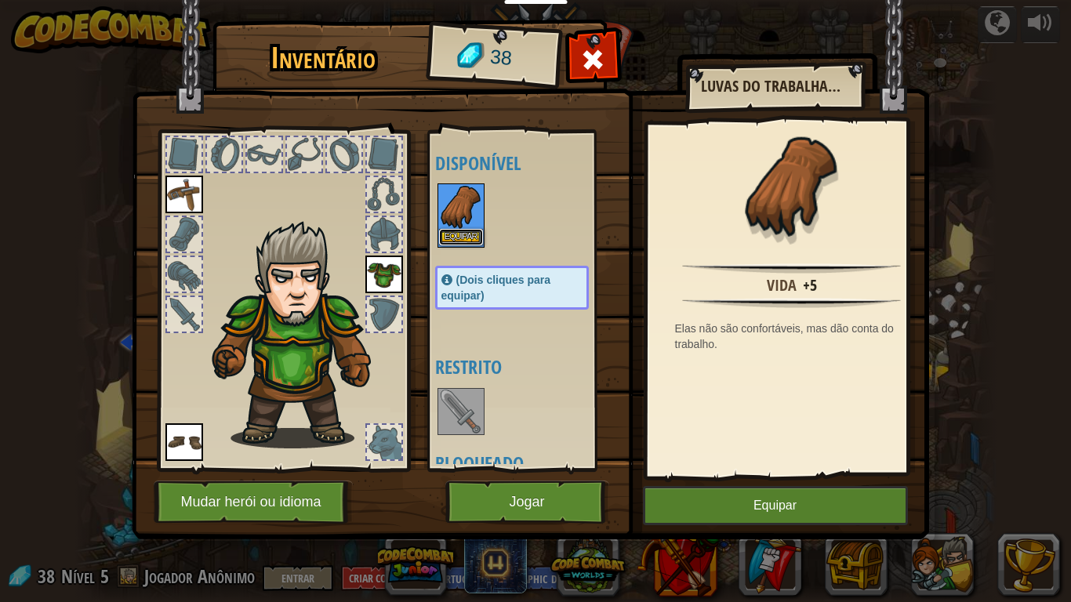
click at [470, 232] on button "Equipar" at bounding box center [461, 237] width 44 height 16
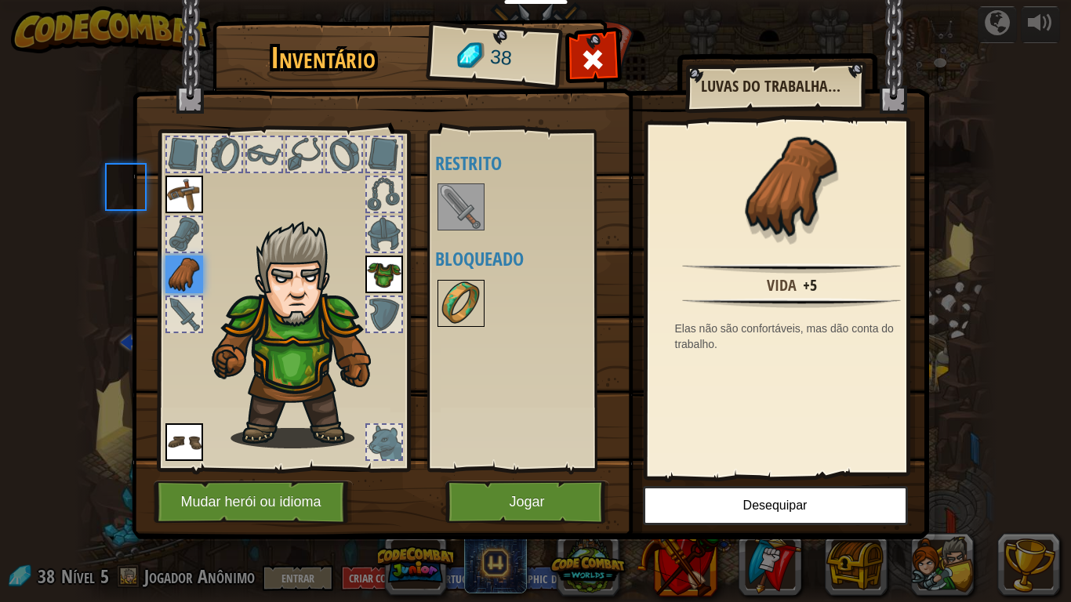
click at [441, 304] on img at bounding box center [461, 303] width 44 height 44
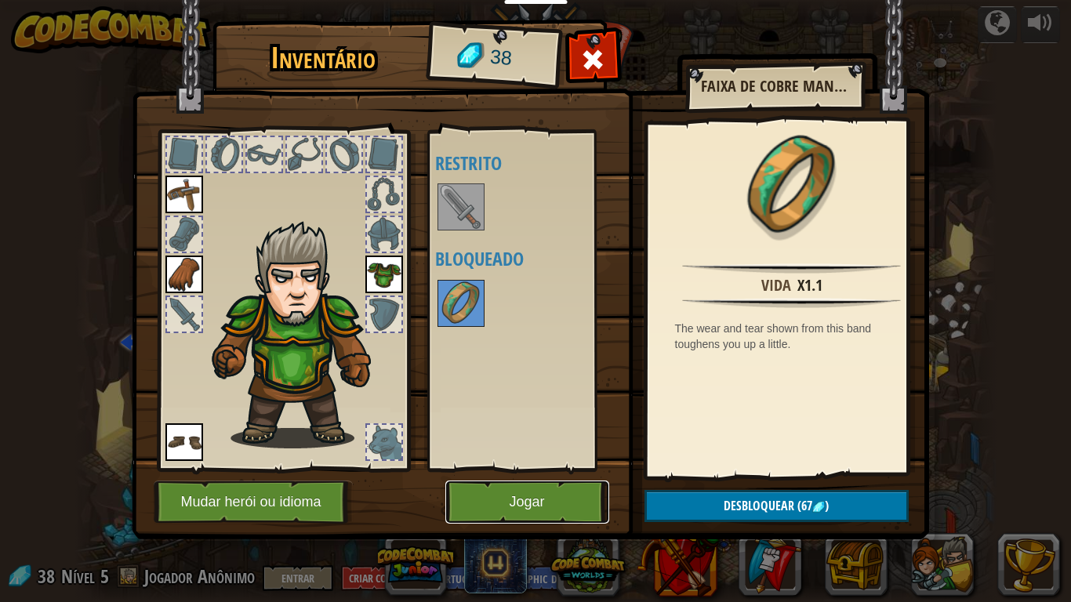
click at [474, 493] on button "Jogar" at bounding box center [527, 502] width 164 height 43
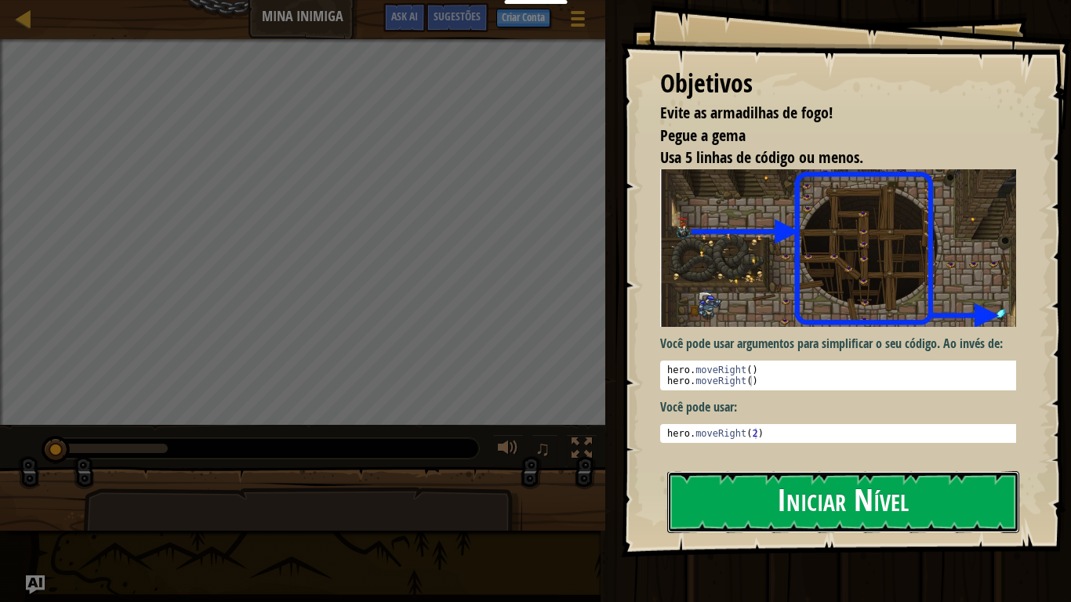
click at [856, 492] on button "Iniciar Nível" at bounding box center [843, 502] width 352 height 62
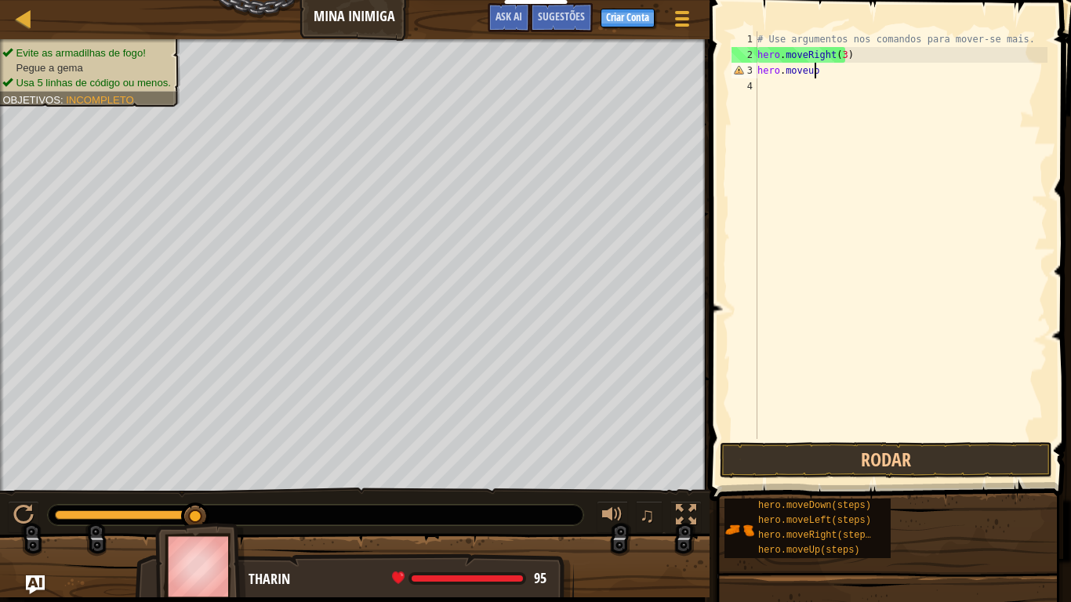
scroll to position [7, 4]
type textarea "hero.moveup"
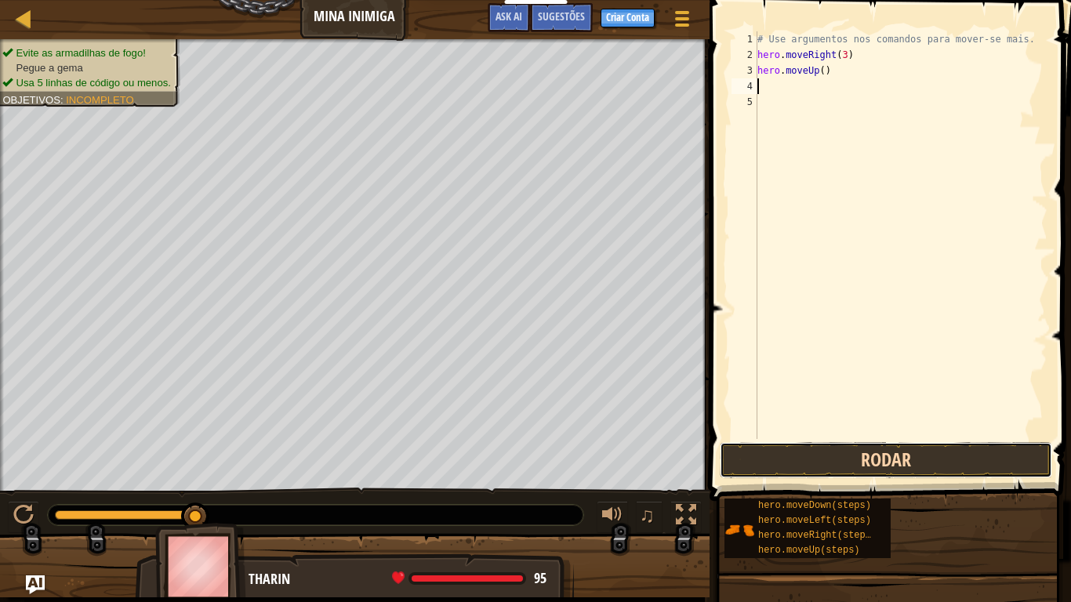
click at [924, 473] on button "Rodar" at bounding box center [886, 460] width 332 height 36
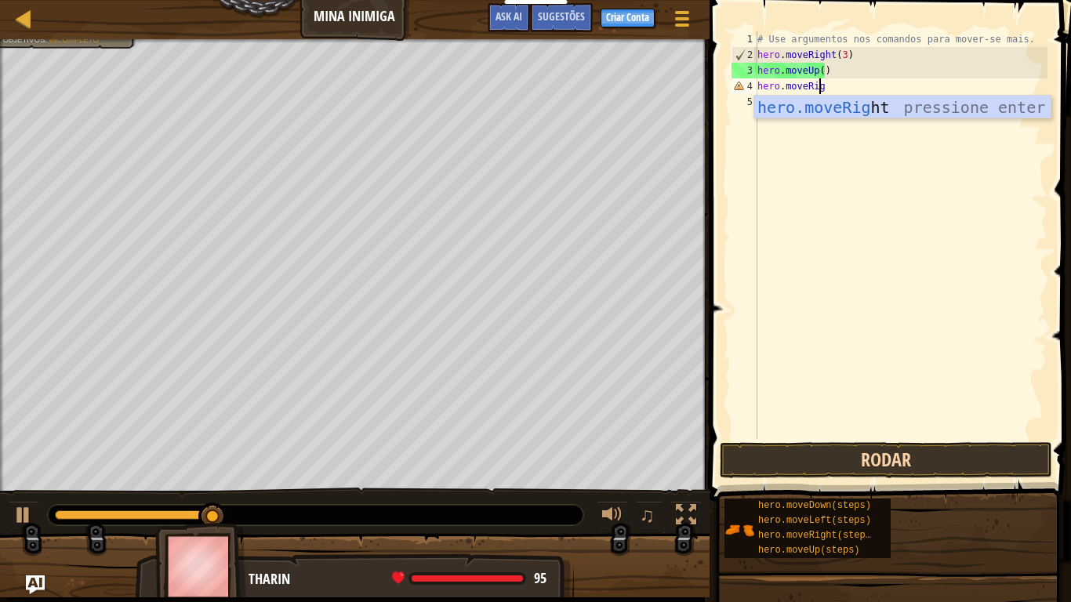
scroll to position [7, 5]
type textarea "hero.moveRight"
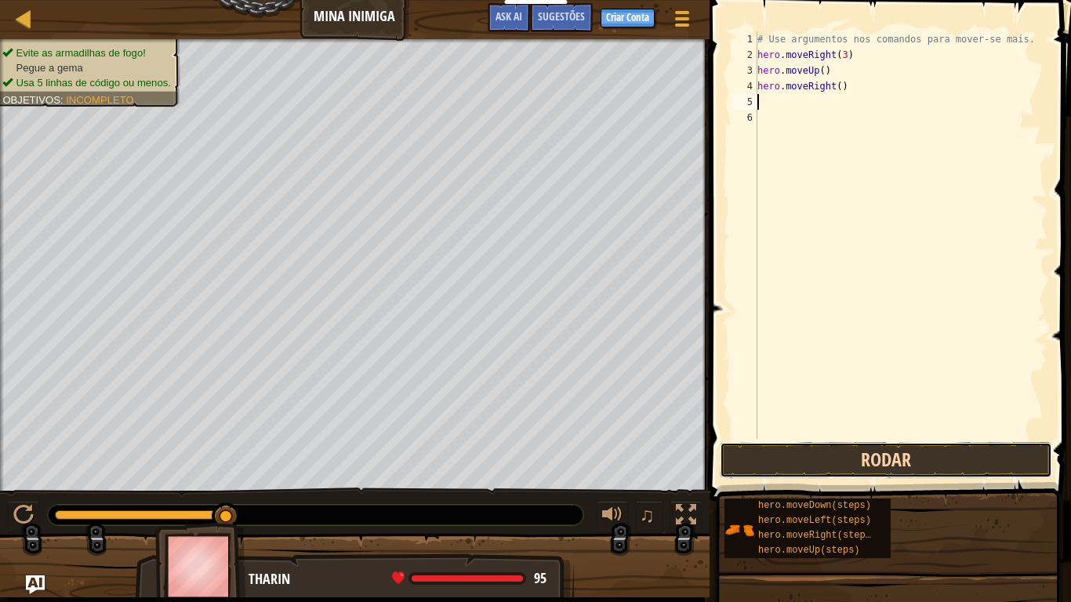
click at [918, 467] on button "Rodar" at bounding box center [886, 460] width 332 height 36
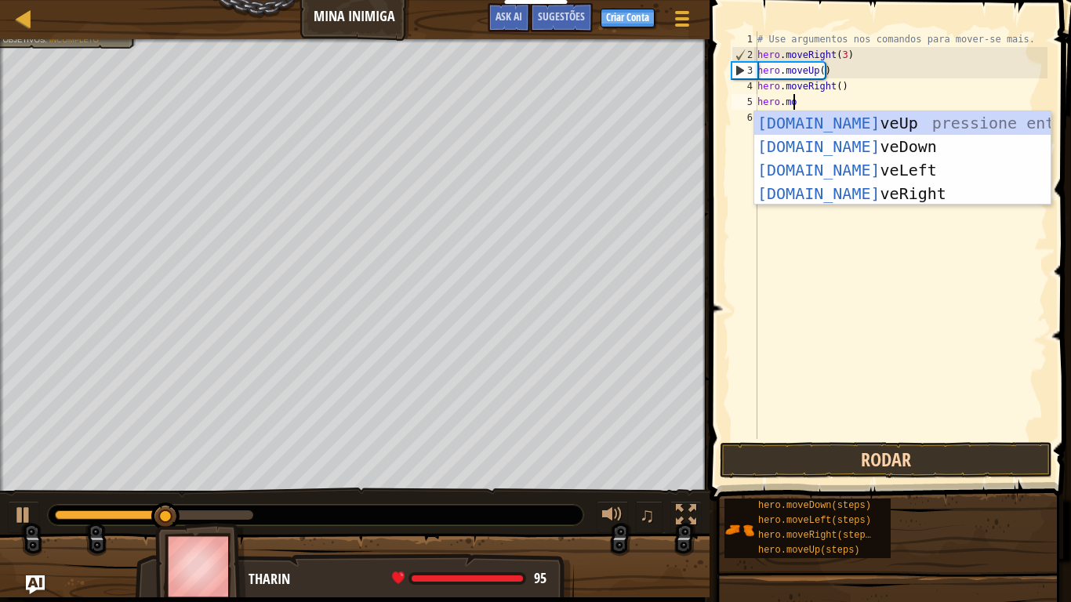
scroll to position [7, 2]
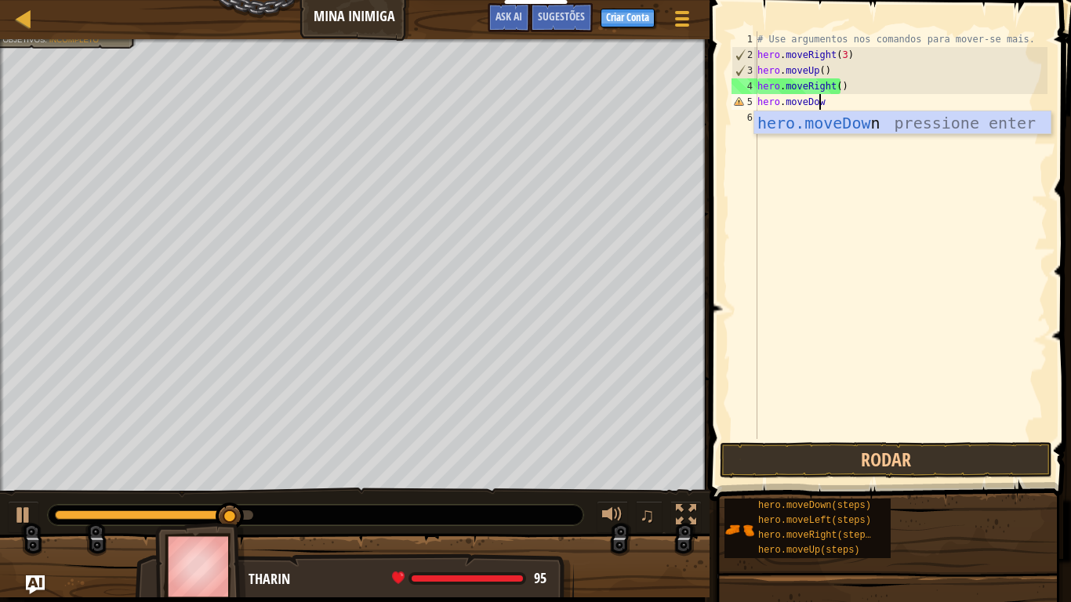
type textarea "hero.moveDown"
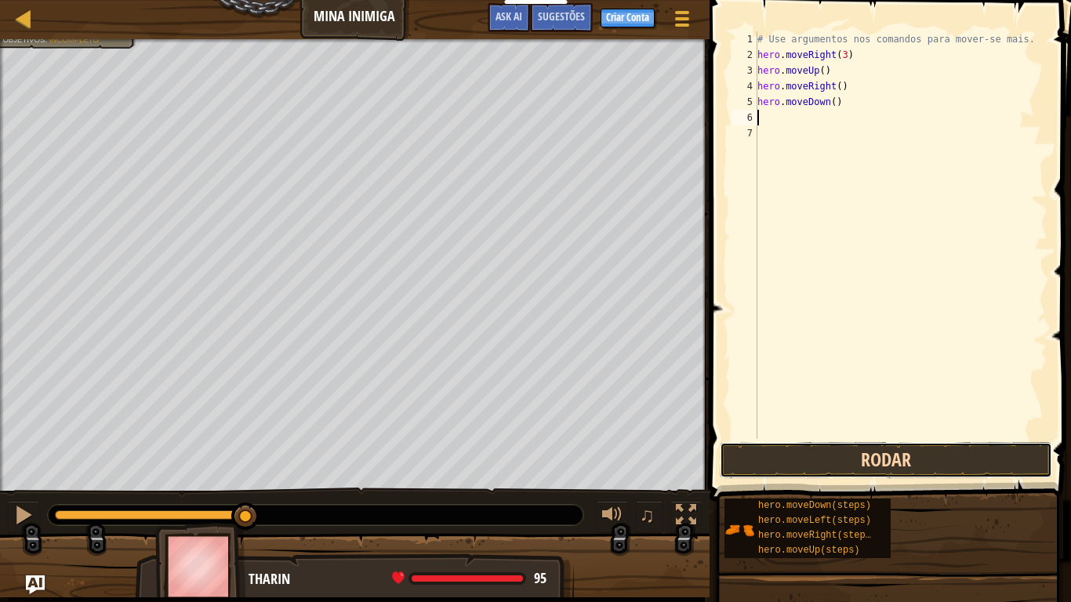
drag, startPoint x: 899, startPoint y: 463, endPoint x: 907, endPoint y: 463, distance: 7.9
click at [904, 463] on button "Rodar" at bounding box center [886, 460] width 332 height 36
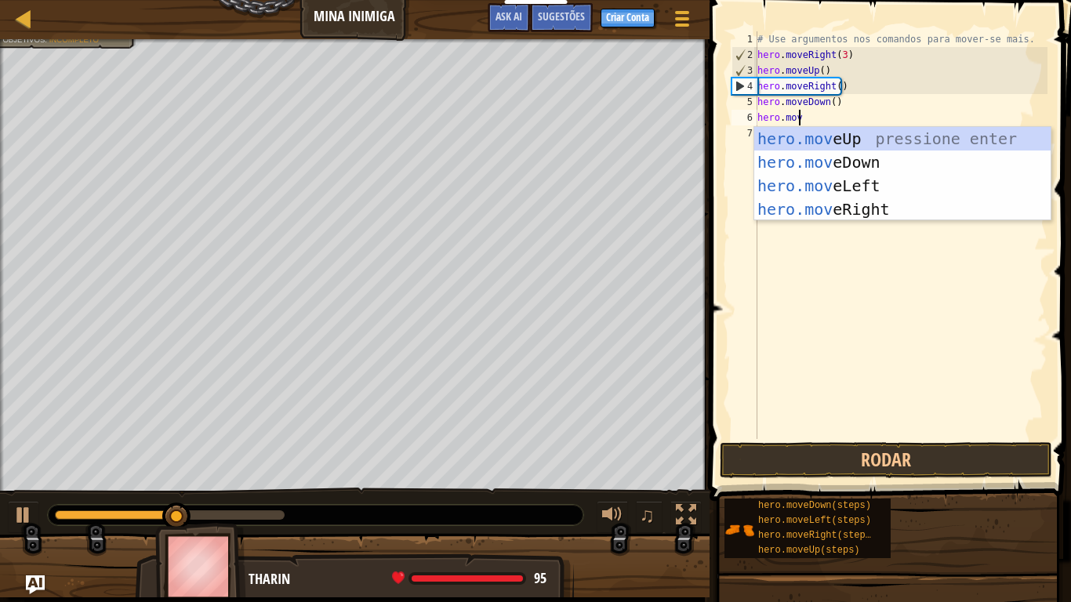
scroll to position [7, 2]
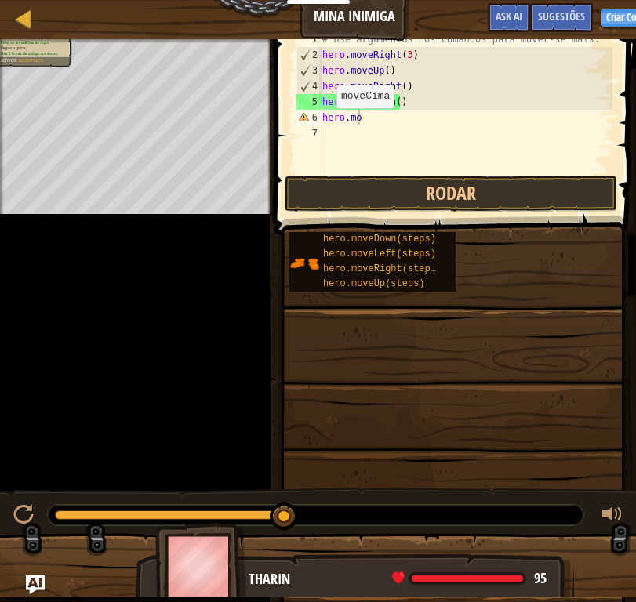
click at [644, 64] on span at bounding box center [457, 95] width 374 height 281
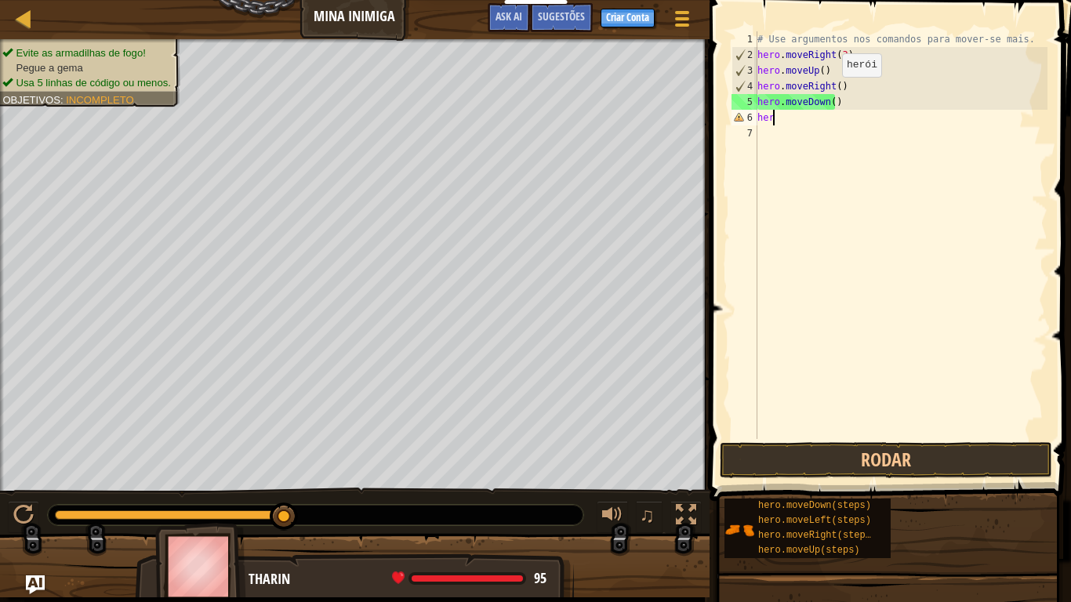
scroll to position [7, 0]
type textarea "h"
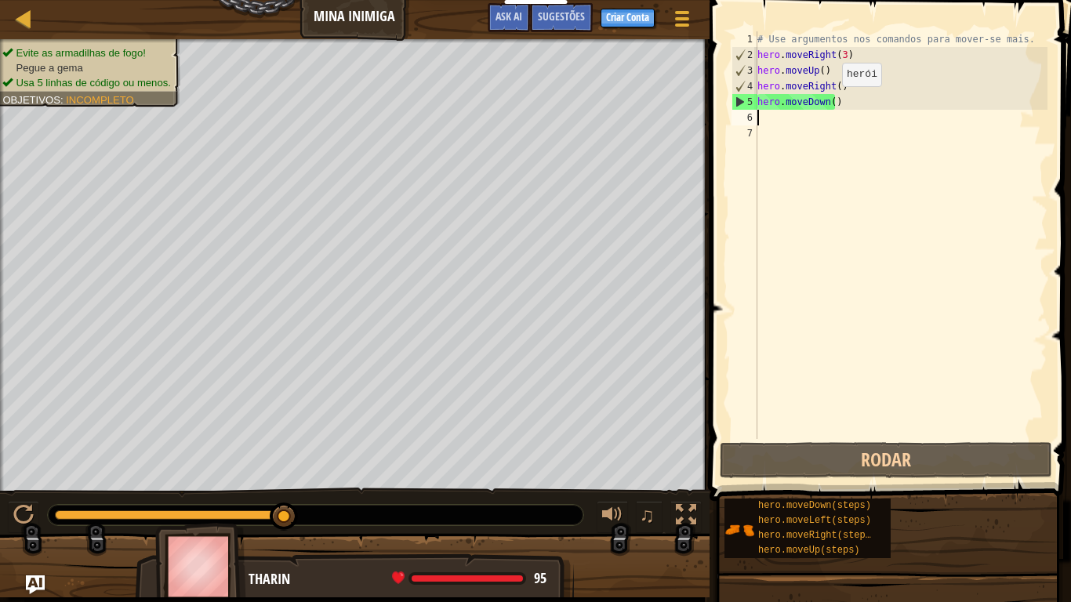
click at [829, 102] on div "# Use argumentos nos comandos para mover-se mais. hero . moveRight ( 3 ) hero .…" at bounding box center [900, 250] width 293 height 439
type textarea "hero.moveDown(3)"
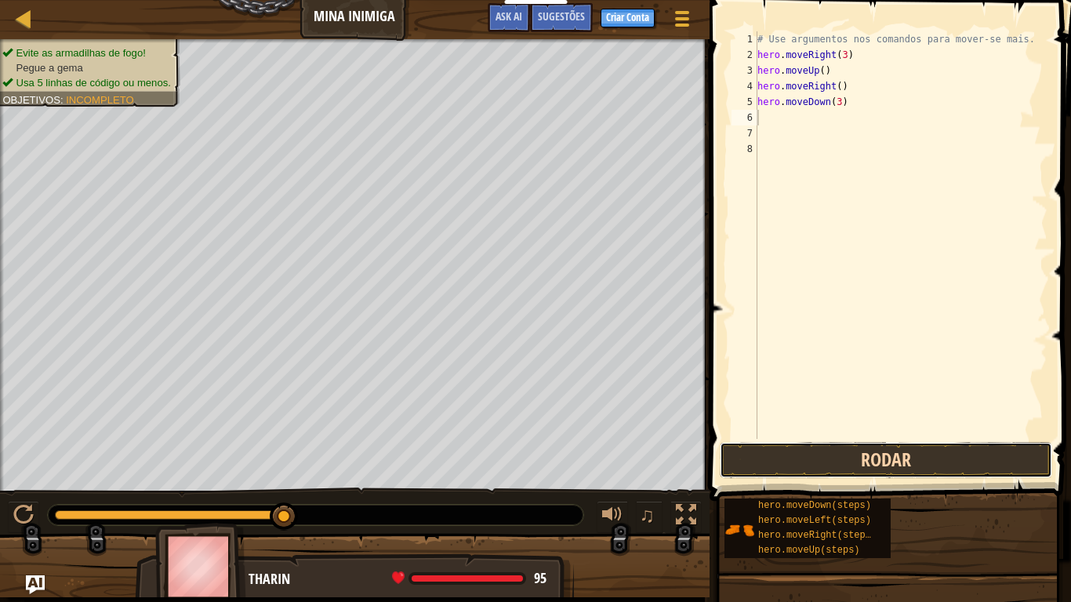
click at [885, 469] on button "Rodar" at bounding box center [886, 460] width 332 height 36
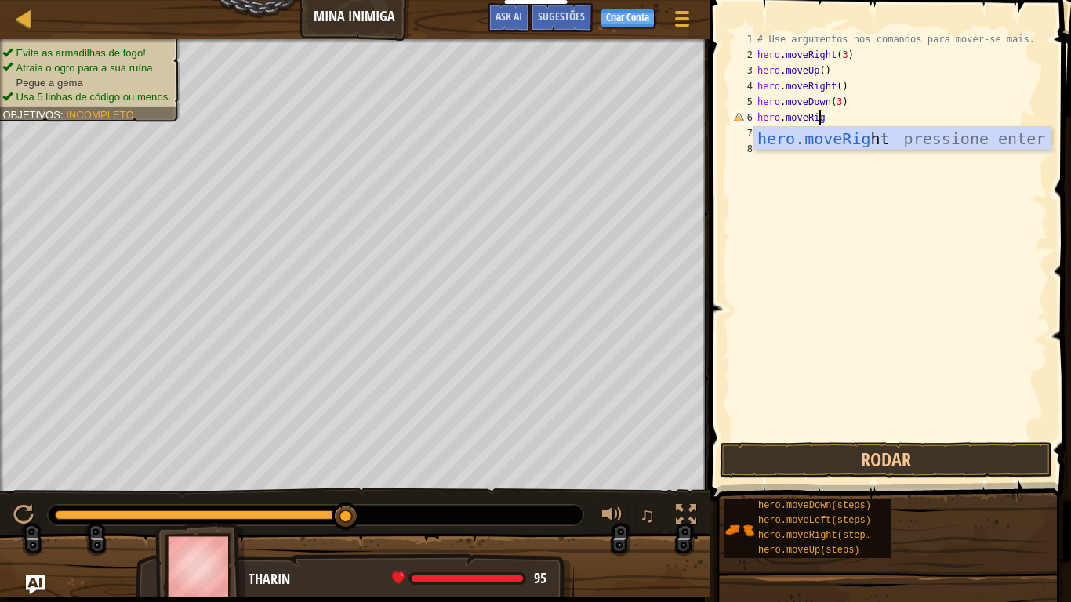
scroll to position [7, 5]
type textarea "hero.moveRight2"
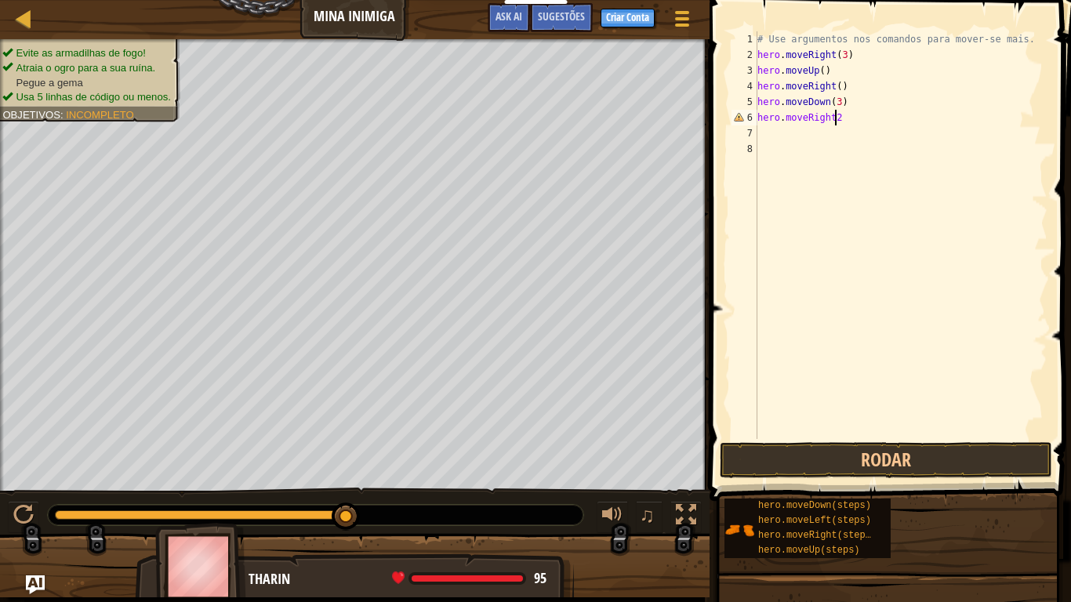
scroll to position [7, 0]
click at [836, 122] on div "# Use argumentos nos comandos para mover-se mais. hero . moveRight ( 3 ) hero .…" at bounding box center [900, 250] width 293 height 439
type textarea "hero.moveRight(2)"
click at [873, 453] on button "Rodar" at bounding box center [886, 460] width 332 height 36
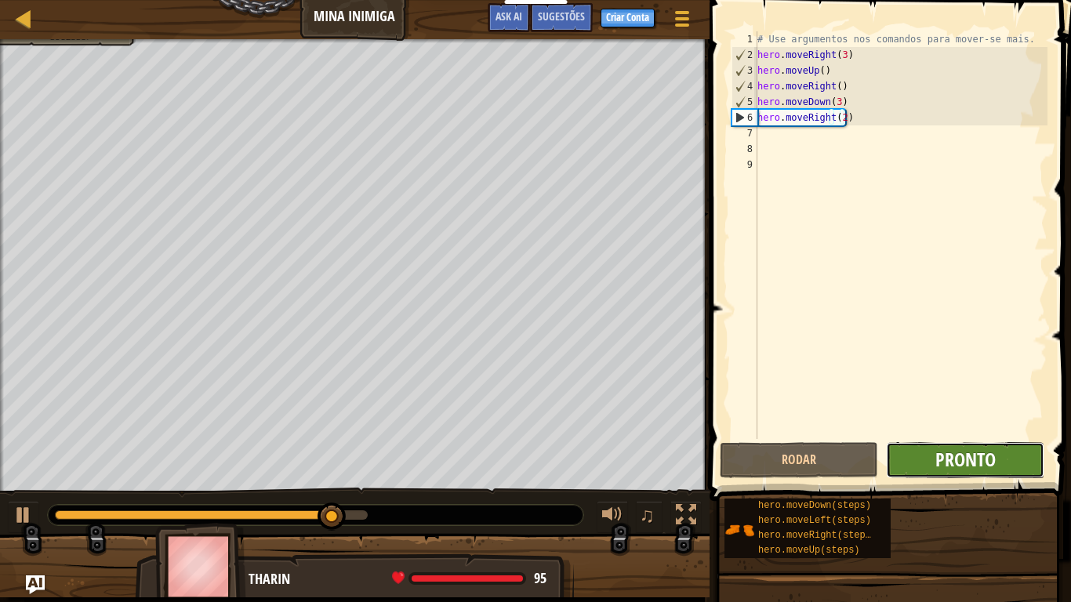
click at [960, 465] on span "Pronto" at bounding box center [965, 459] width 60 height 25
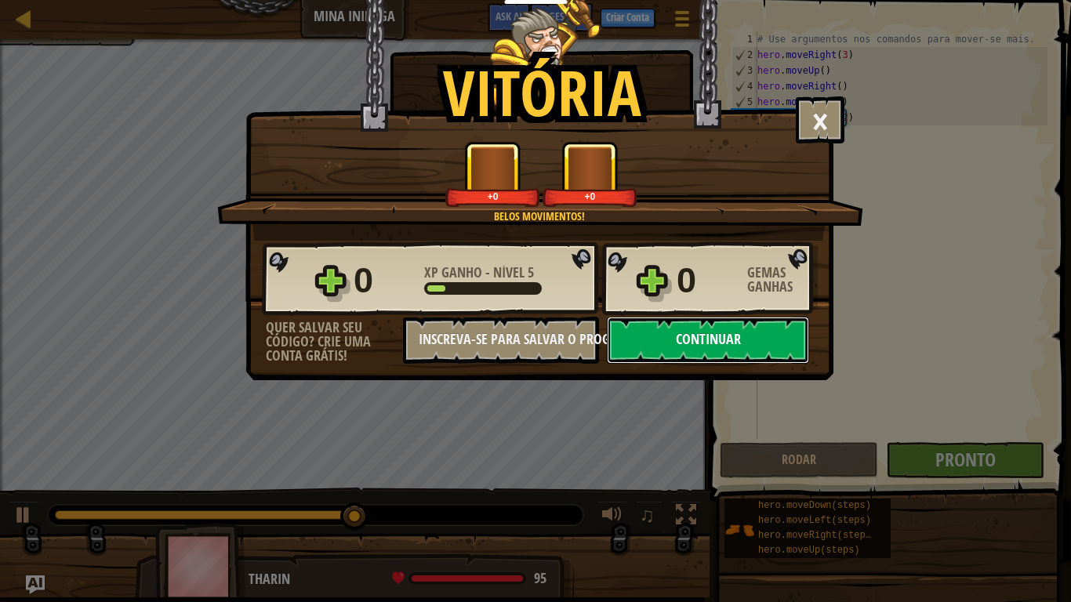
click at [700, 323] on button "Continuar" at bounding box center [708, 340] width 202 height 47
select select "pt-BR"
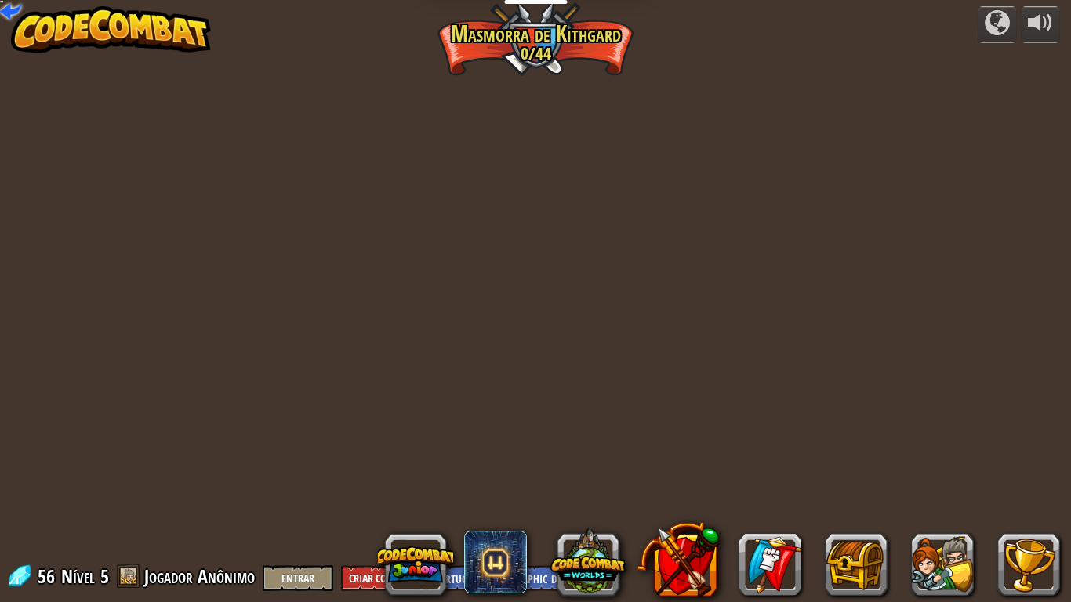
select select "pt-BR"
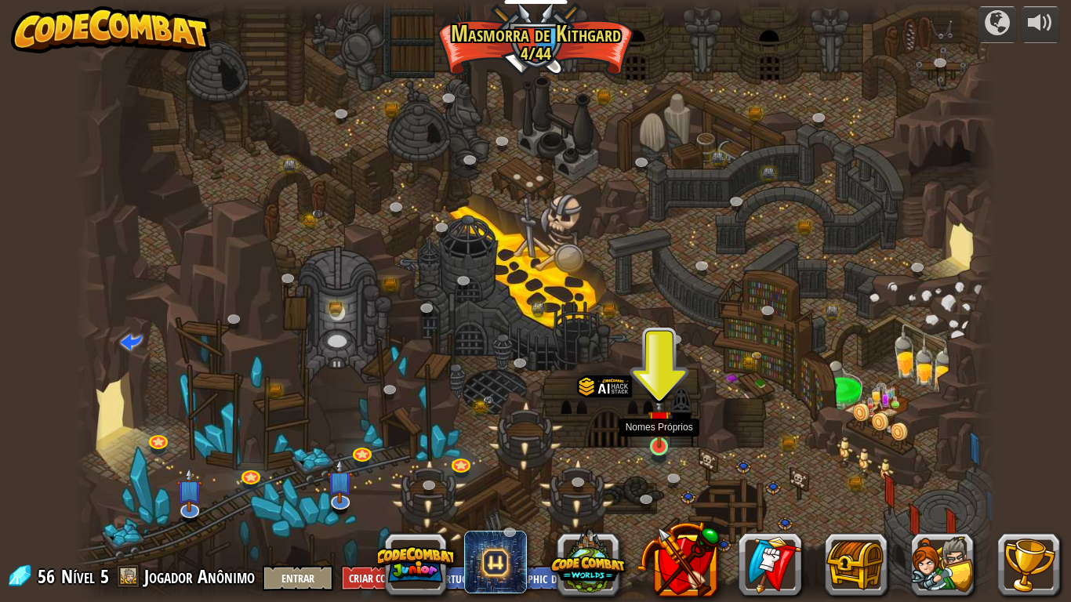
click at [656, 445] on img at bounding box center [660, 421] width 24 height 53
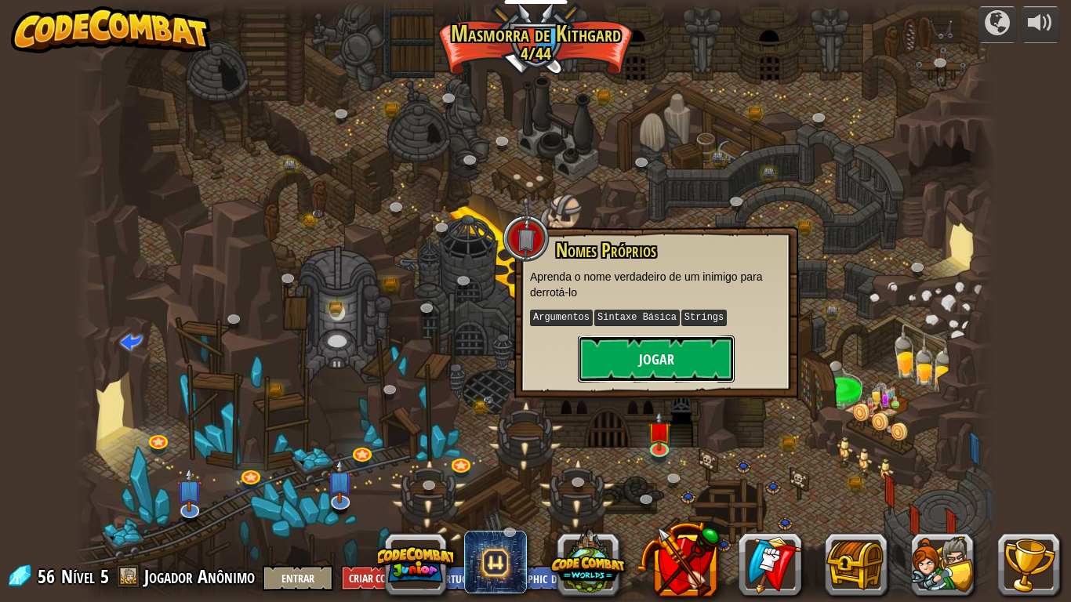
click at [656, 376] on button "Jogar" at bounding box center [656, 359] width 157 height 47
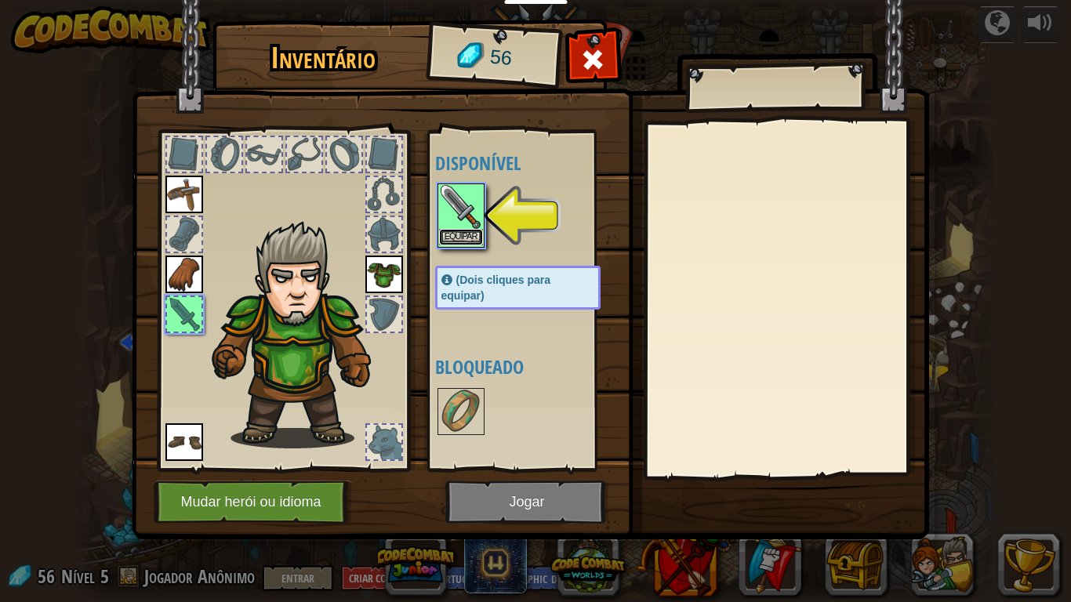
click at [459, 236] on button "Equipar" at bounding box center [461, 237] width 44 height 16
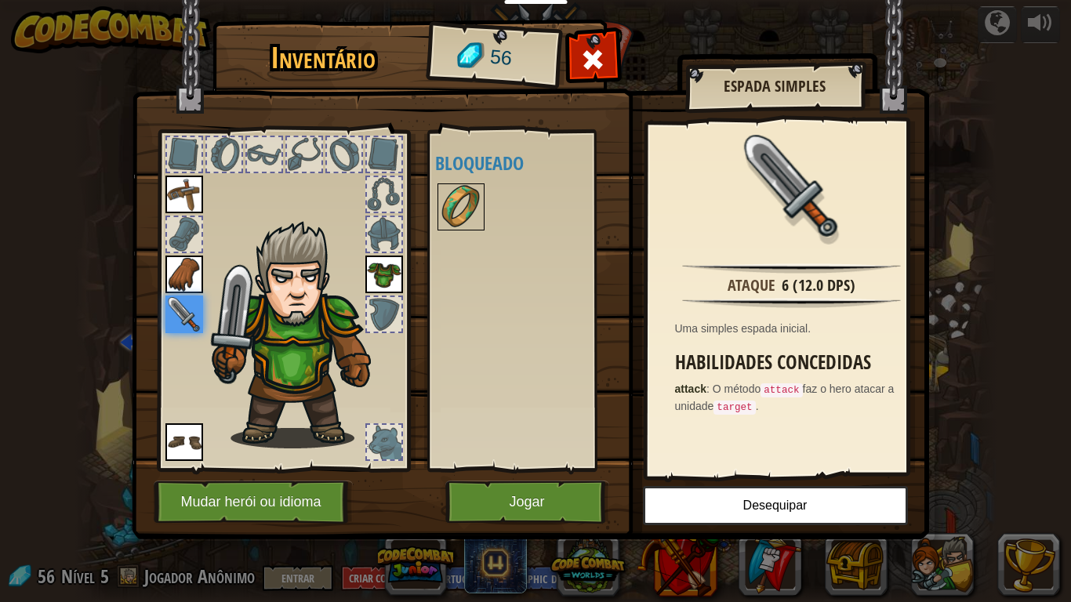
click at [473, 212] on img at bounding box center [461, 207] width 44 height 44
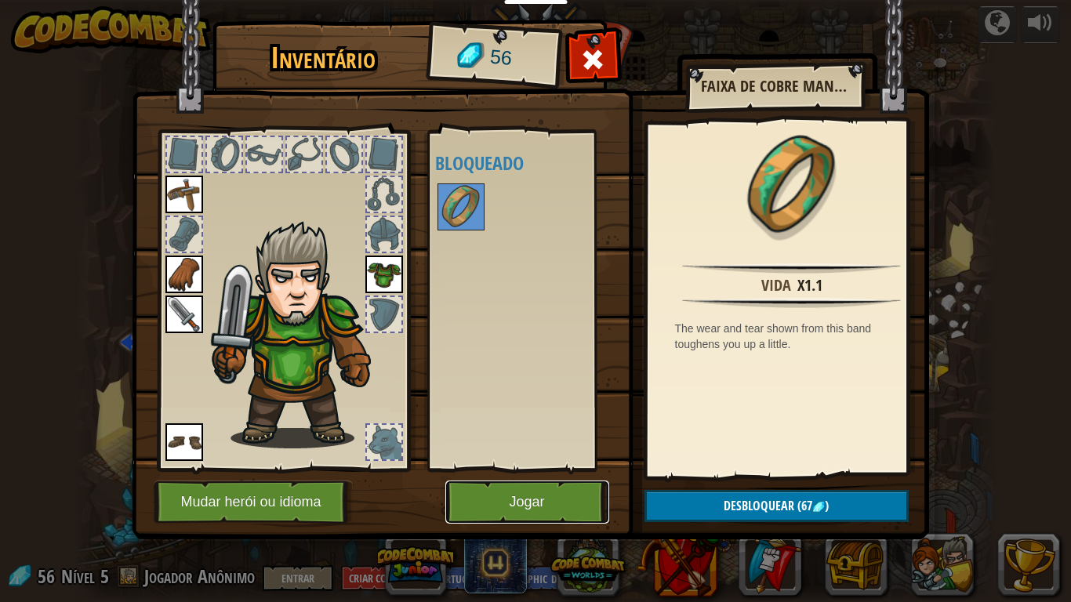
click at [517, 496] on button "Jogar" at bounding box center [527, 502] width 164 height 43
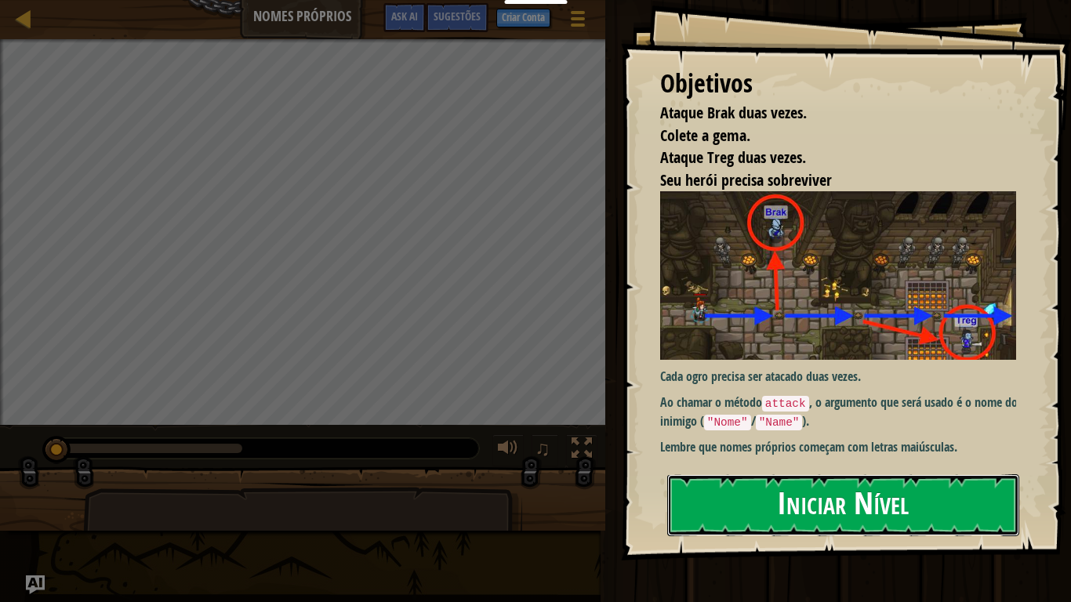
click at [829, 496] on button "Iniciar Nível" at bounding box center [843, 505] width 352 height 62
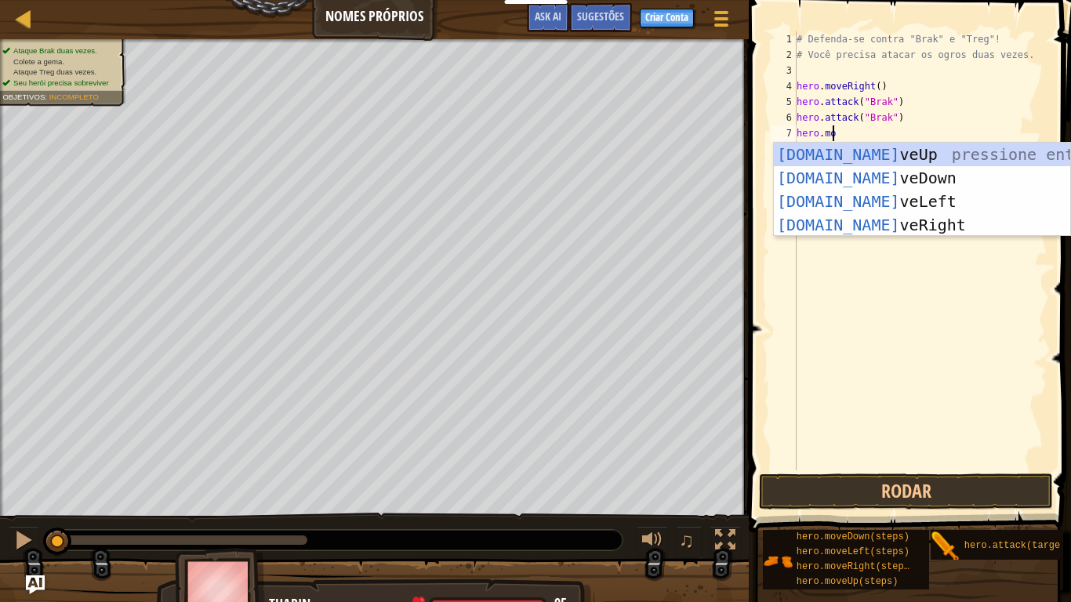
scroll to position [7, 3]
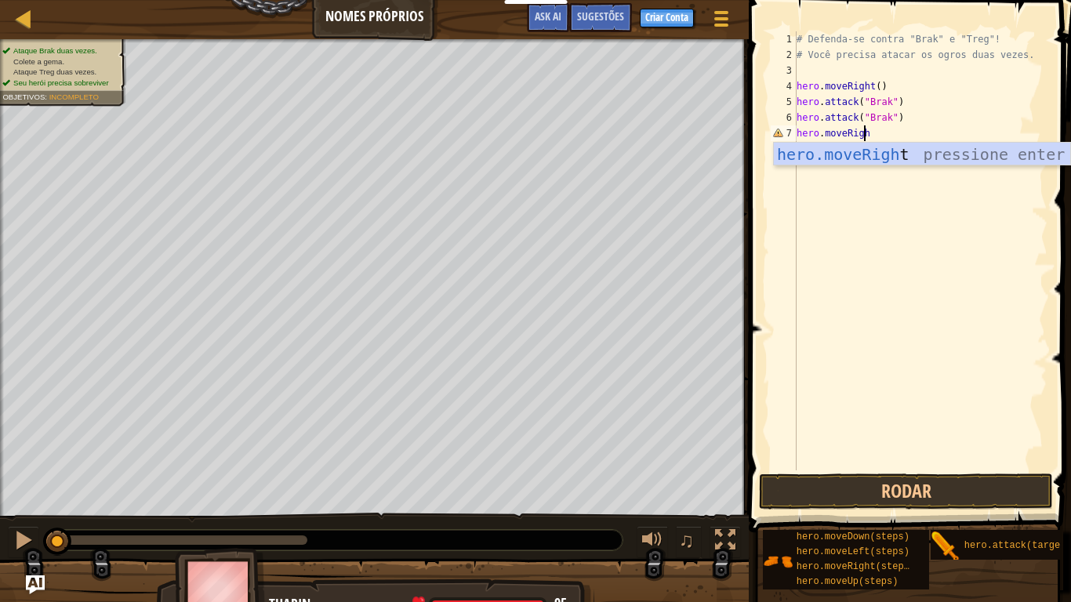
type textarea "hero.moveRight"
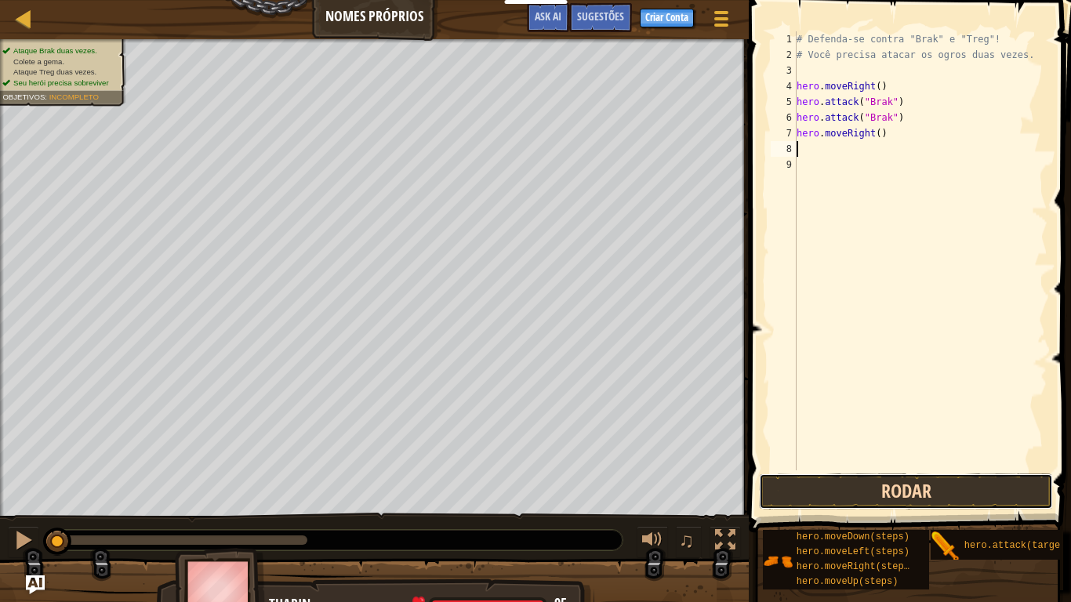
click at [926, 496] on button "Rodar" at bounding box center [906, 492] width 294 height 36
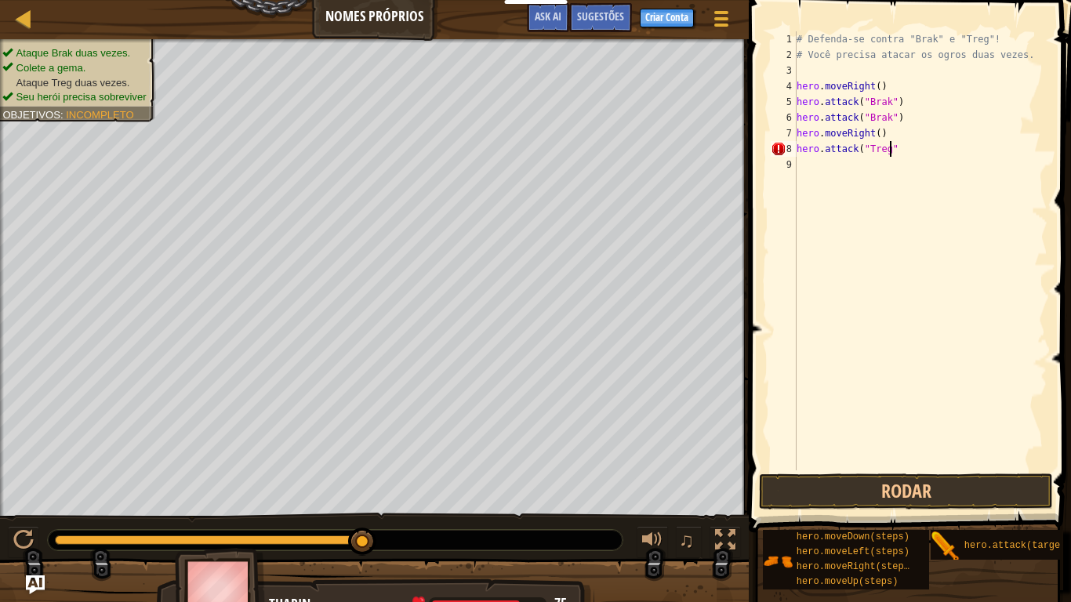
scroll to position [7, 7]
type textarea "hero.attack("Treg")"
click at [919, 488] on button "Rodar" at bounding box center [906, 492] width 294 height 36
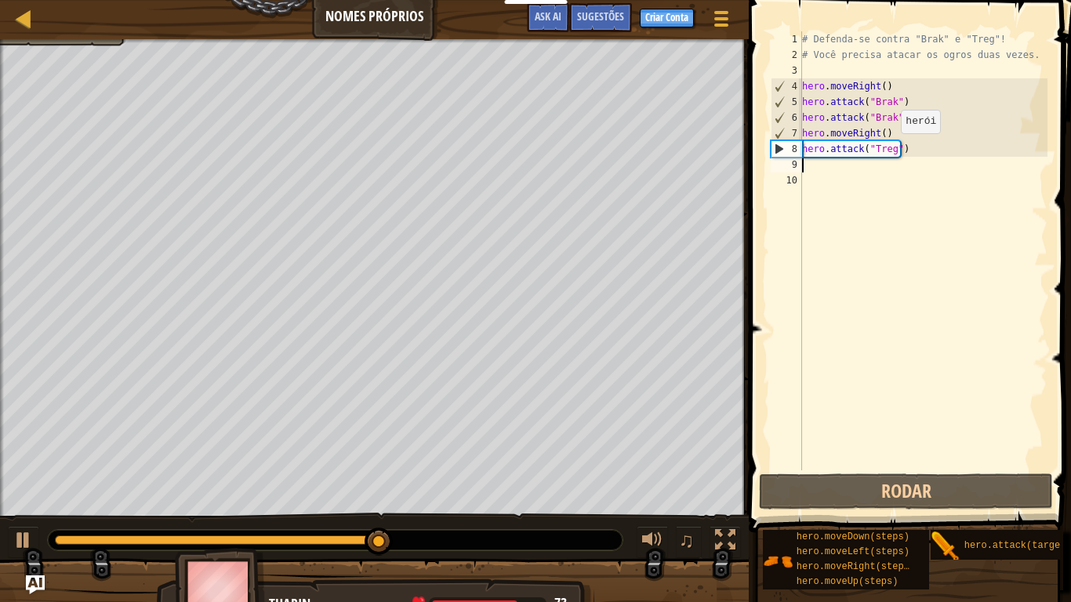
click at [894, 148] on div "# Defenda-se contra "Brak" e "Treg"! # Você precisa atacar os ogros duas vezes.…" at bounding box center [923, 266] width 249 height 470
type textarea "hero.attack("Treg")"
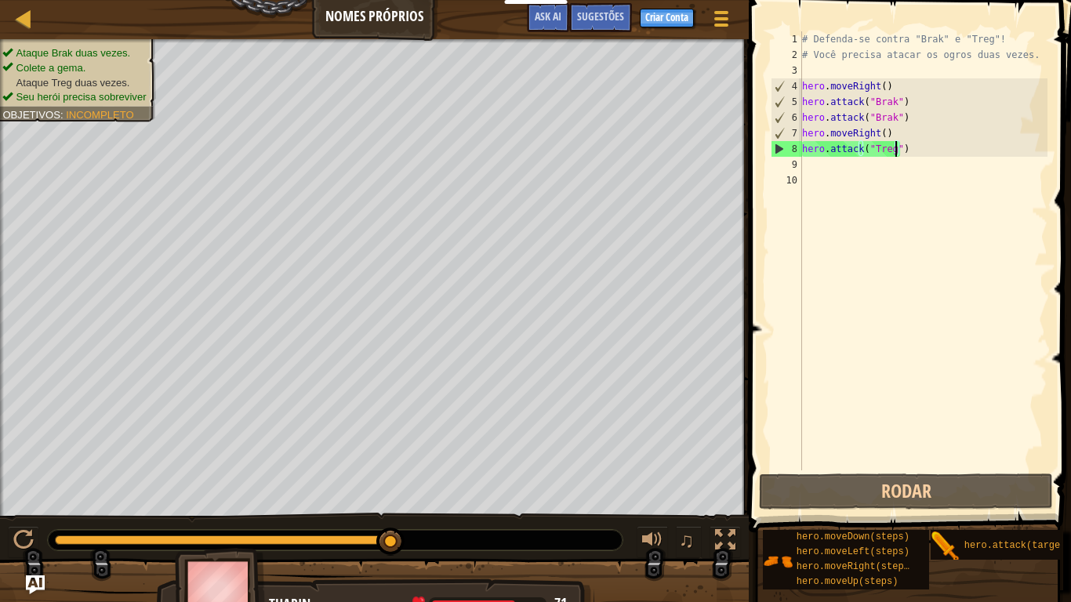
click at [901, 150] on div "# Defenda-se contra "Brak" e "Treg"! # Você precisa atacar os ogros duas vezes.…" at bounding box center [923, 266] width 249 height 470
click at [815, 183] on div "# Defenda-se contra "Brak" e "Treg"! # Você precisa atacar os ogros duas vezes.…" at bounding box center [923, 266] width 249 height 470
click at [818, 173] on div "# Defenda-se contra "Brak" e "Treg"! # Você precisa atacar os ogros duas vezes.…" at bounding box center [923, 266] width 249 height 470
click at [801, 169] on div "9" at bounding box center [786, 165] width 31 height 16
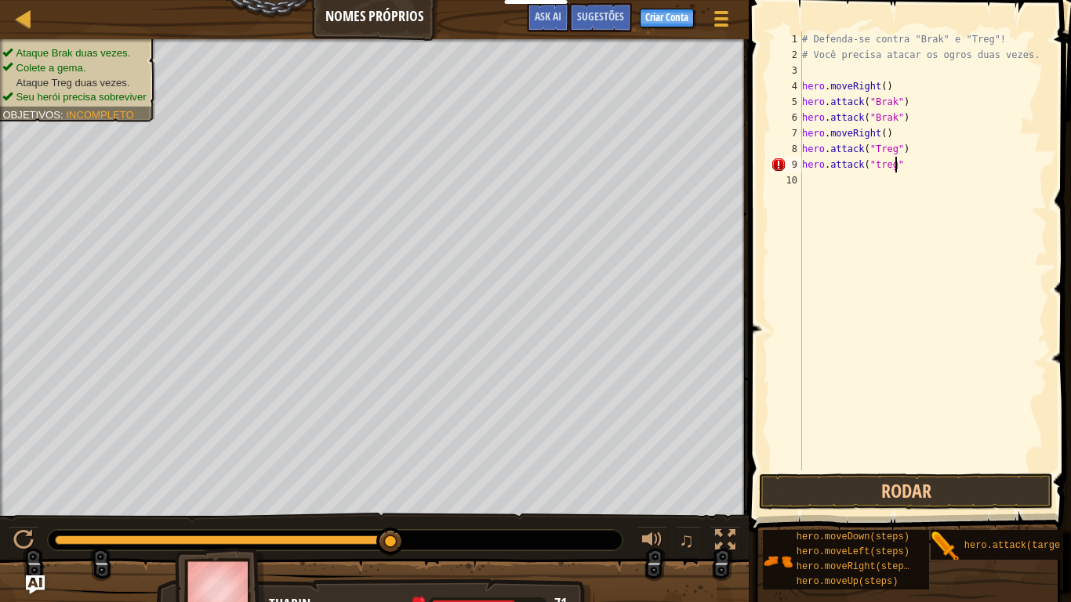
scroll to position [7, 7]
type textarea "hero.attack("treg")"
click at [870, 165] on div "# Defenda-se contra "Brak" e "Treg"! # Você precisa atacar os ogros duas vezes.…" at bounding box center [923, 266] width 249 height 470
click at [872, 165] on div "# Defenda-se contra "Brak" e "Treg"! # Você precisa atacar os ogros duas vezes.…" at bounding box center [923, 266] width 249 height 470
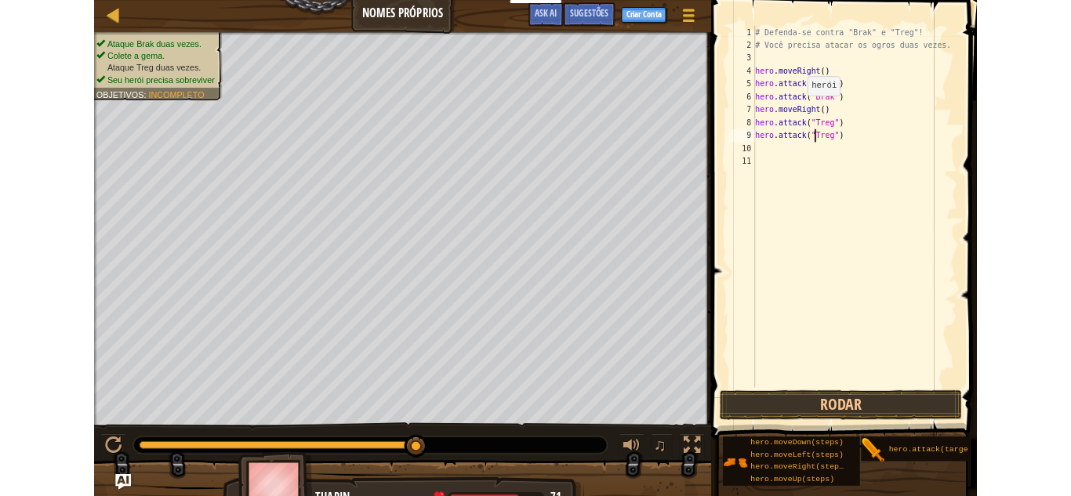
scroll to position [7, 6]
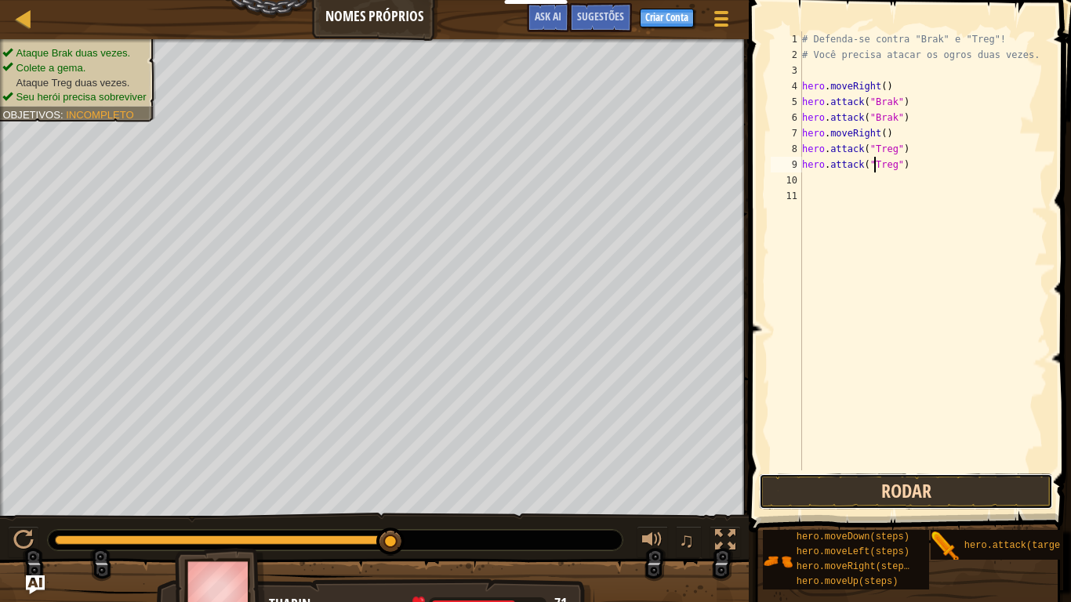
click at [920, 483] on button "Rodar" at bounding box center [906, 492] width 294 height 36
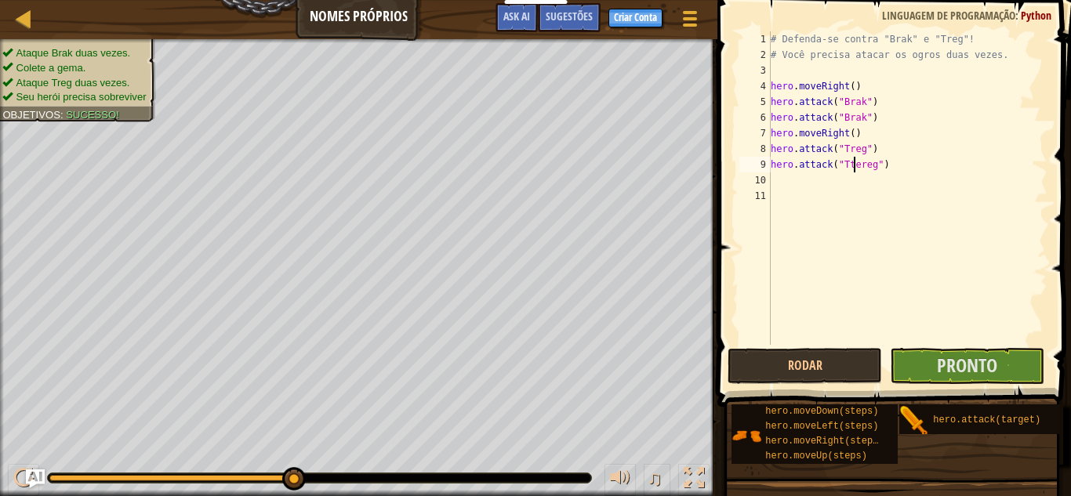
type textarea "hero.attack("Ttereg")"
